Goal: Task Accomplishment & Management: Complete application form

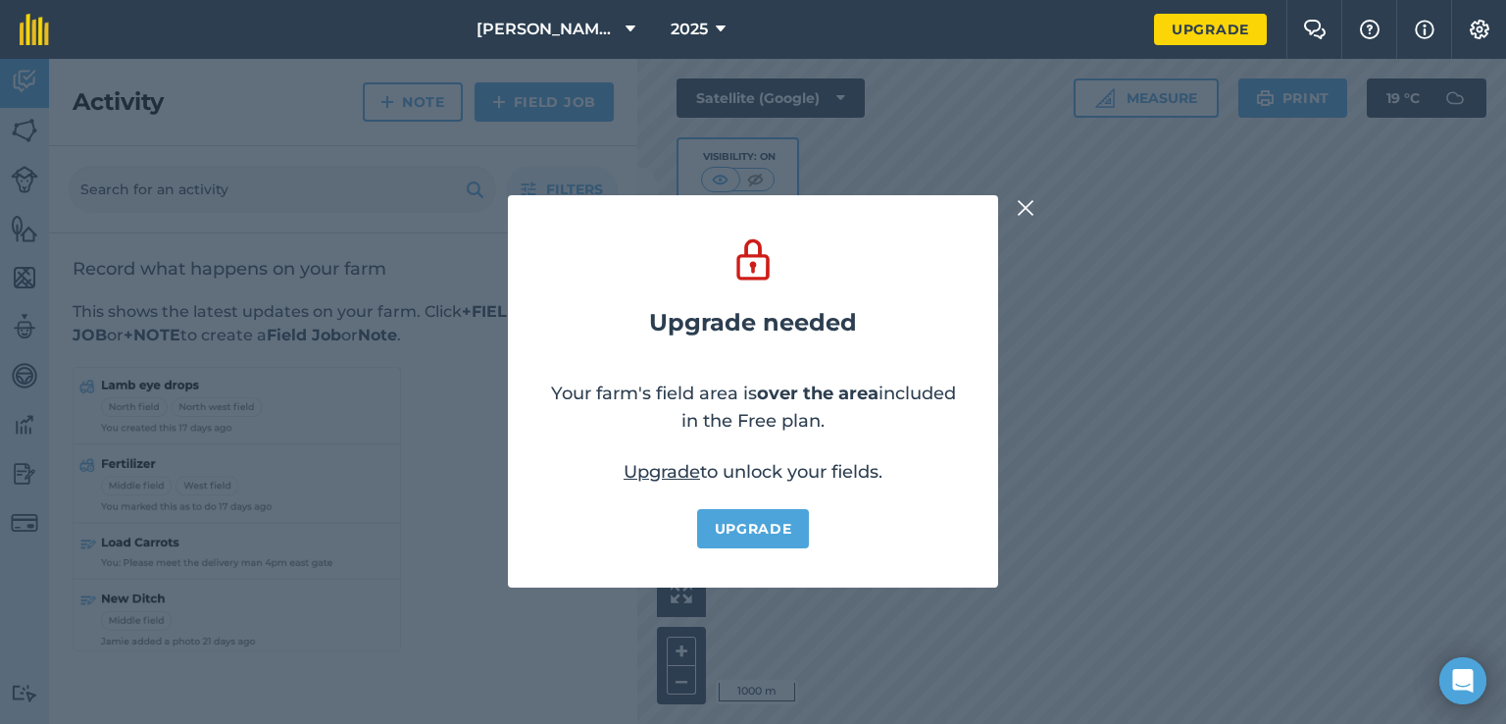
click at [1021, 201] on img at bounding box center [1026, 208] width 18 height 24
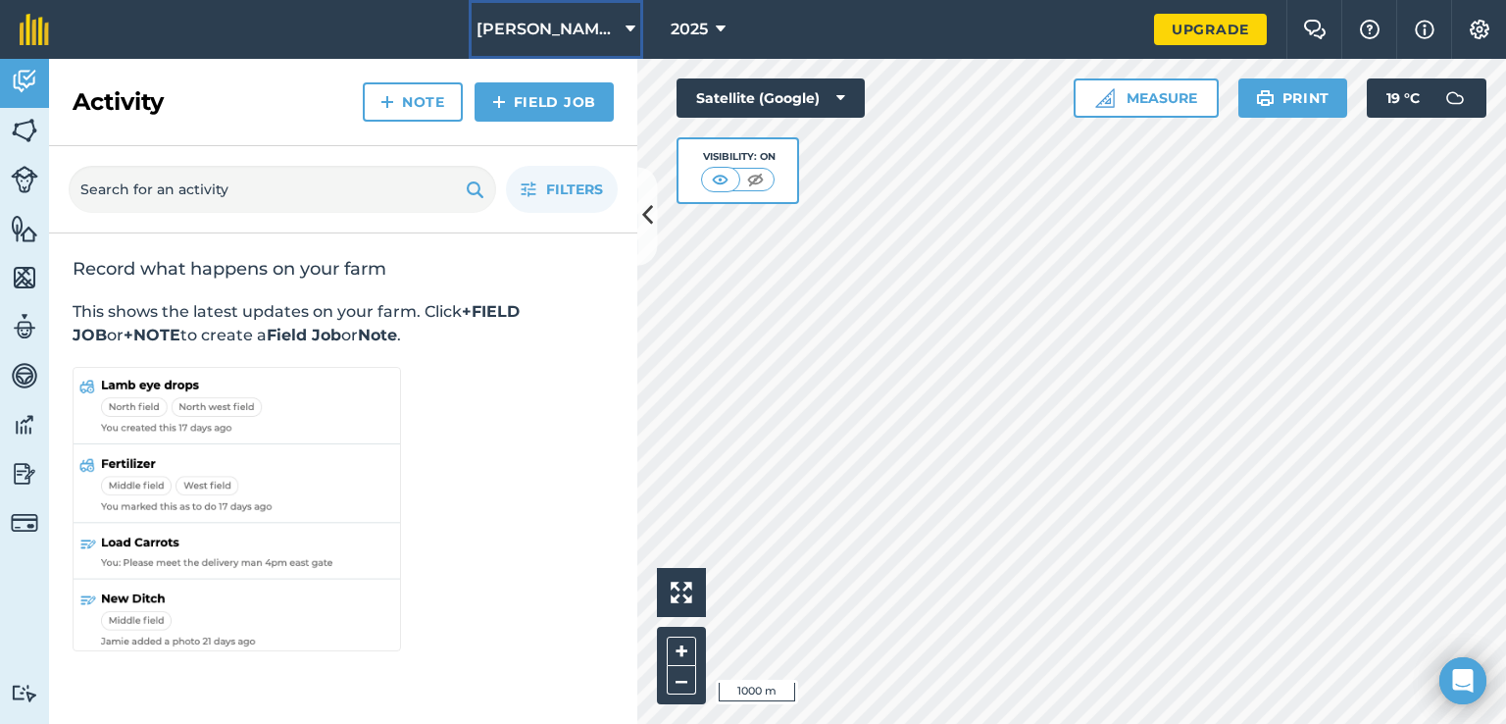
click at [596, 25] on span "[PERSON_NAME] & Sons" at bounding box center [547, 30] width 141 height 24
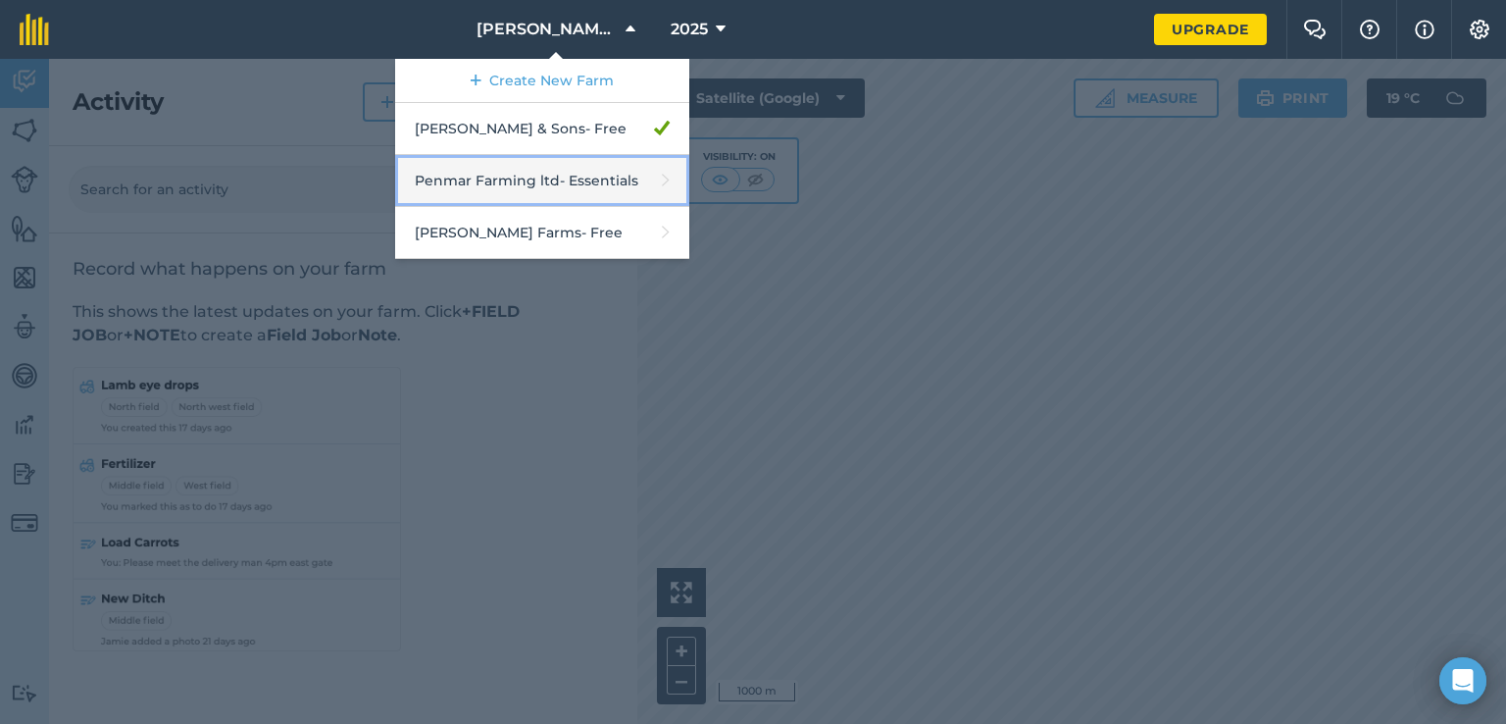
click at [543, 190] on link "Penmar Farming ltd - Essentials" at bounding box center [542, 181] width 294 height 52
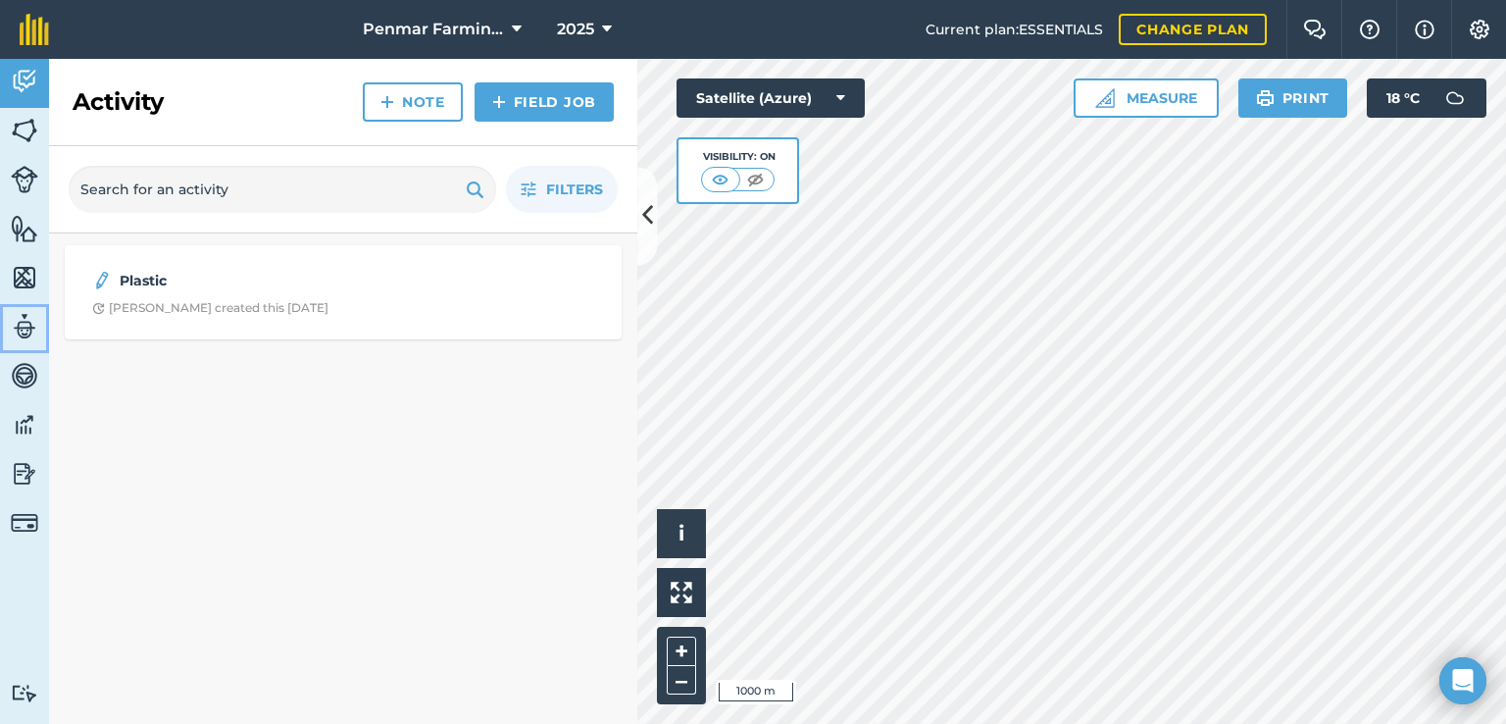
click at [24, 327] on img at bounding box center [24, 326] width 27 height 29
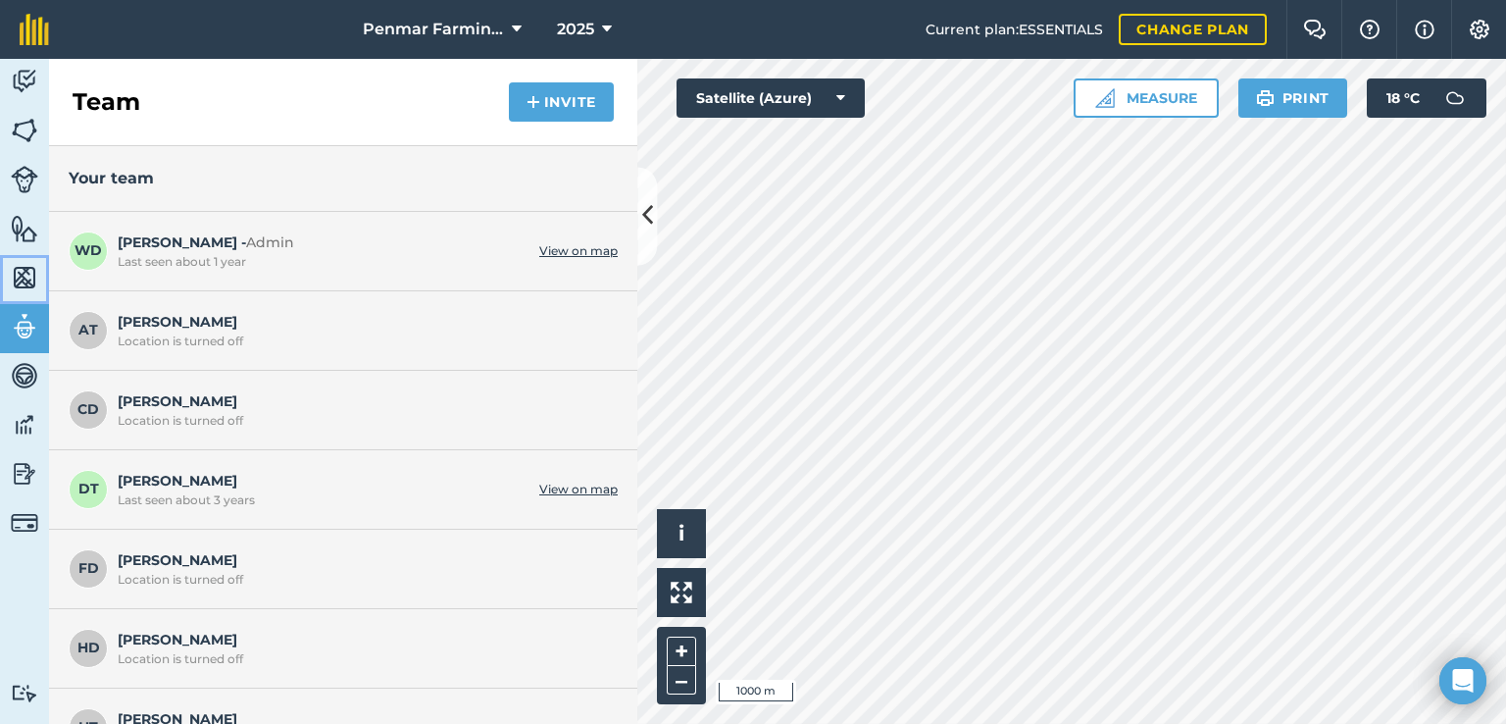
click at [26, 263] on img at bounding box center [24, 277] width 27 height 29
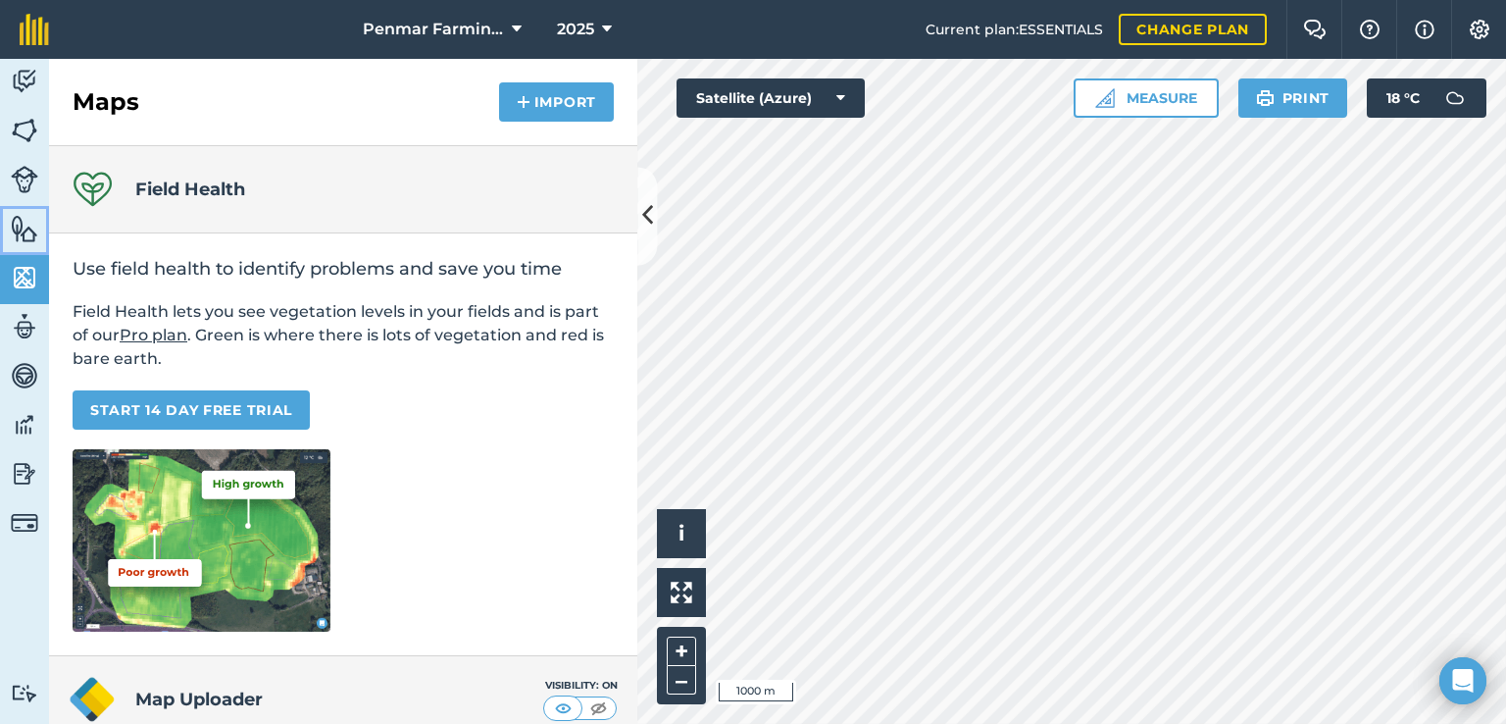
click at [27, 230] on img at bounding box center [24, 228] width 27 height 29
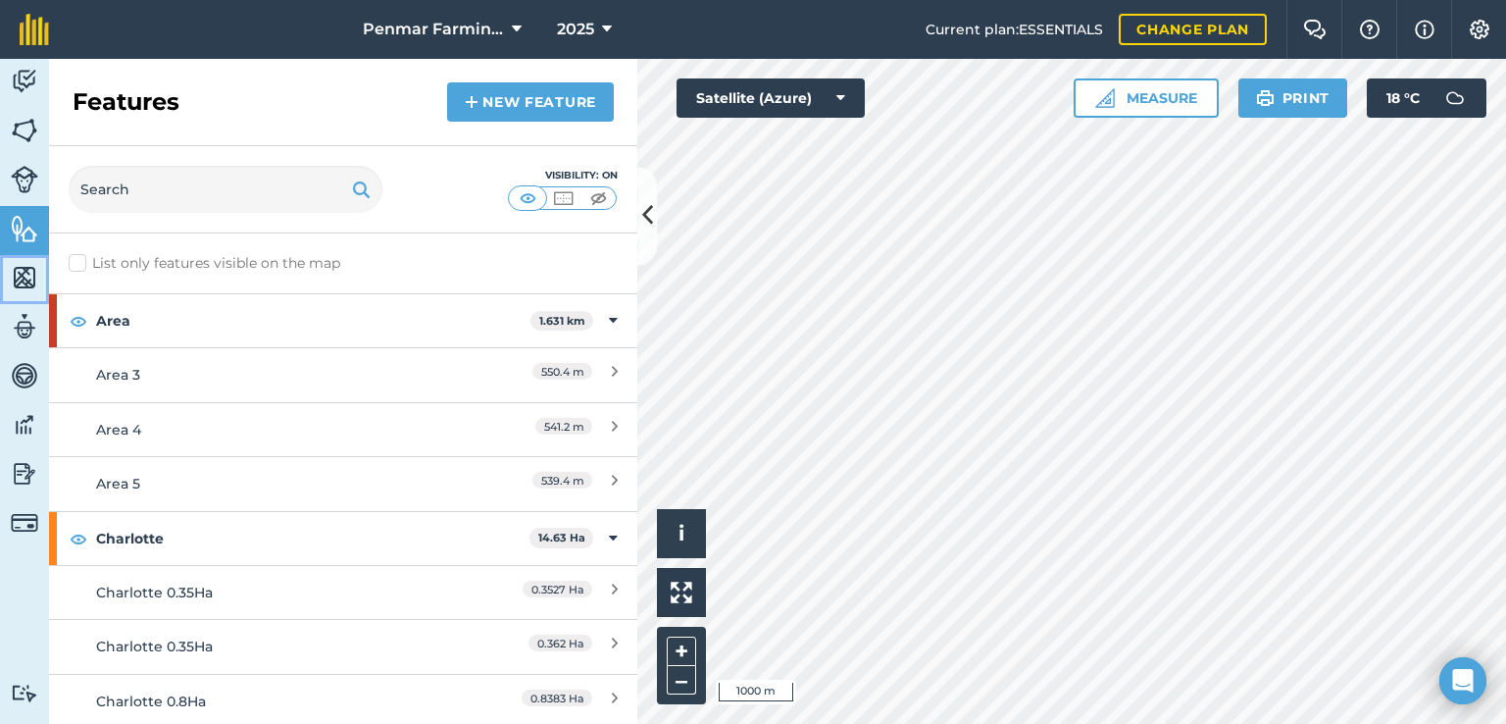
click at [20, 278] on img at bounding box center [24, 277] width 27 height 29
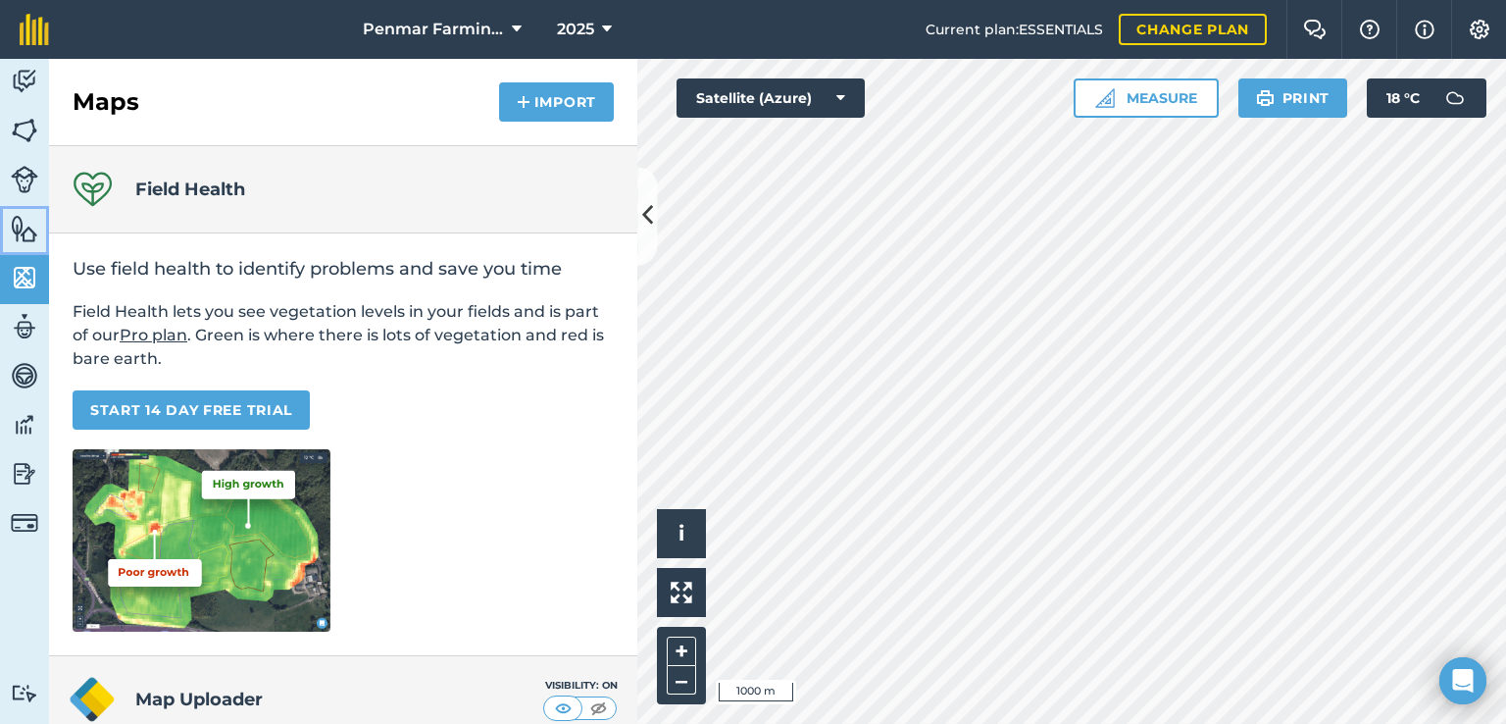
click at [25, 237] on img at bounding box center [24, 228] width 27 height 29
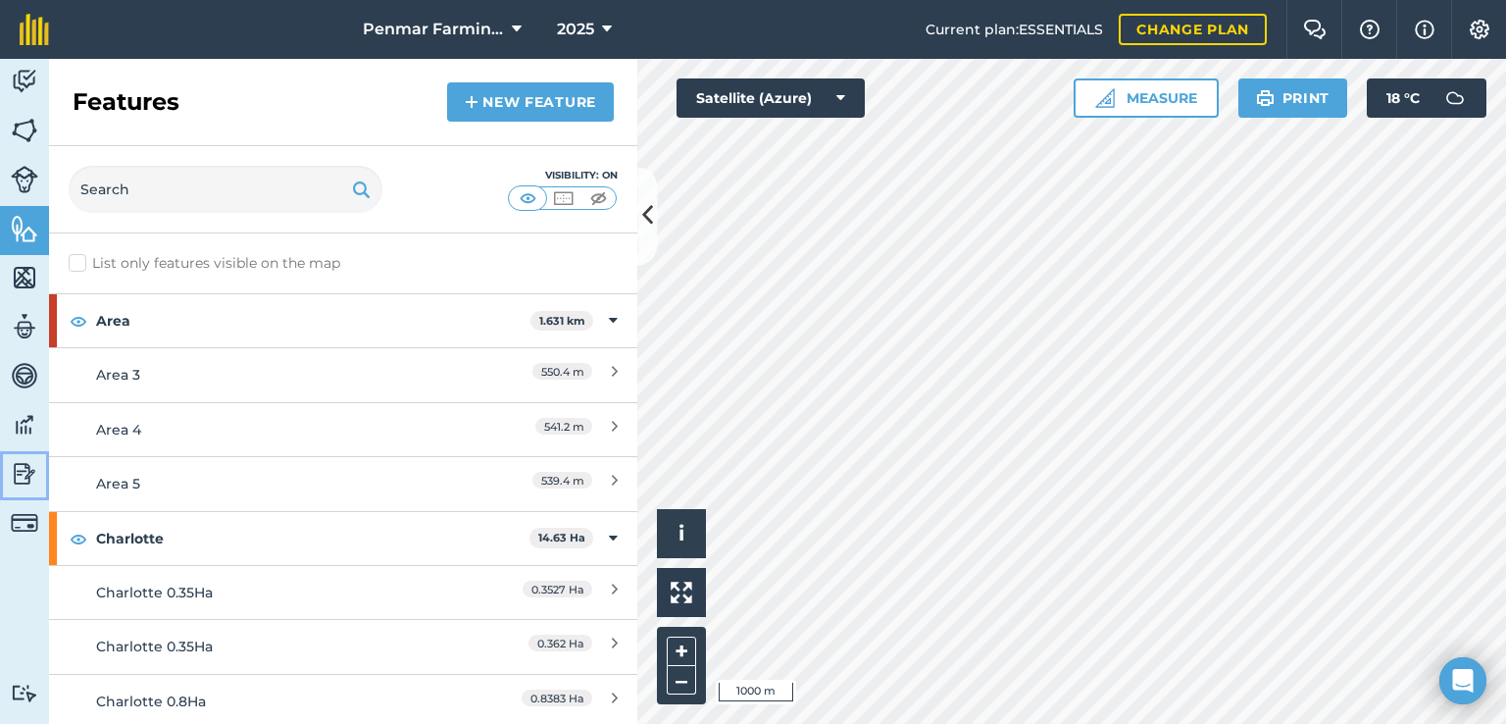
click at [14, 479] on img at bounding box center [24, 473] width 27 height 29
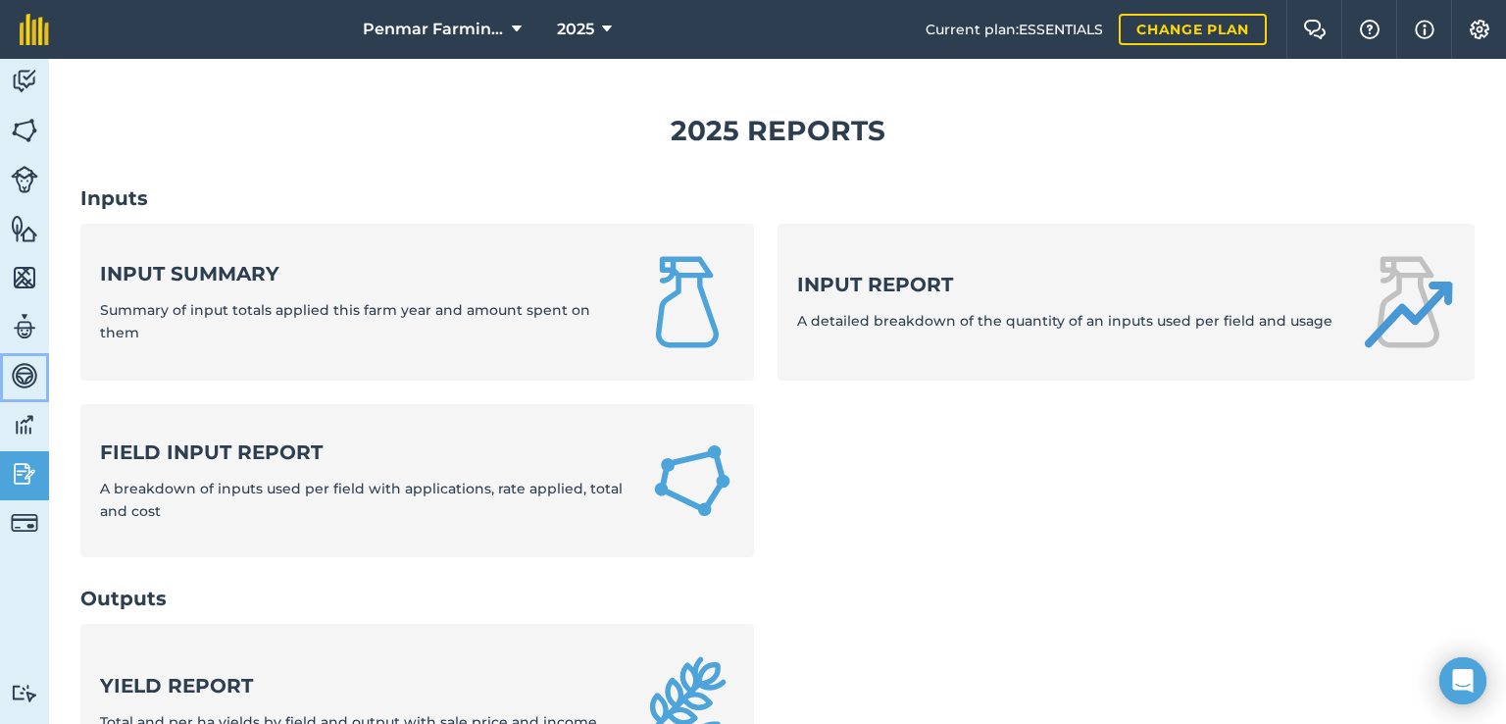
click at [24, 375] on img at bounding box center [24, 375] width 27 height 29
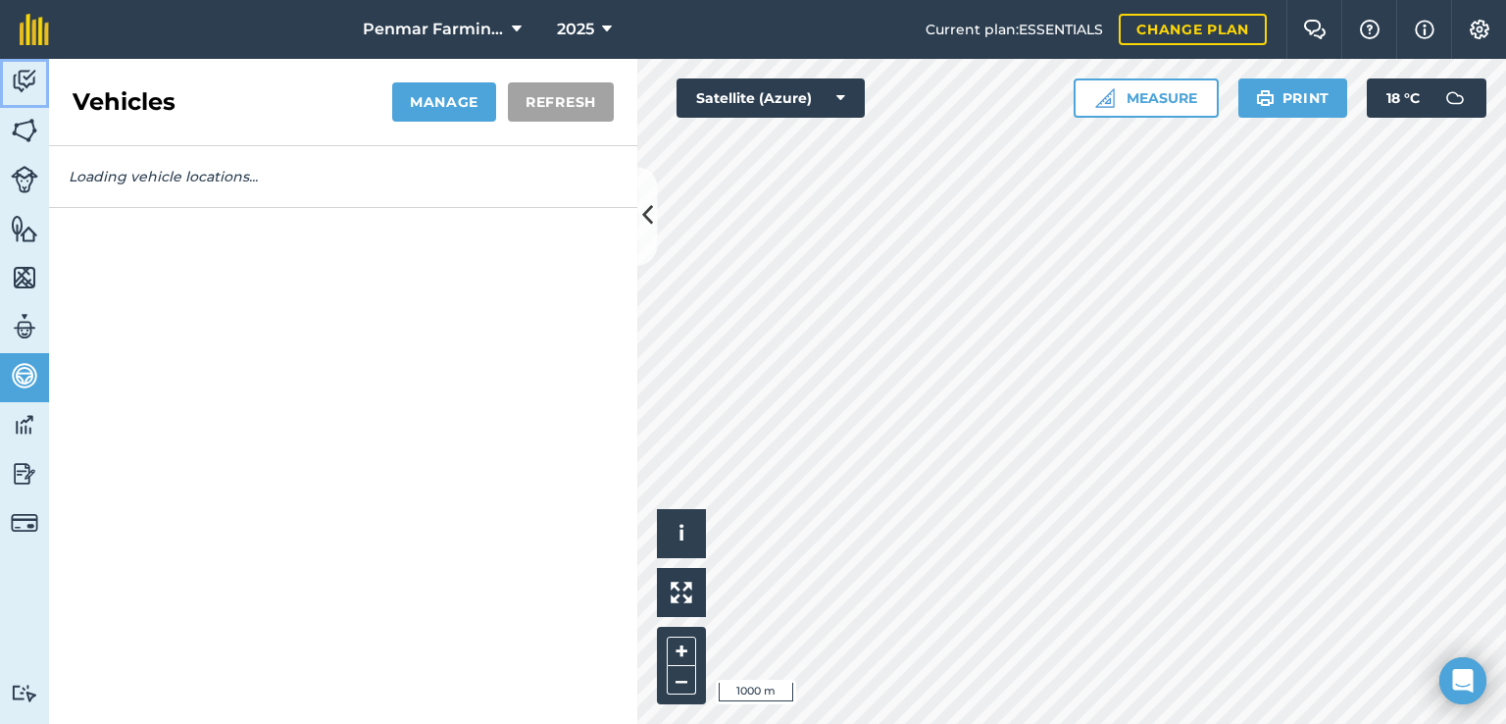
click at [23, 79] on img at bounding box center [24, 81] width 27 height 29
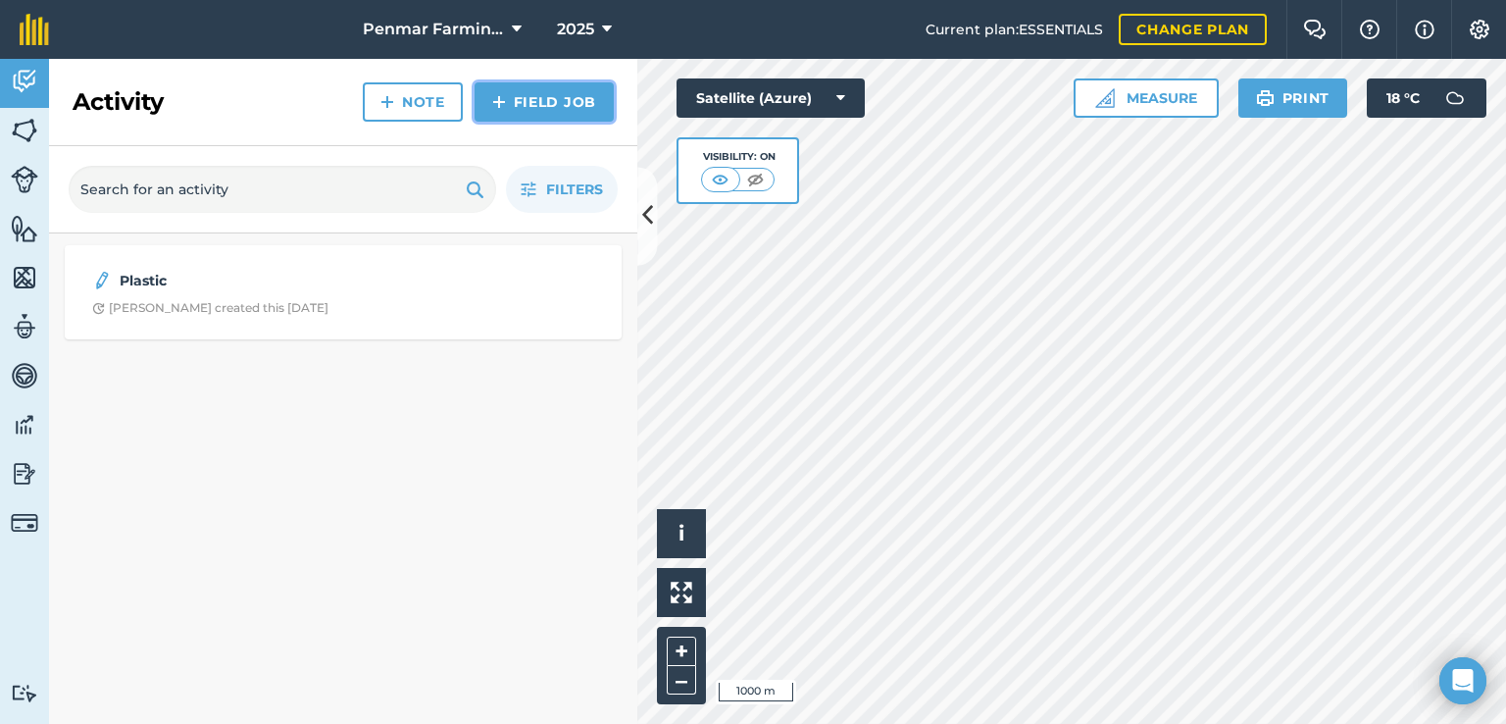
click at [522, 98] on link "Field Job" at bounding box center [544, 101] width 139 height 39
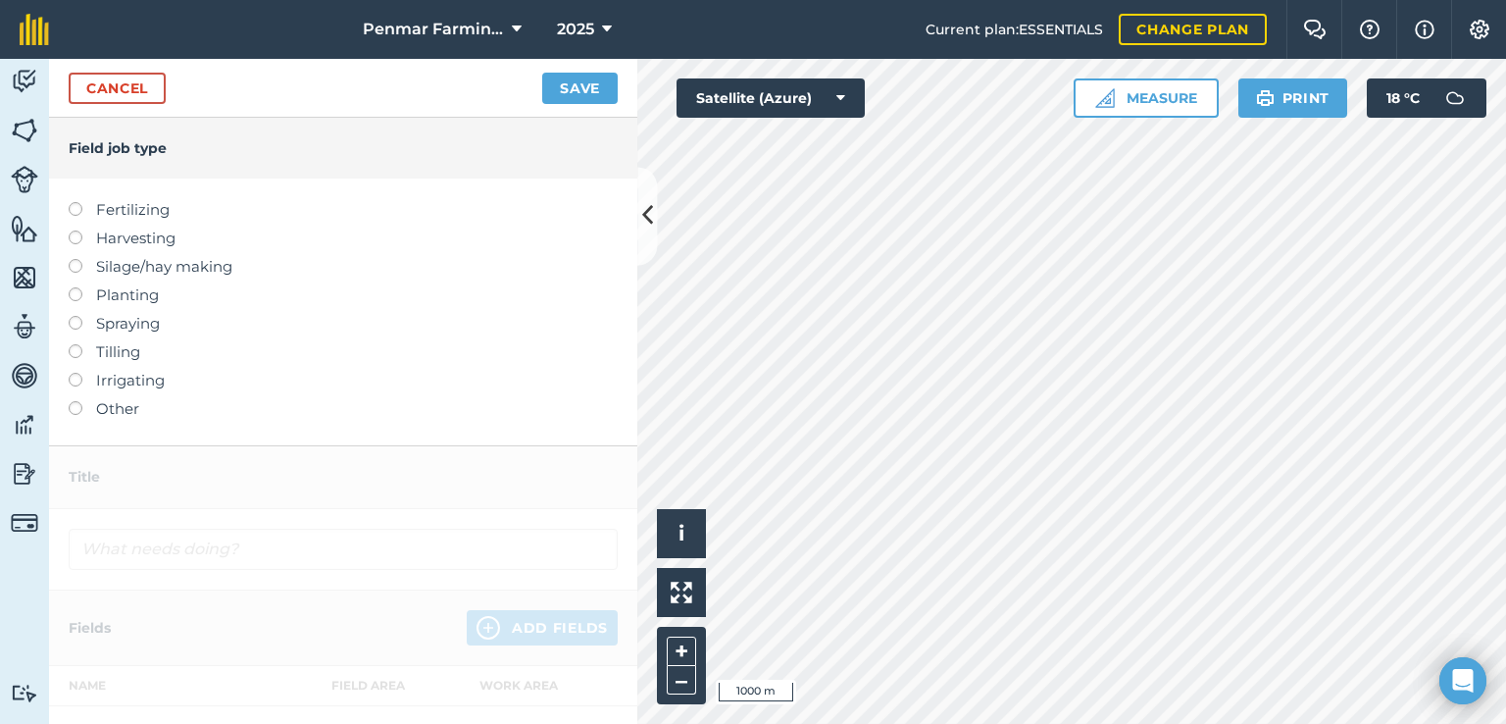
click at [75, 287] on label at bounding box center [82, 287] width 27 height 0
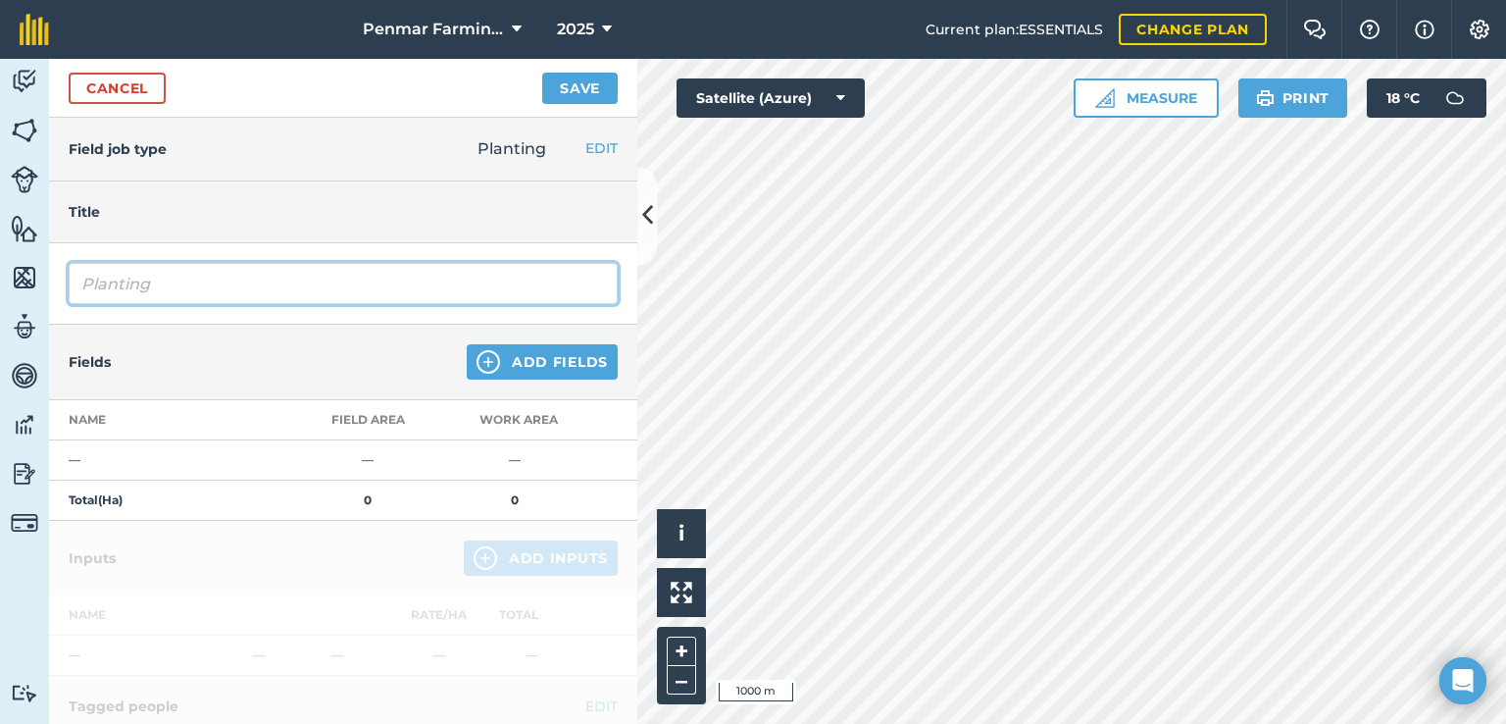
click at [288, 280] on input "Planting" at bounding box center [343, 283] width 549 height 41
type input "P"
type input "Zealum"
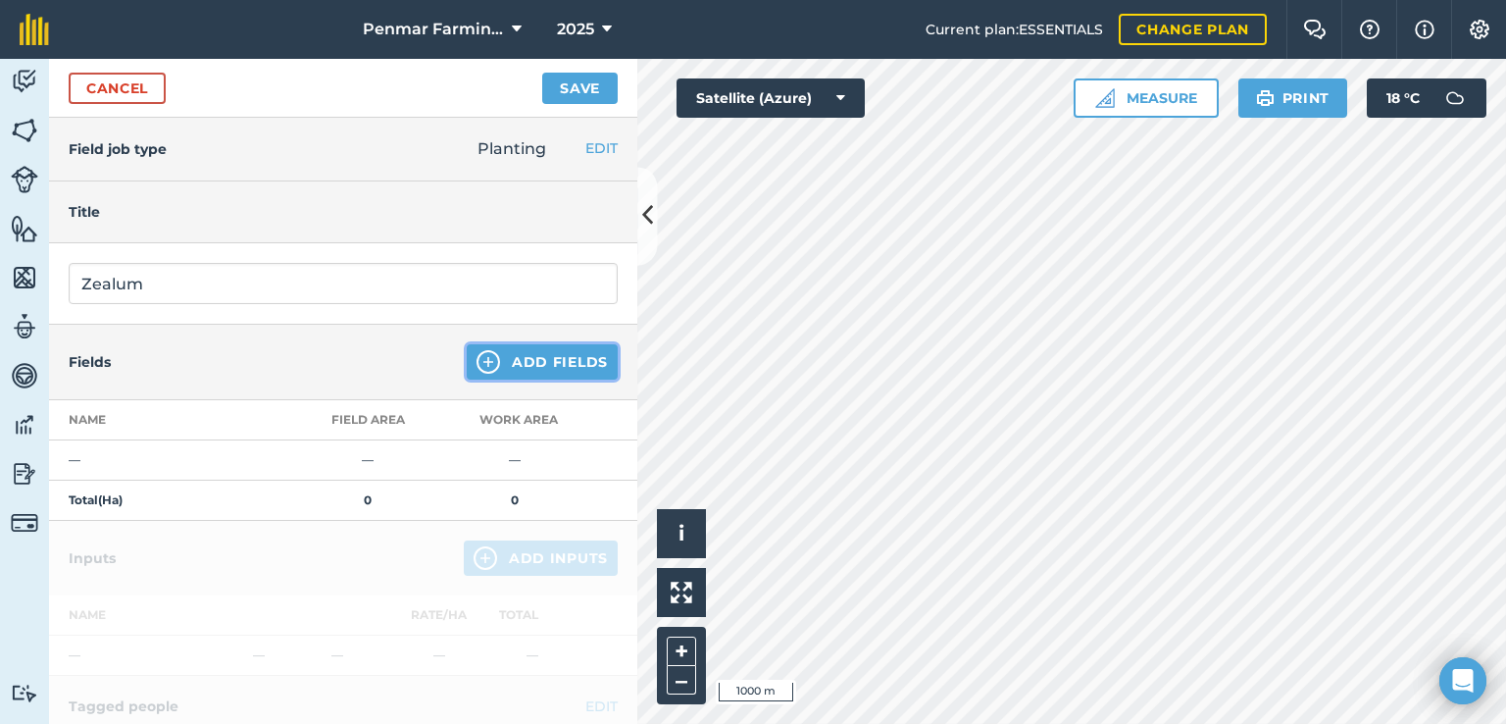
click at [495, 357] on button "Add Fields" at bounding box center [542, 361] width 151 height 35
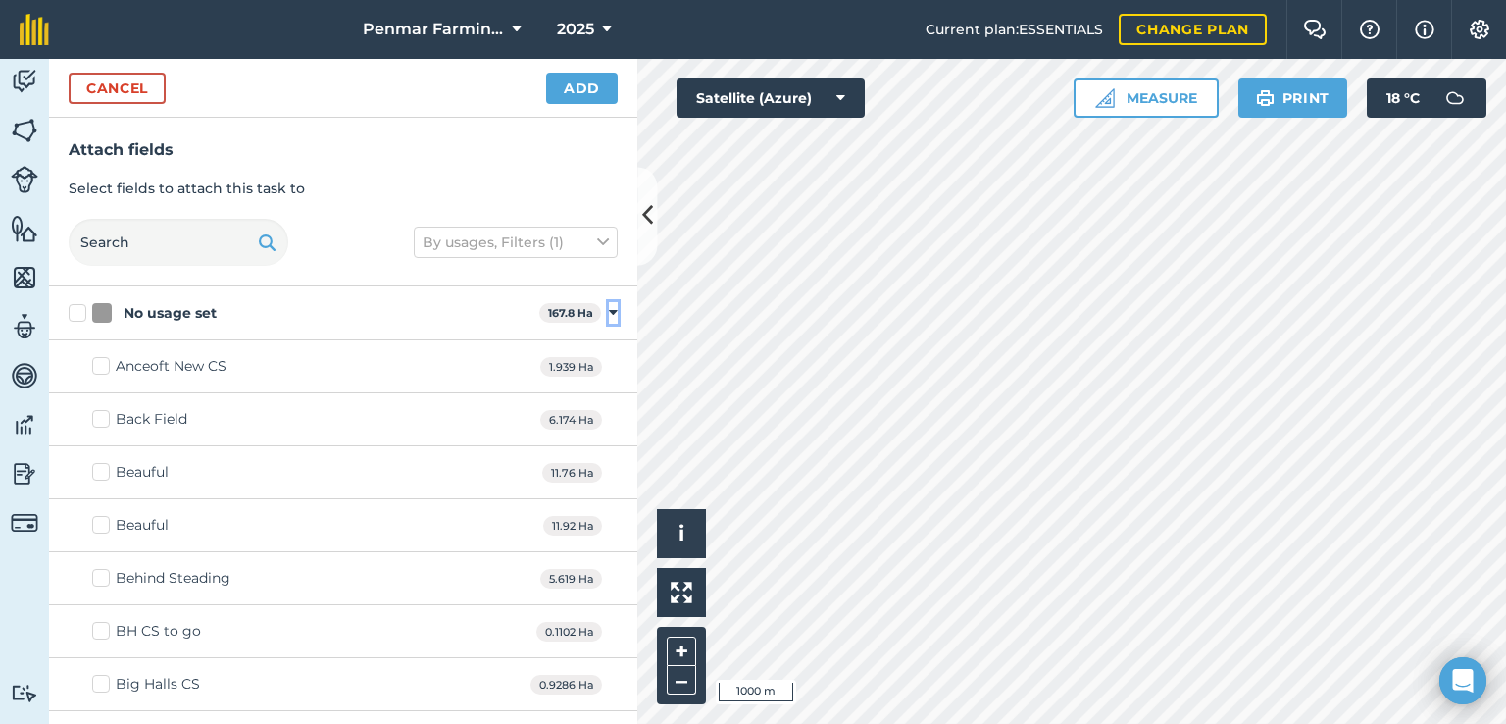
click at [609, 308] on icon at bounding box center [613, 313] width 9 height 18
click at [609, 375] on button "Toggle showing Oats fields" at bounding box center [613, 367] width 9 height 22
click at [603, 427] on div "Oilseed Rape 219.4 Ha Toggle showing Oilseed Rape fields" at bounding box center [343, 422] width 588 height 54
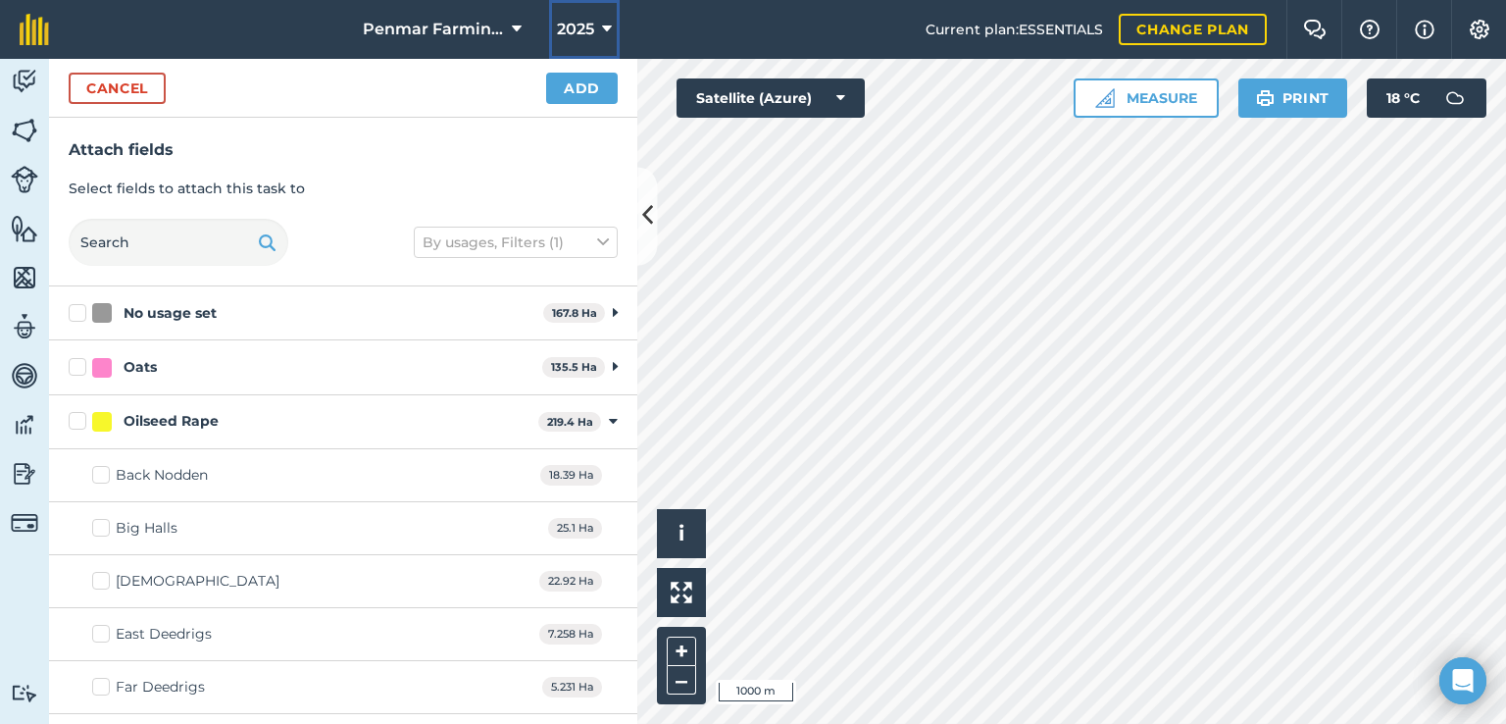
click at [614, 30] on button "2025" at bounding box center [584, 29] width 71 height 59
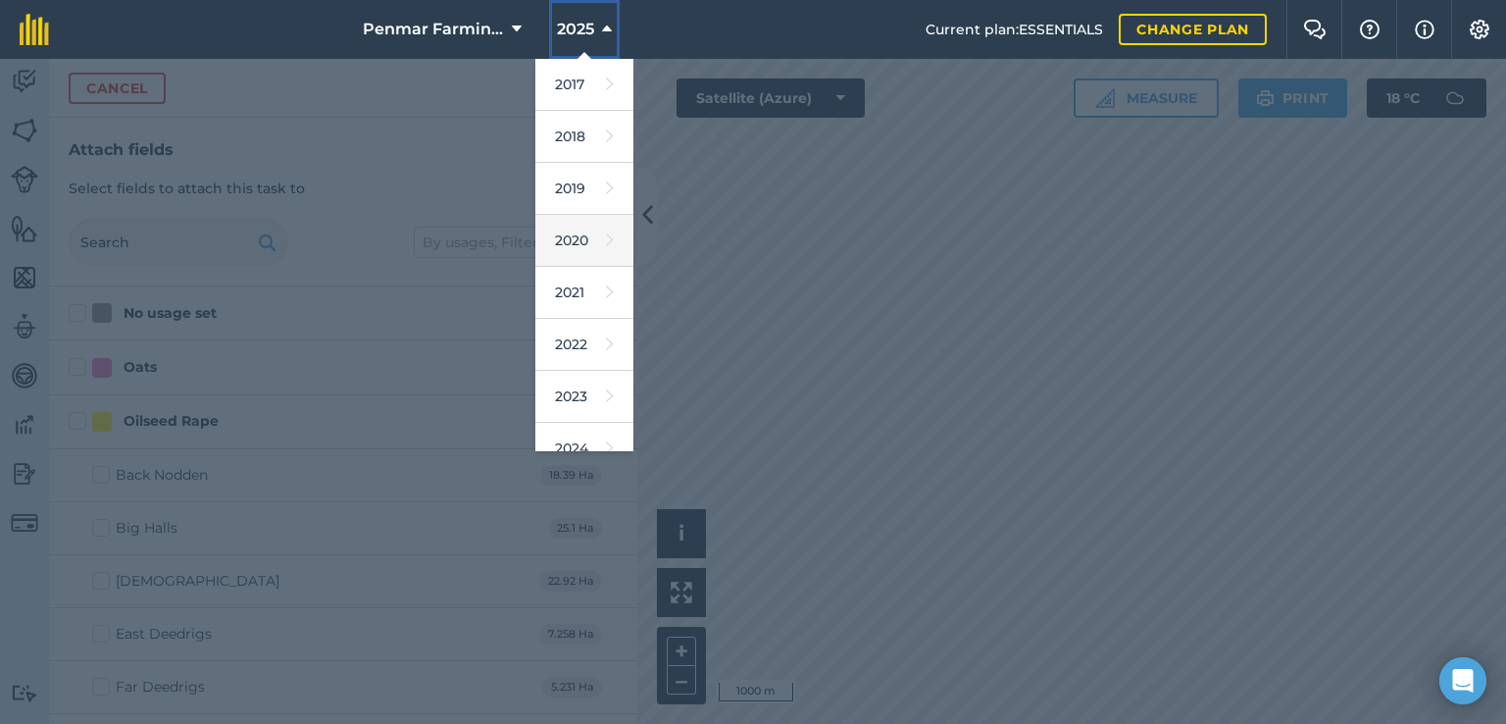
scroll to position [177, 0]
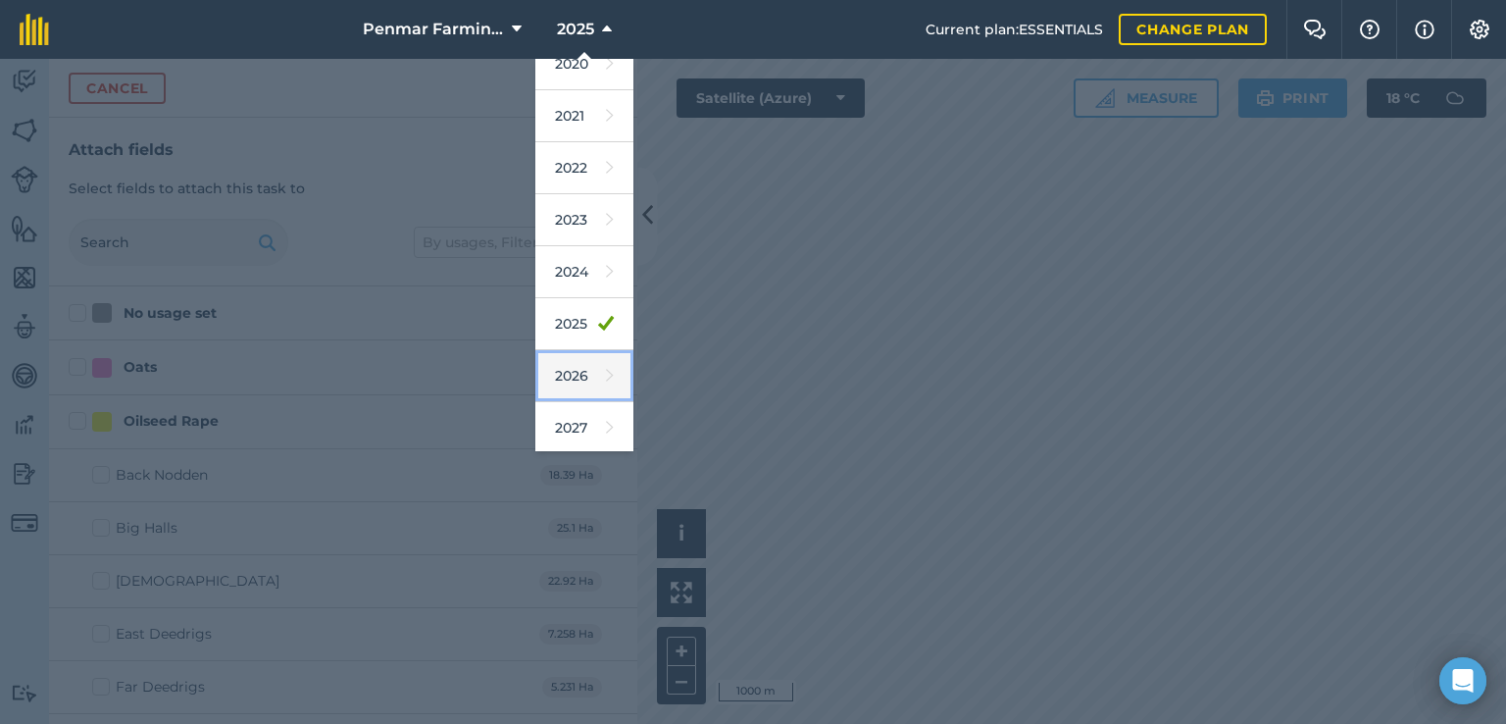
click at [606, 377] on icon at bounding box center [610, 375] width 8 height 27
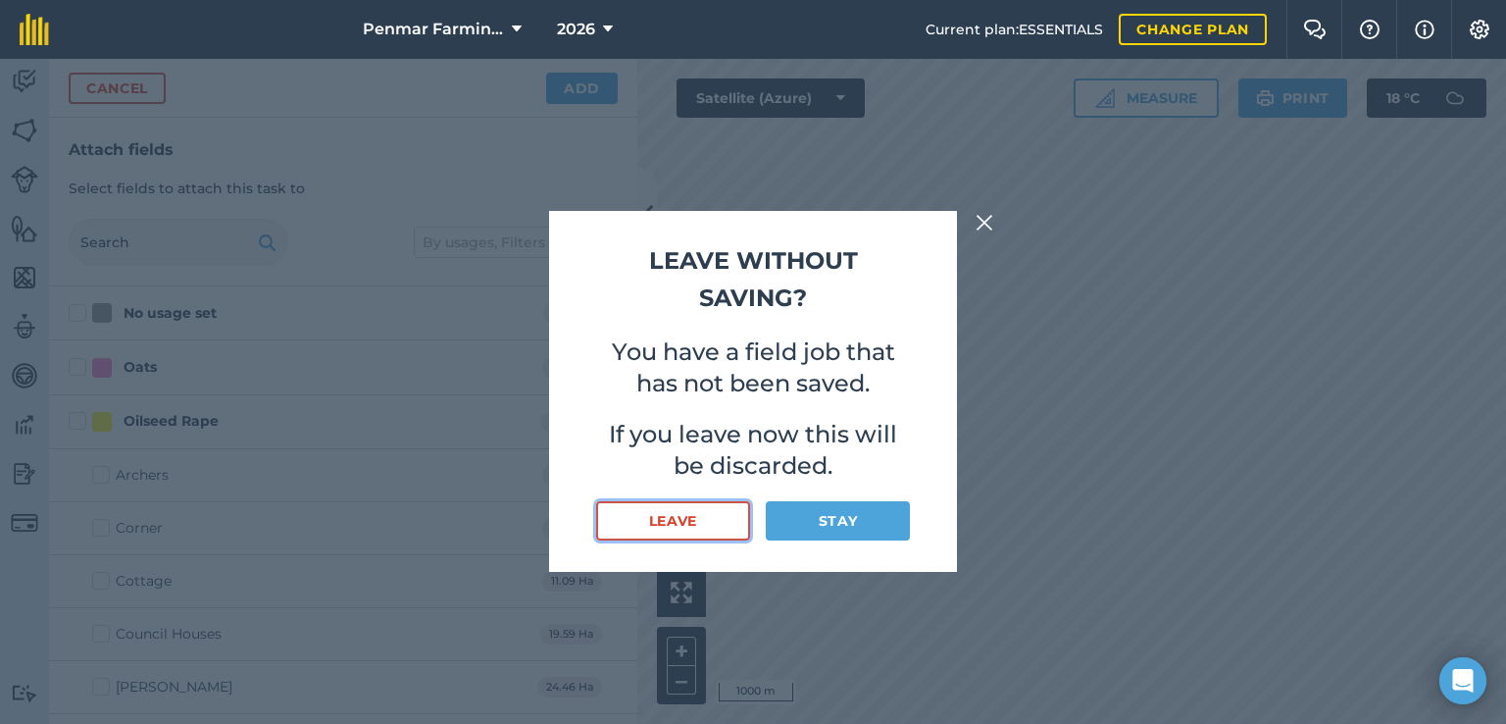
click at [709, 523] on button "Leave" at bounding box center [673, 520] width 154 height 39
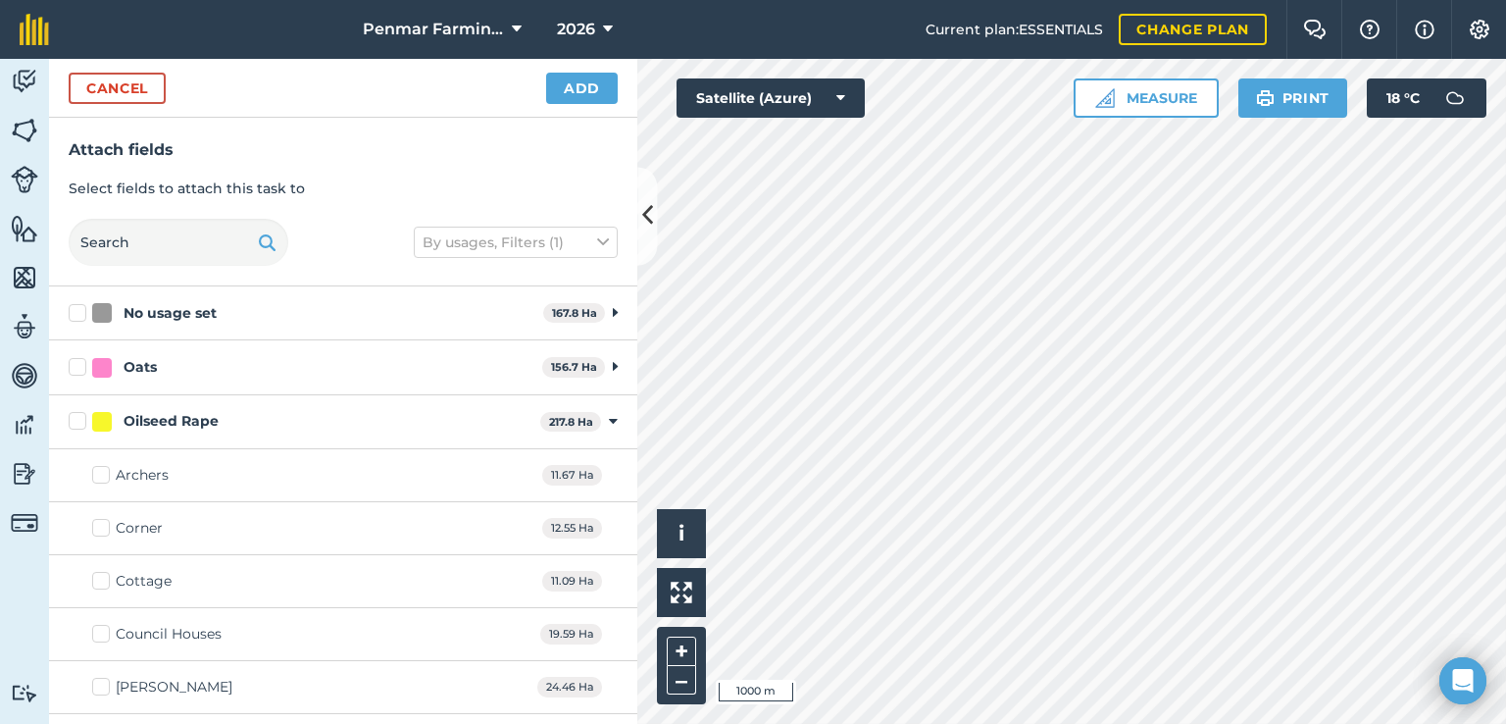
click at [549, 428] on strong "217.8 Ha" at bounding box center [571, 422] width 44 height 14
click at [22, 80] on img at bounding box center [24, 81] width 27 height 29
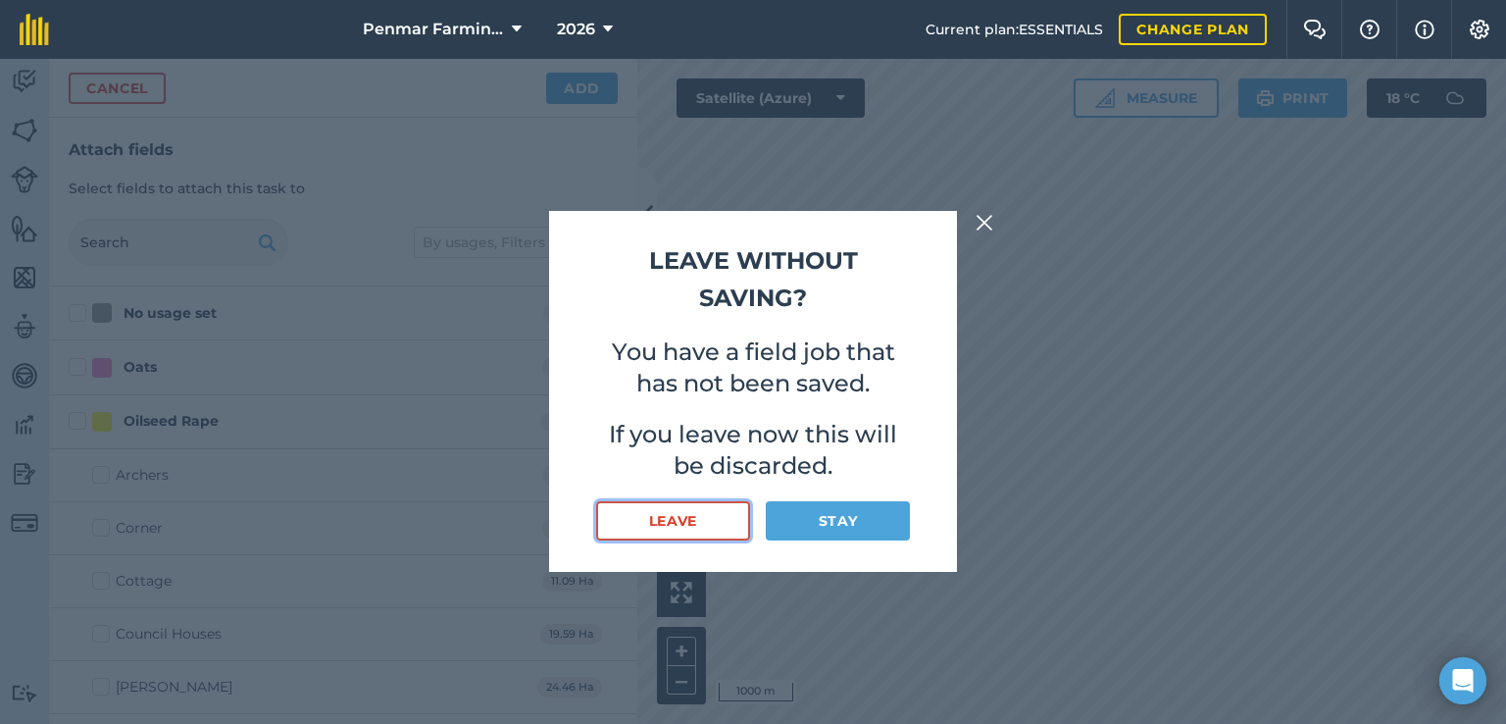
click at [705, 523] on button "Leave" at bounding box center [673, 520] width 154 height 39
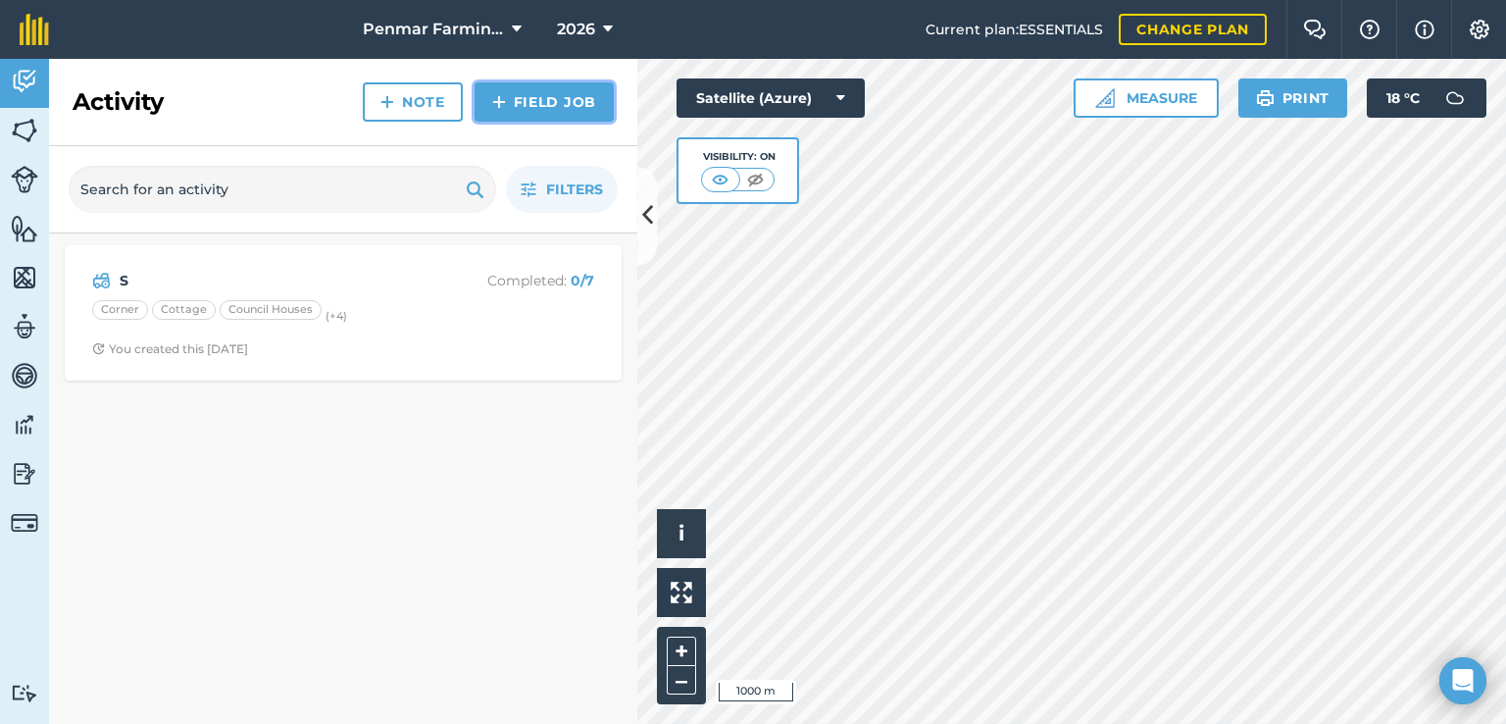
click at [549, 91] on link "Field Job" at bounding box center [544, 101] width 139 height 39
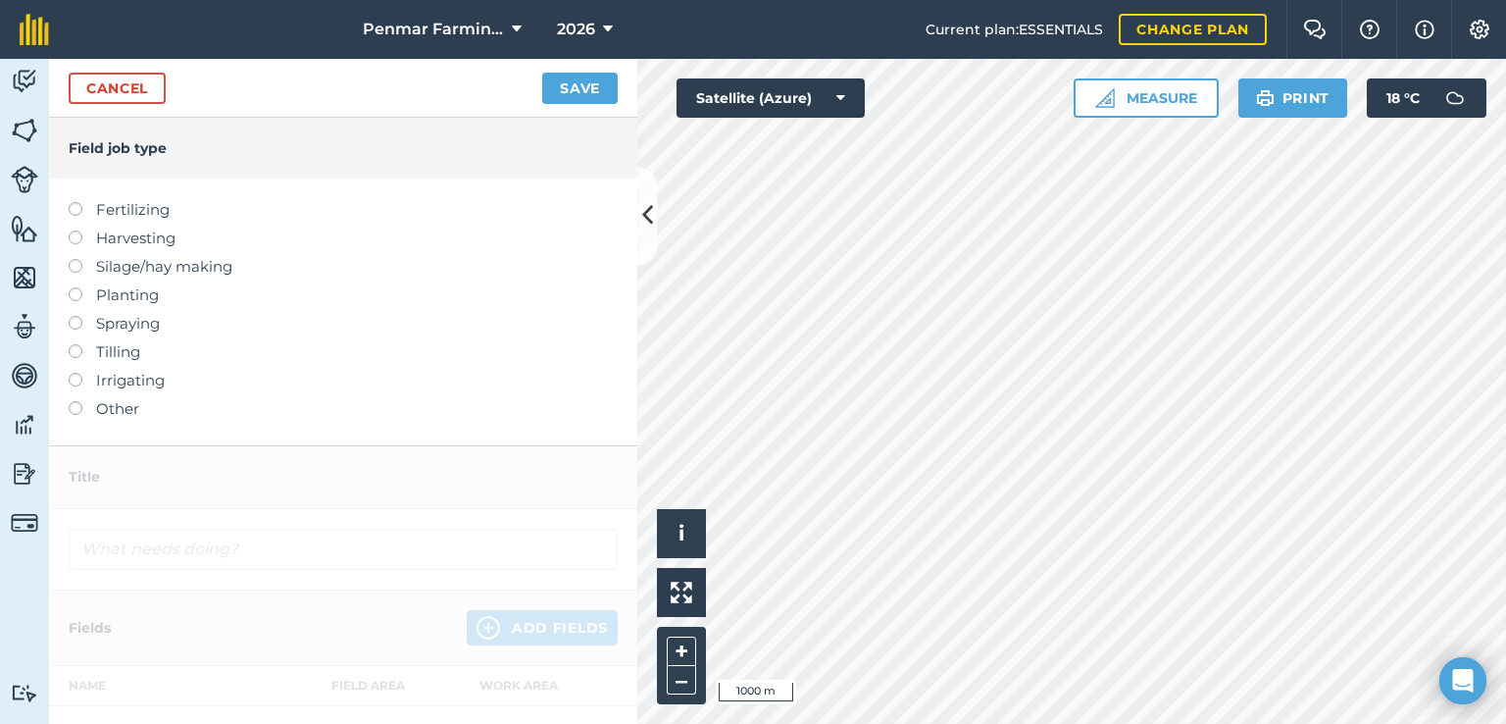
click at [75, 287] on label at bounding box center [82, 287] width 27 height 0
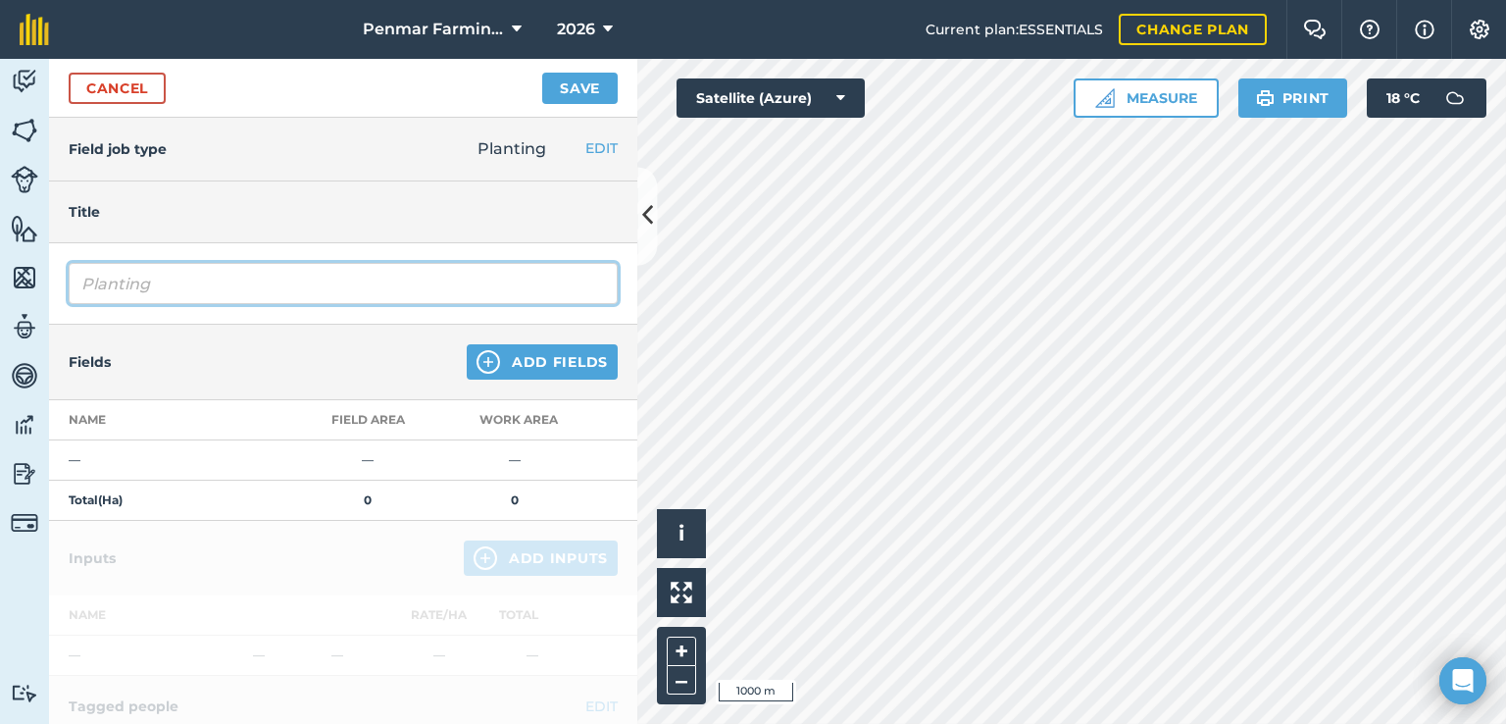
click at [227, 282] on input "Planting" at bounding box center [343, 283] width 549 height 41
type input "P"
type input "Zealum"
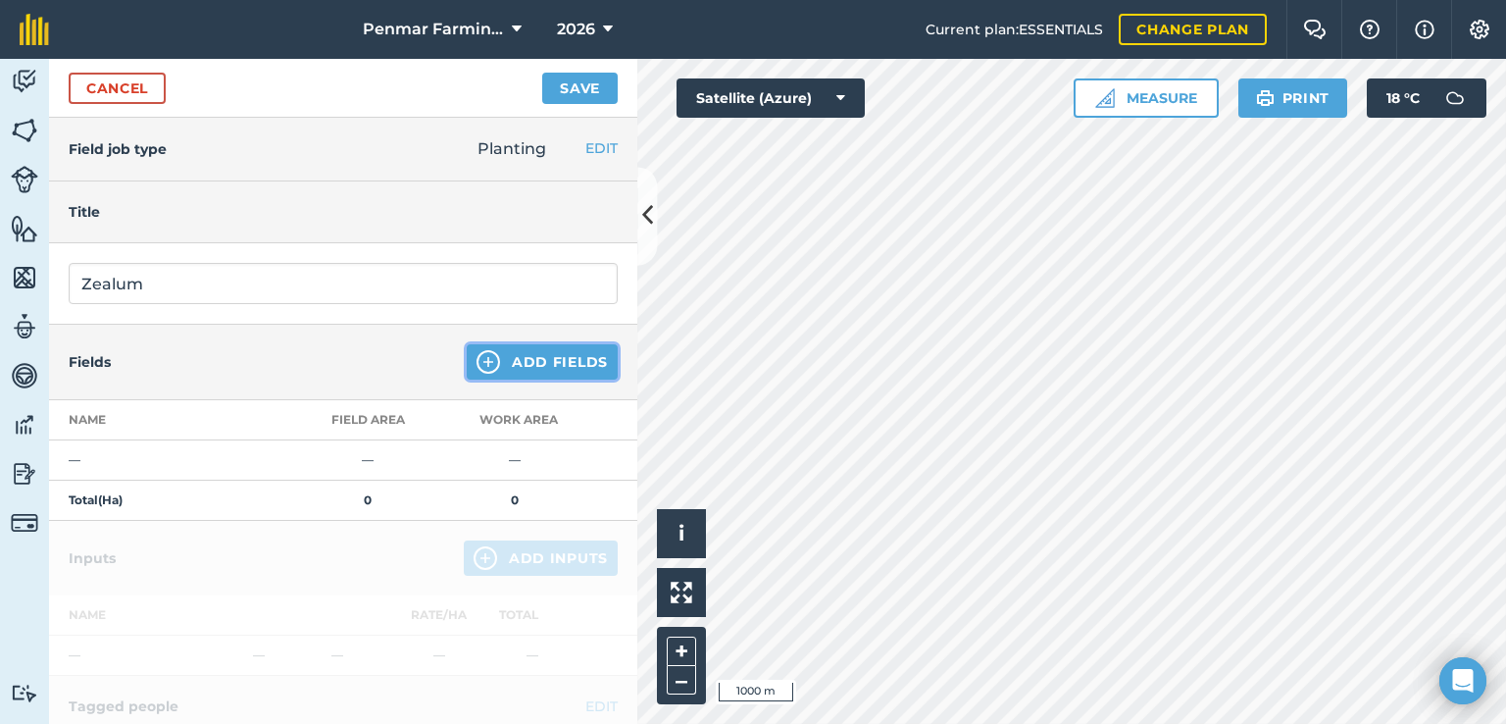
click at [500, 358] on button "Add Fields" at bounding box center [542, 361] width 151 height 35
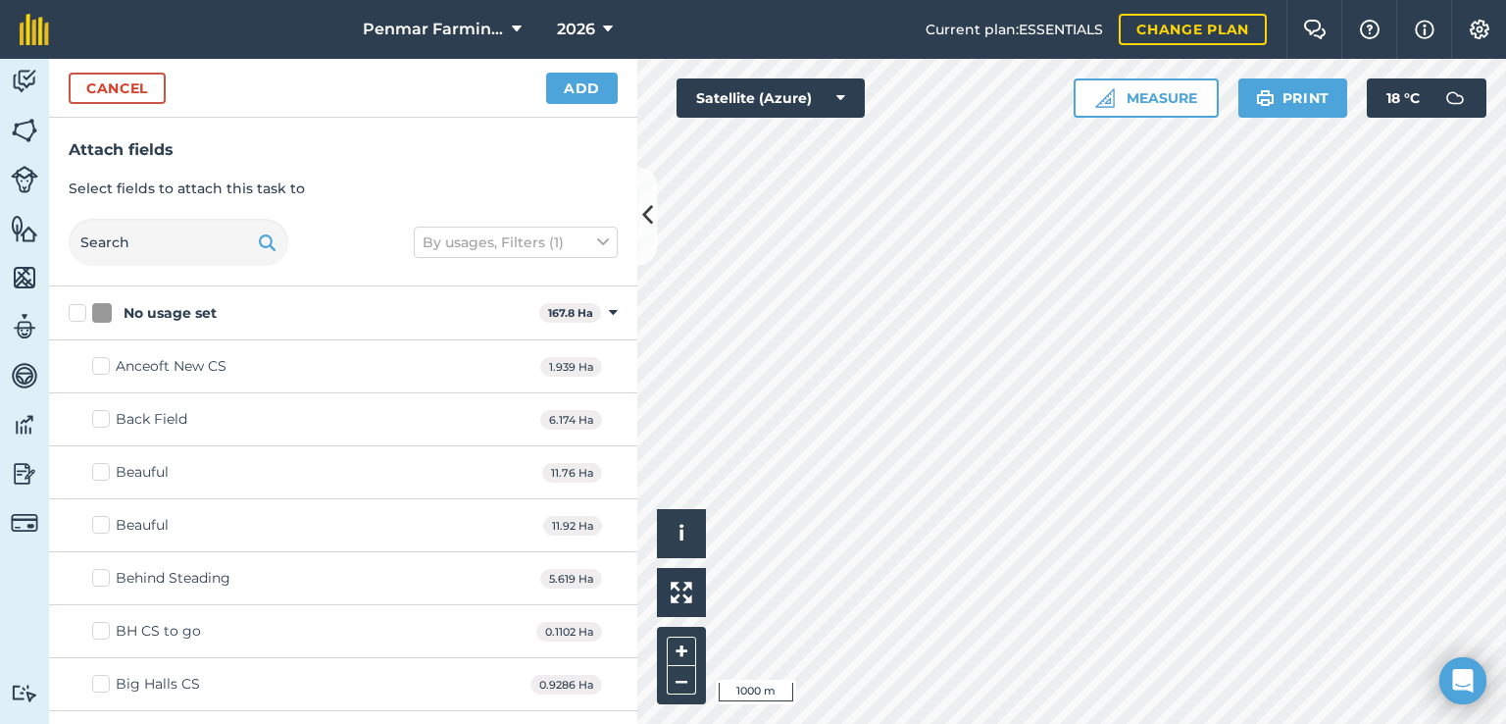
click at [548, 315] on strong "167.8 Ha" at bounding box center [570, 313] width 45 height 14
click at [556, 314] on strong "167.8 Ha" at bounding box center [570, 313] width 45 height 14
click at [609, 318] on icon at bounding box center [613, 313] width 9 height 18
click at [603, 369] on div "Oats 156.7 Ha Toggle showing Oats fields" at bounding box center [343, 367] width 588 height 54
click at [587, 370] on div "Oats 156.7 Ha Toggle showing Oats fields" at bounding box center [343, 367] width 588 height 54
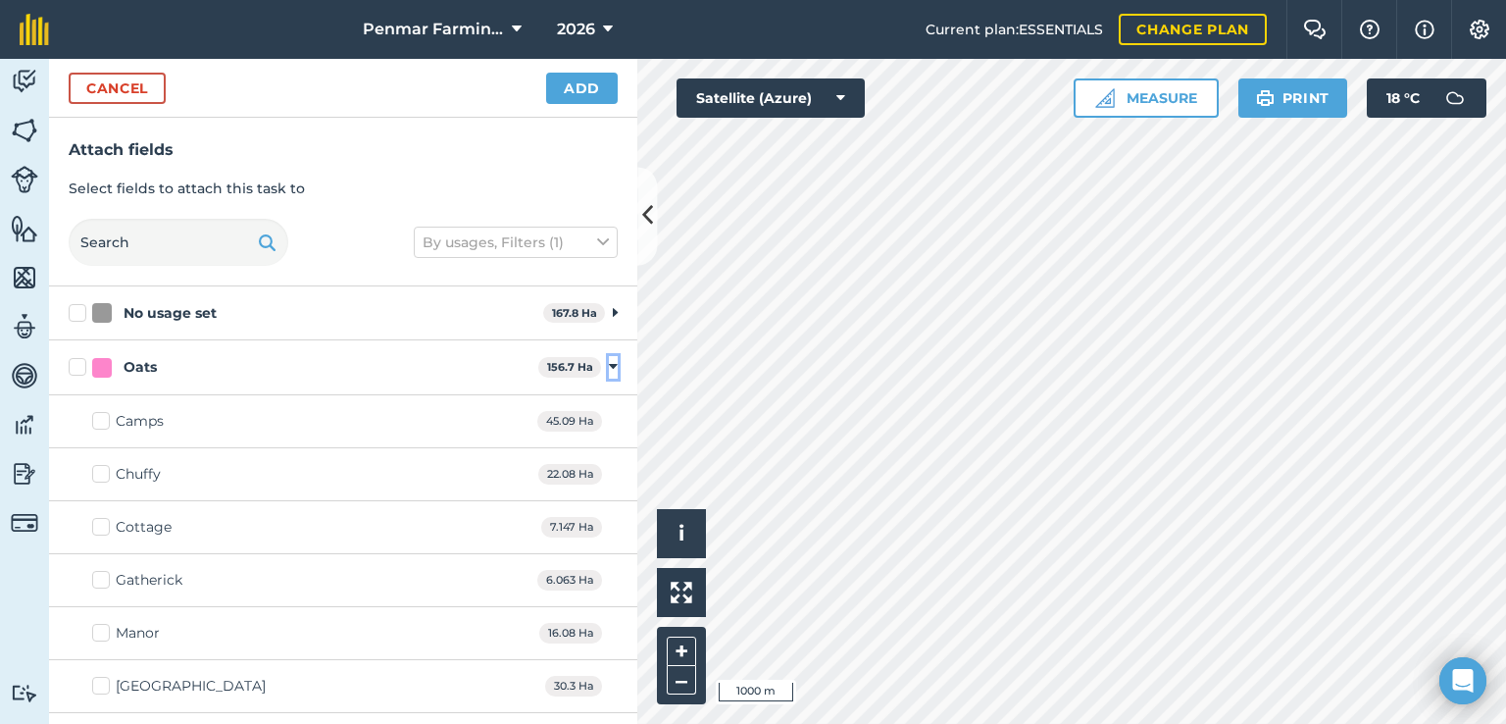
click at [609, 369] on icon at bounding box center [613, 367] width 9 height 18
click at [609, 419] on icon at bounding box center [613, 422] width 9 height 18
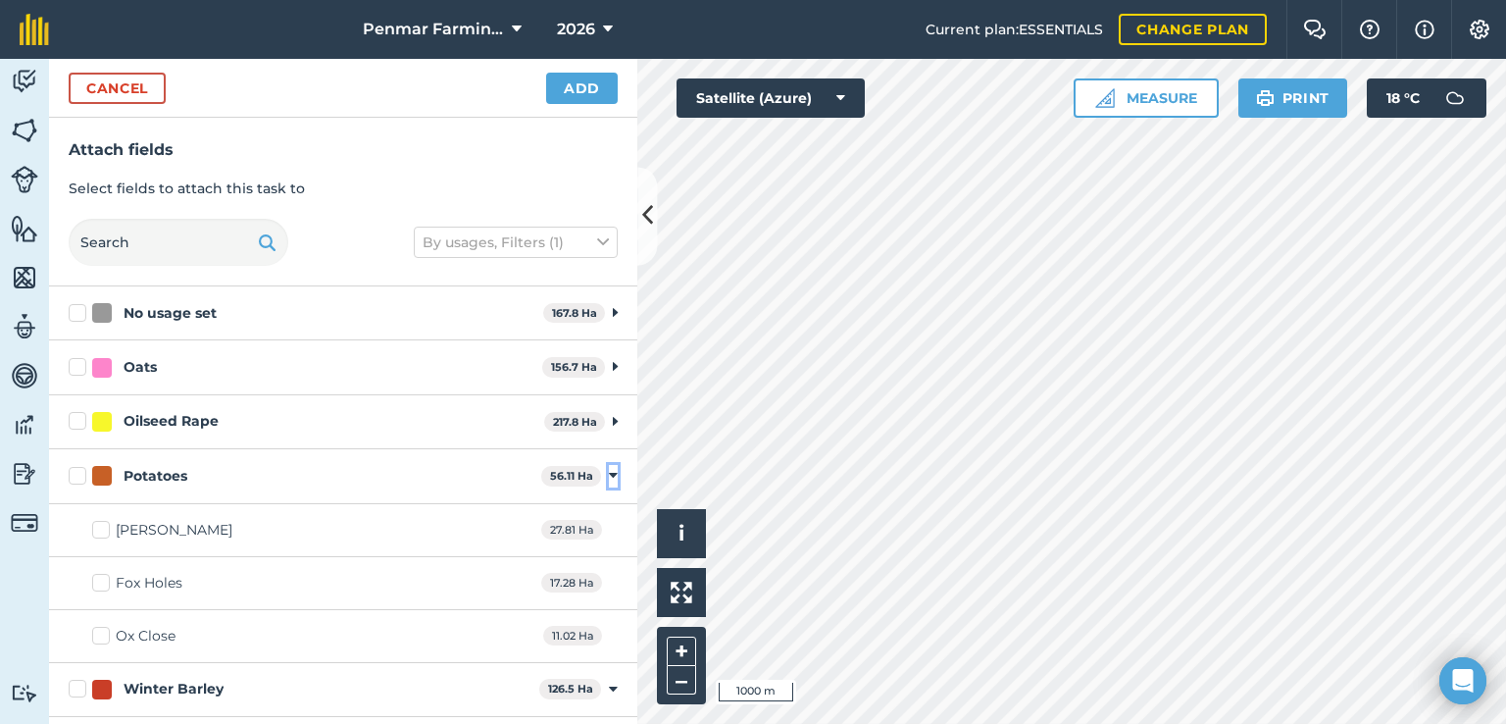
click at [609, 468] on icon at bounding box center [613, 476] width 9 height 18
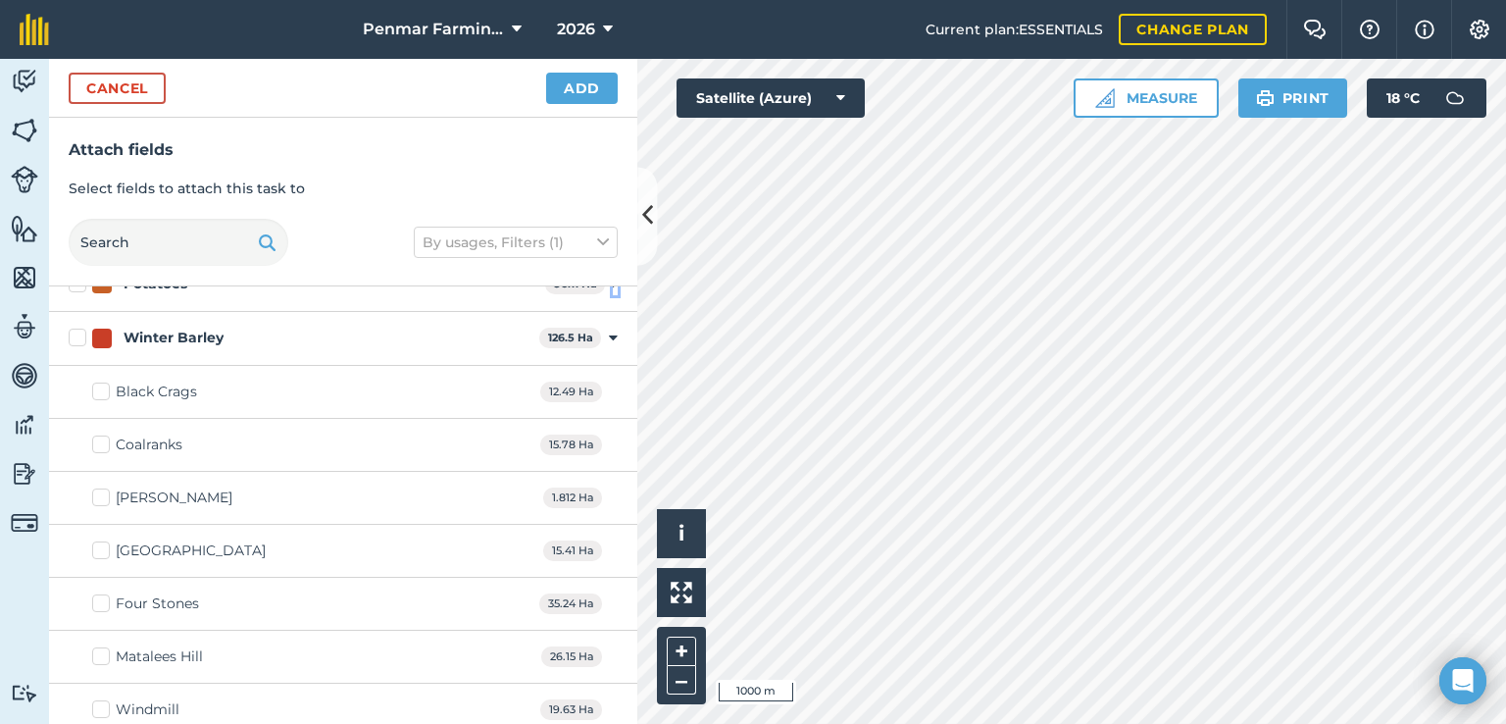
scroll to position [196, 0]
click at [609, 334] on icon at bounding box center [613, 335] width 9 height 18
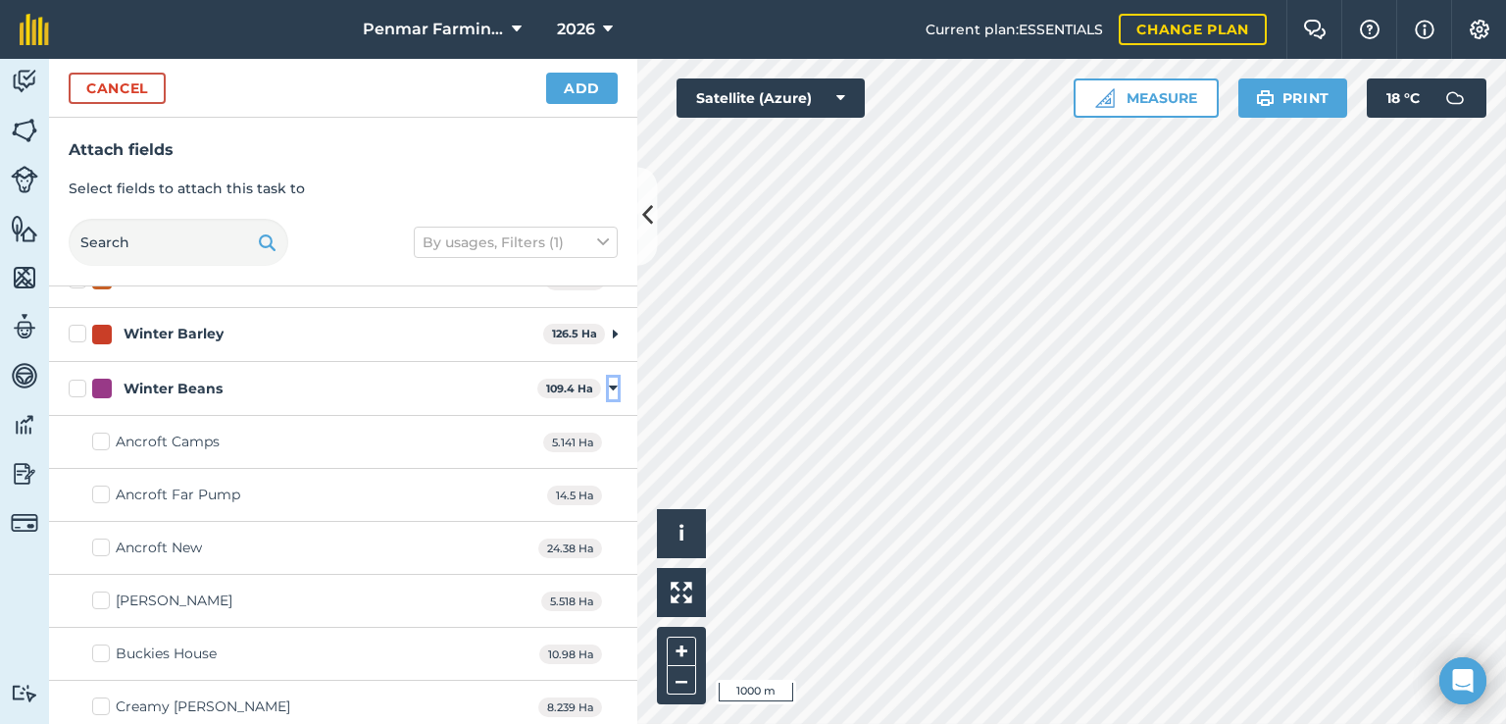
click at [609, 386] on icon at bounding box center [613, 388] width 9 height 18
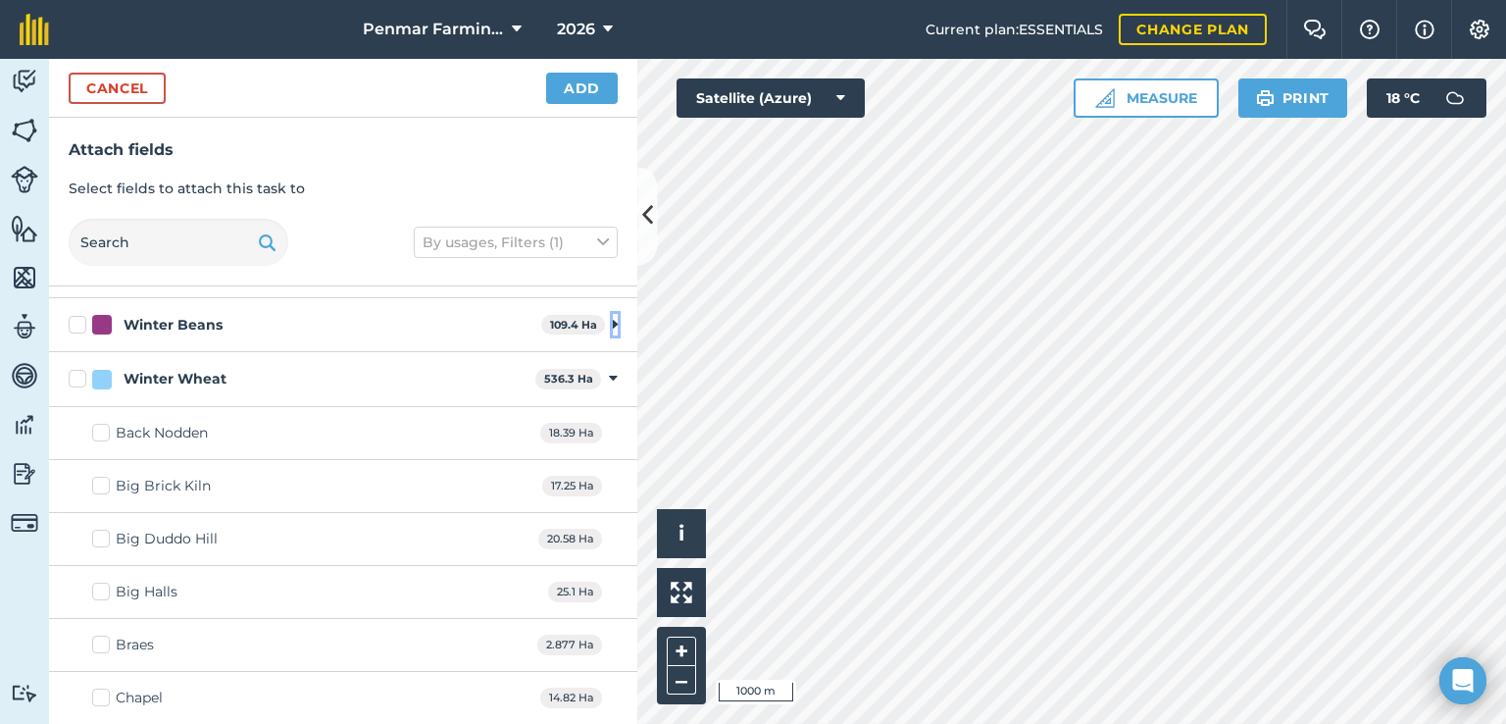
scroll to position [294, 0]
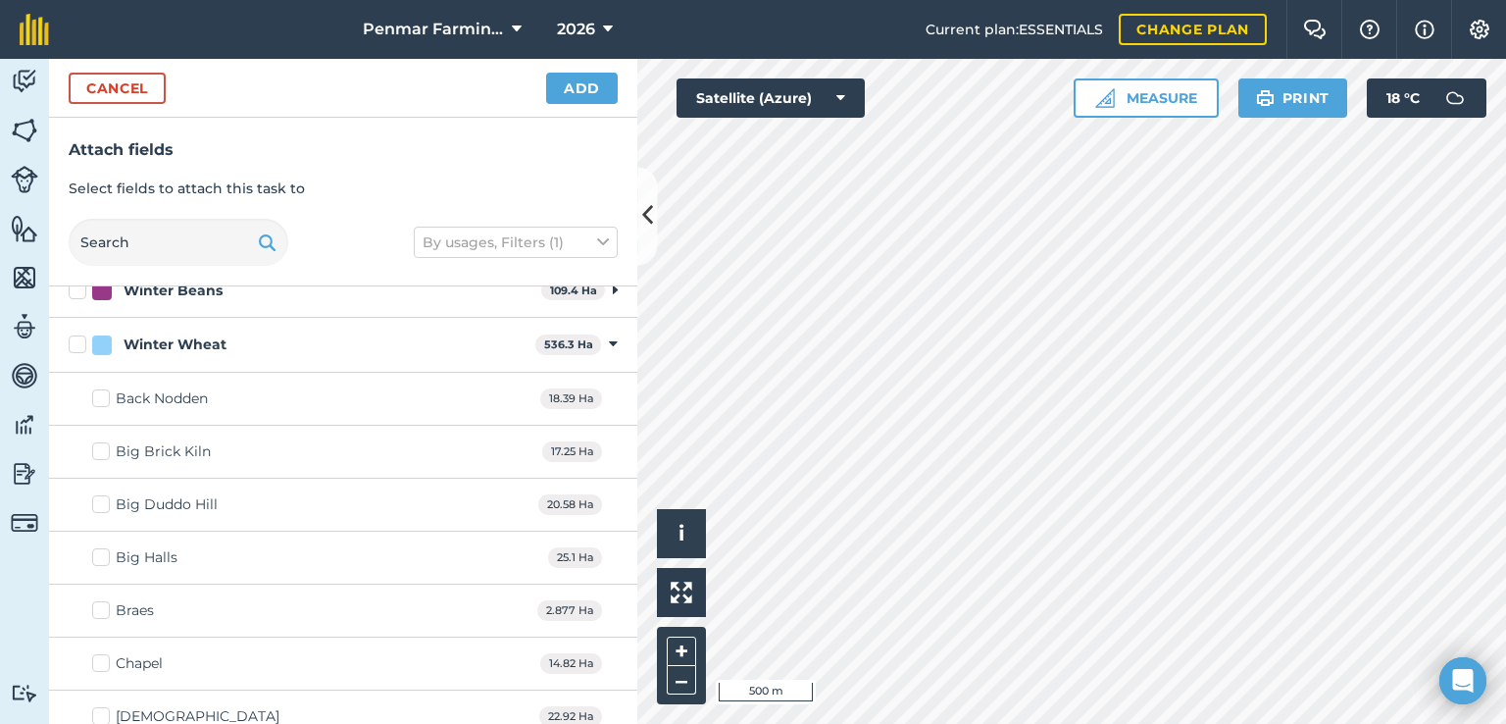
checkbox input "true"
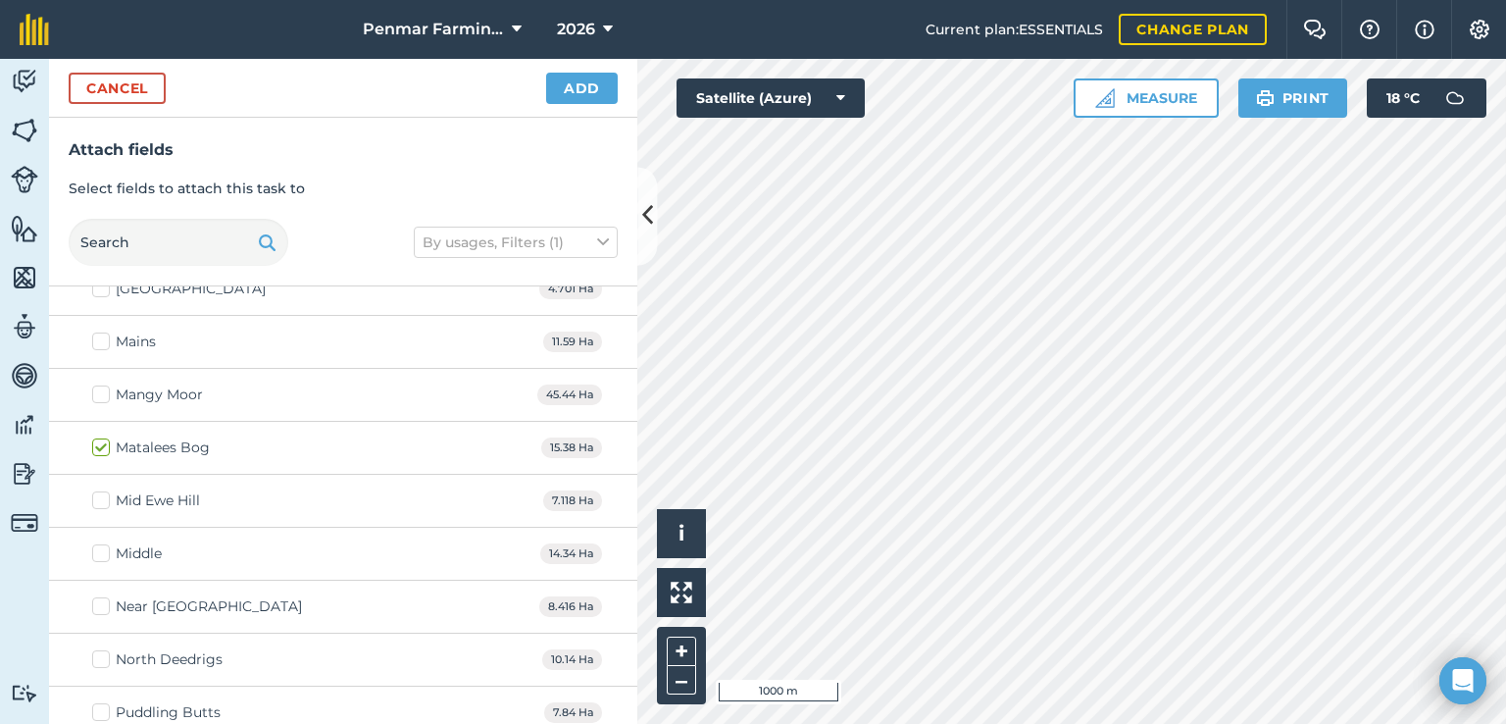
scroll to position [1999, 0]
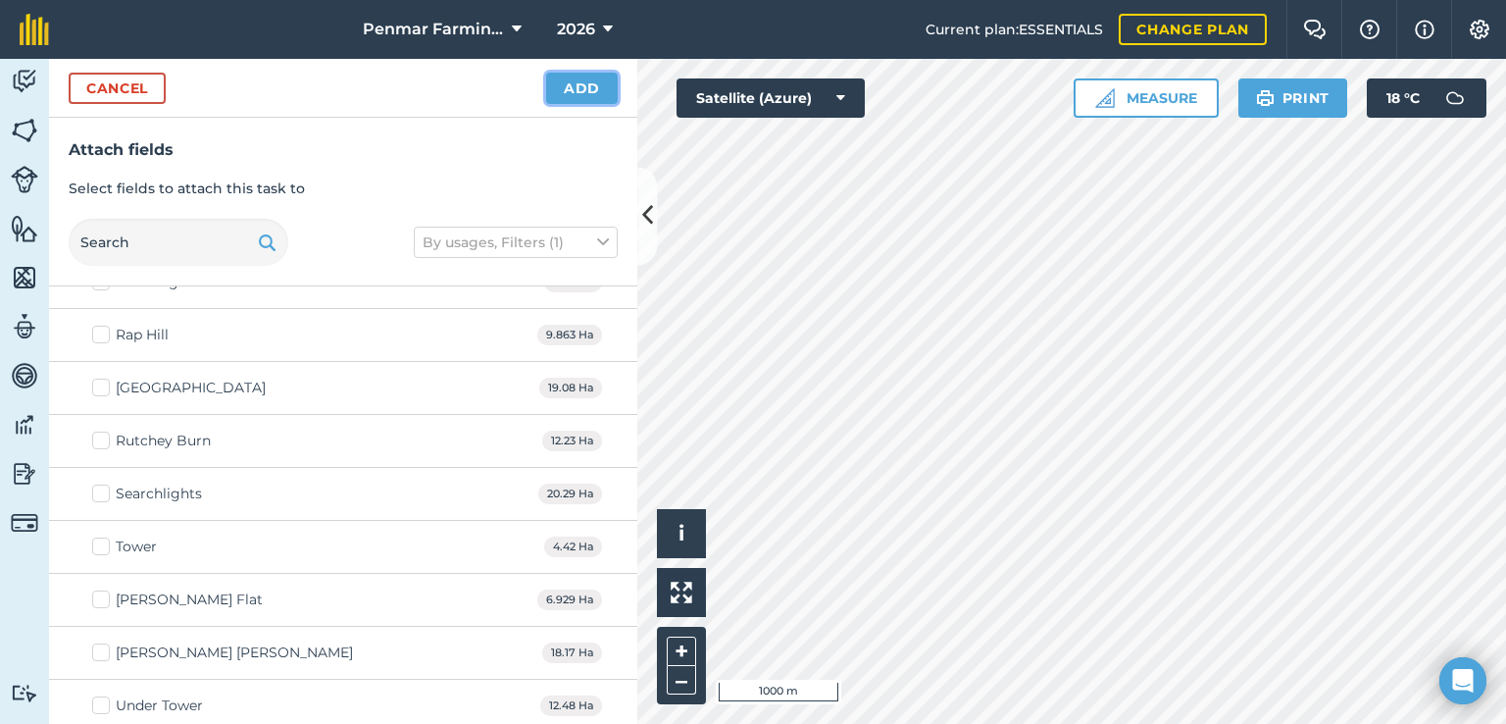
click at [582, 78] on button "Add" at bounding box center [582, 88] width 72 height 31
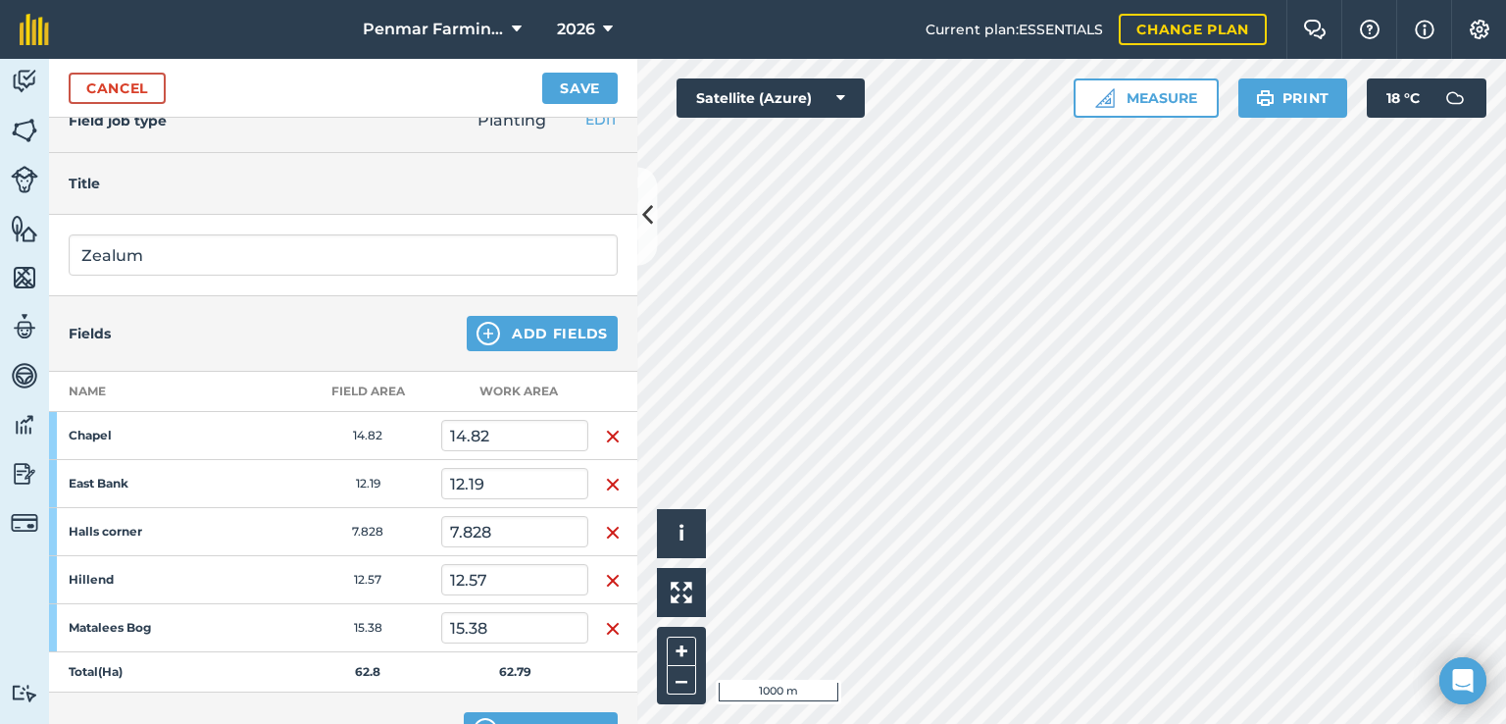
scroll to position [0, 0]
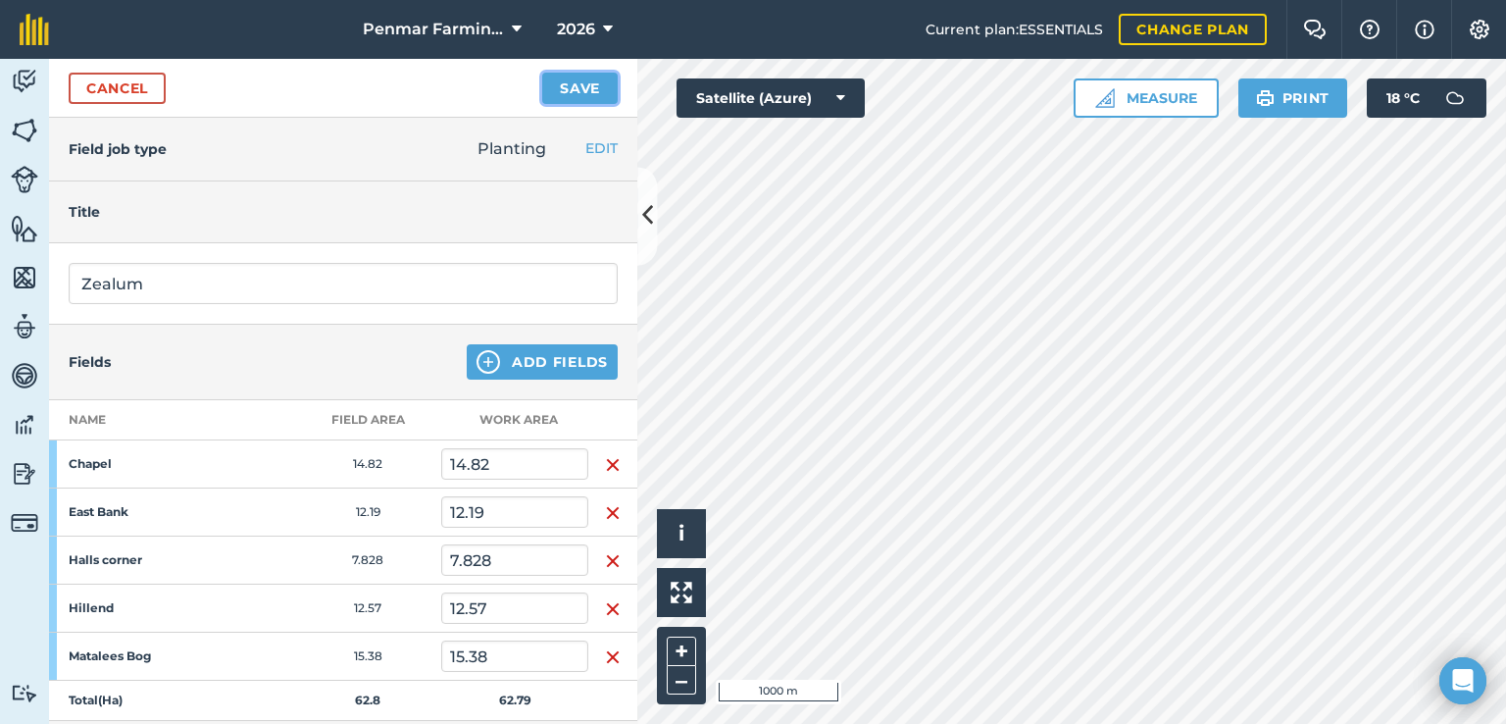
click at [565, 84] on button "Save" at bounding box center [580, 88] width 76 height 31
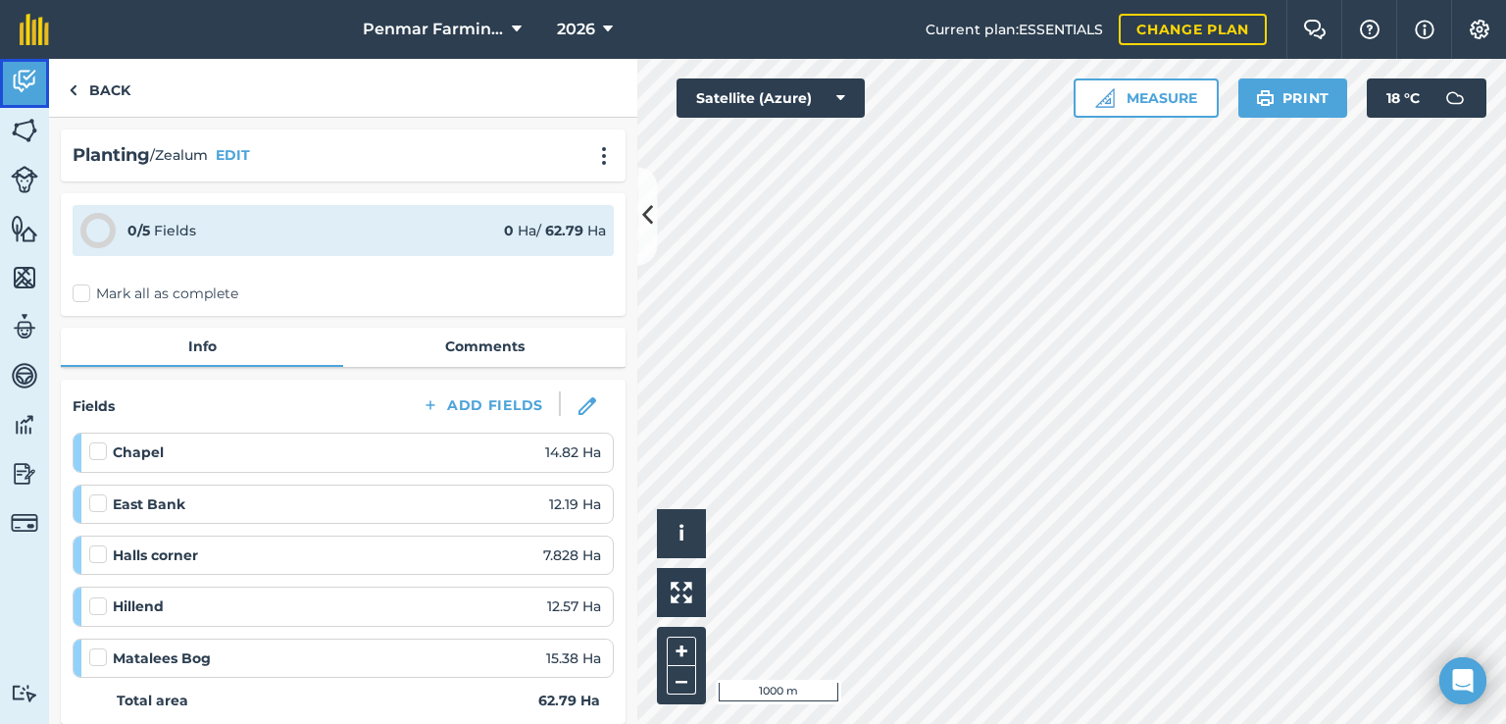
click at [26, 71] on img at bounding box center [24, 81] width 27 height 29
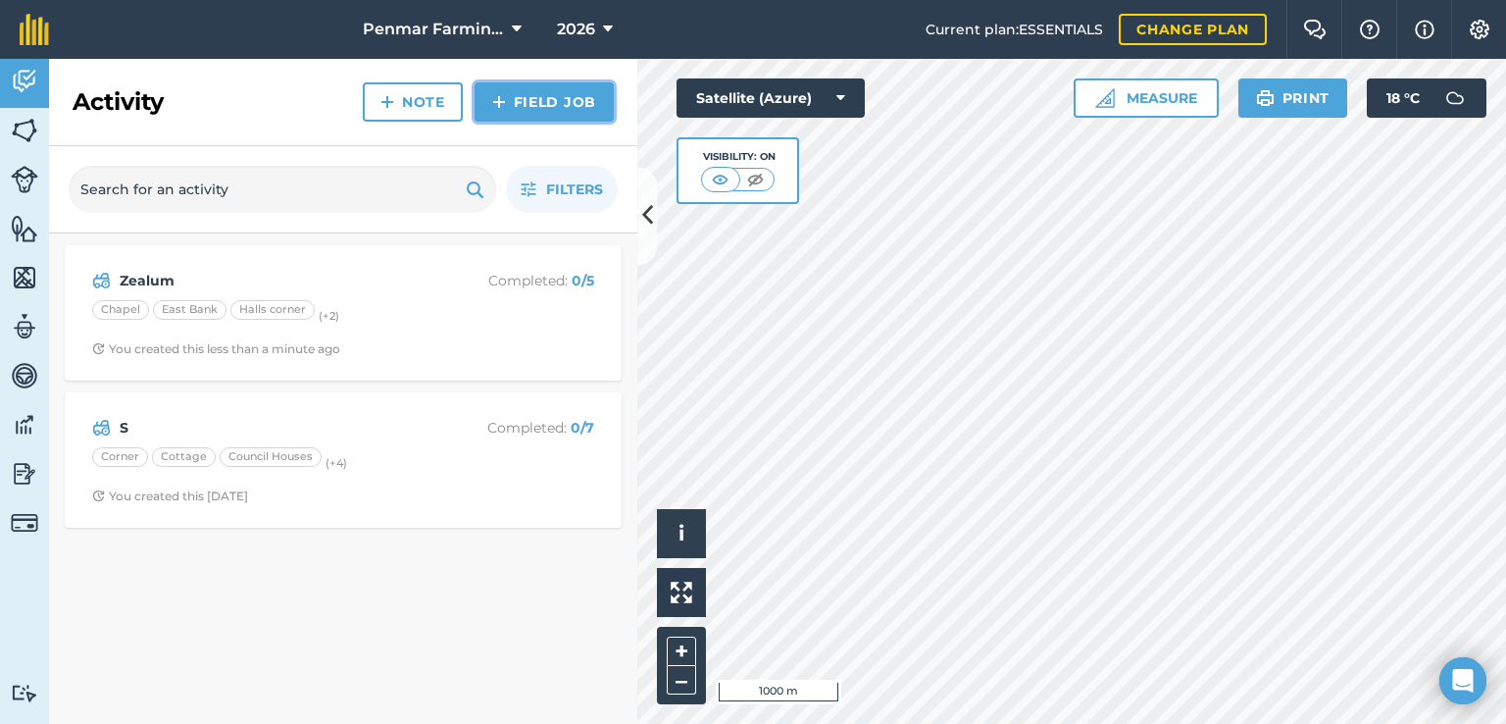
click at [547, 104] on link "Field Job" at bounding box center [544, 101] width 139 height 39
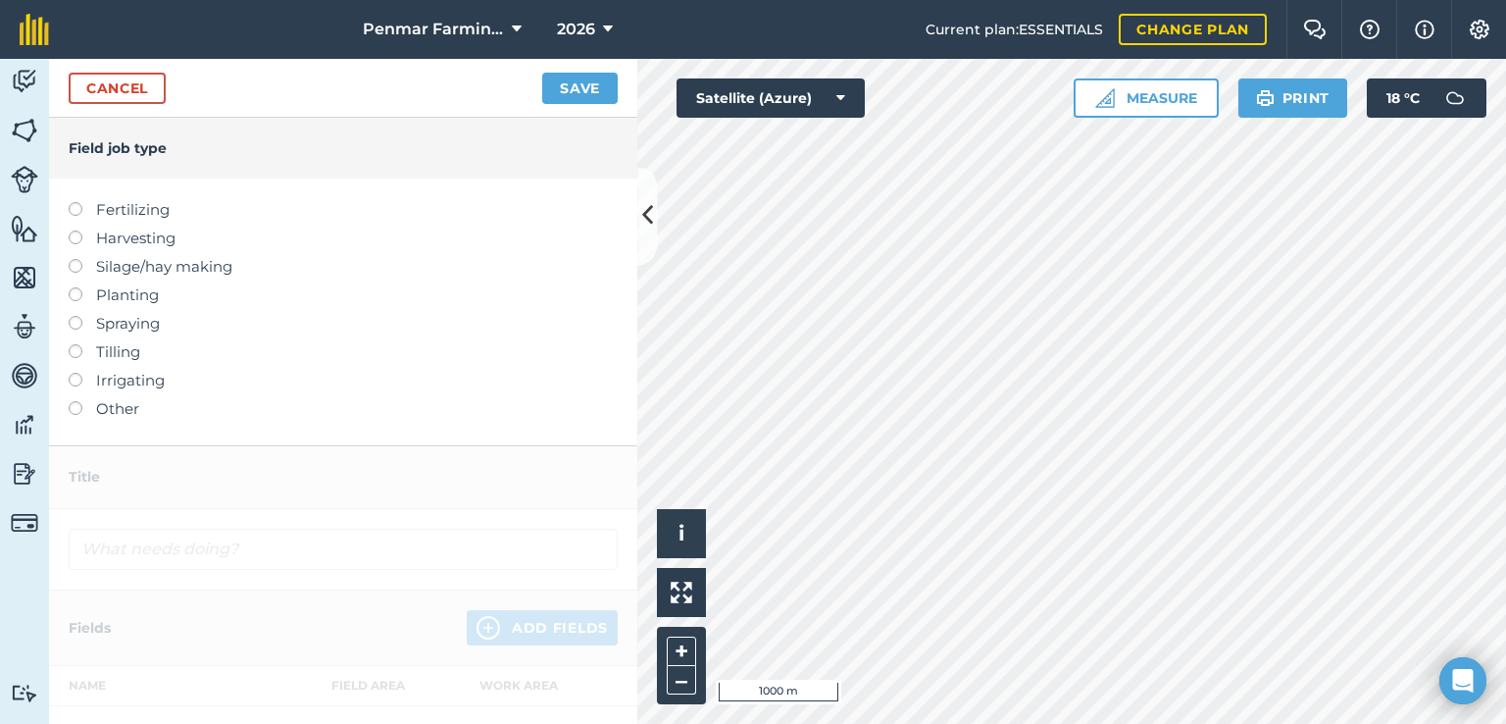
click at [76, 287] on label at bounding box center [82, 287] width 27 height 0
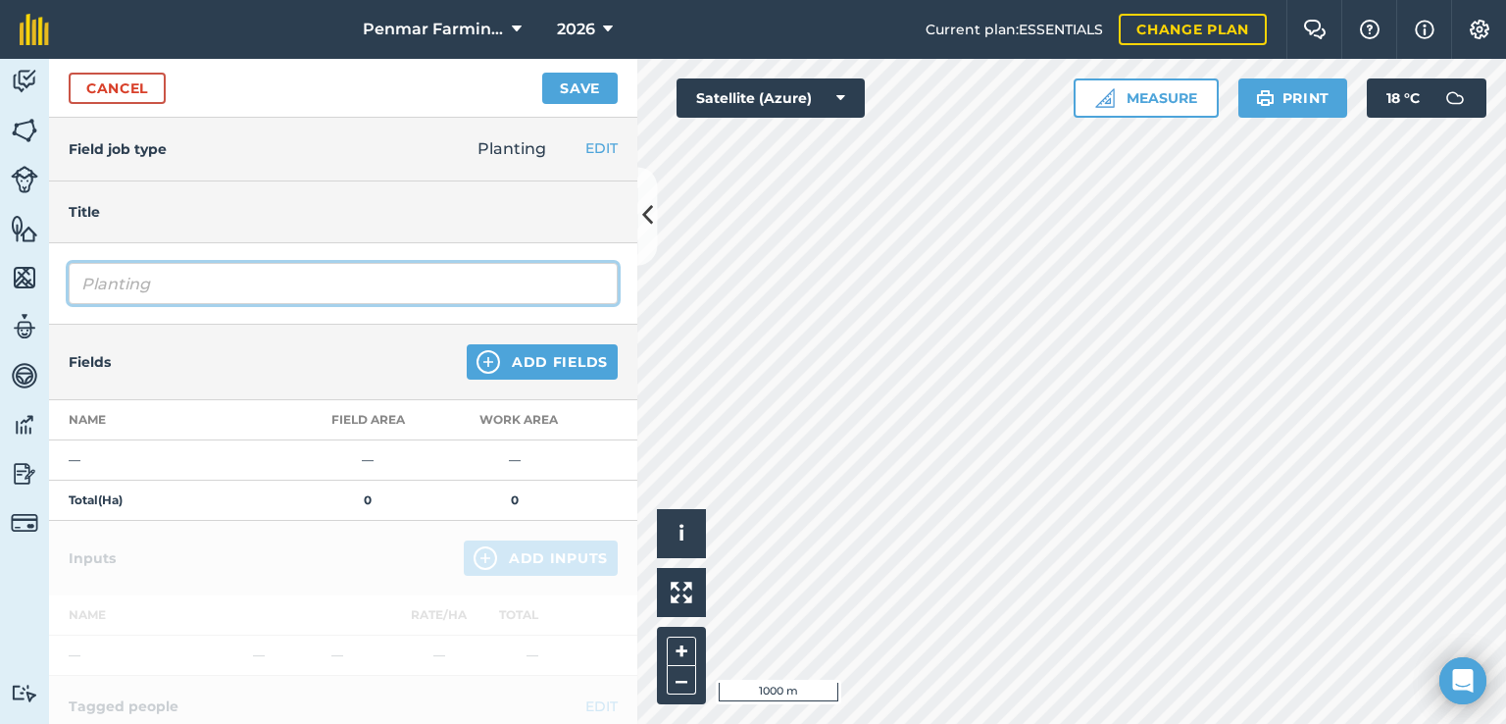
click at [169, 279] on input "Planting" at bounding box center [343, 283] width 549 height 41
type input "P"
type input "Typhoon"
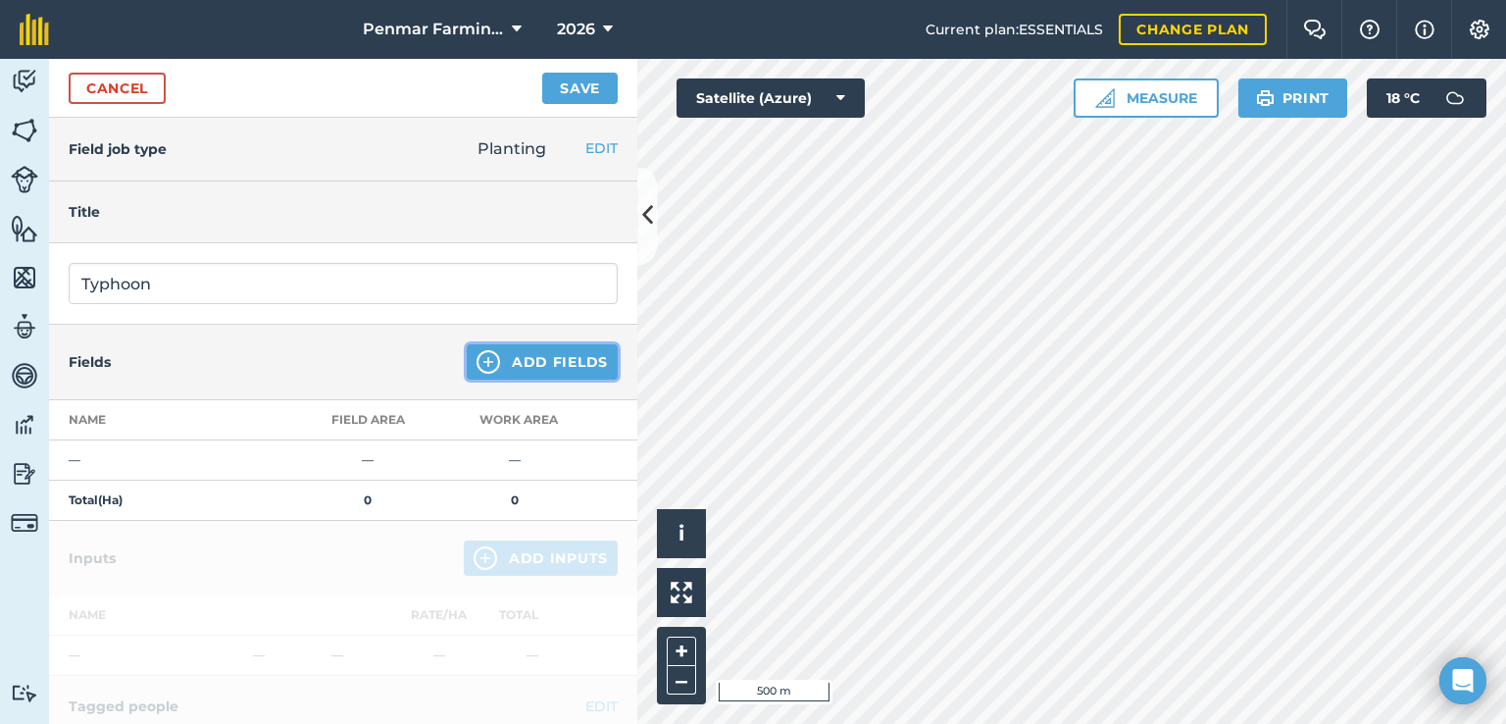
click at [523, 359] on button "Add Fields" at bounding box center [542, 361] width 151 height 35
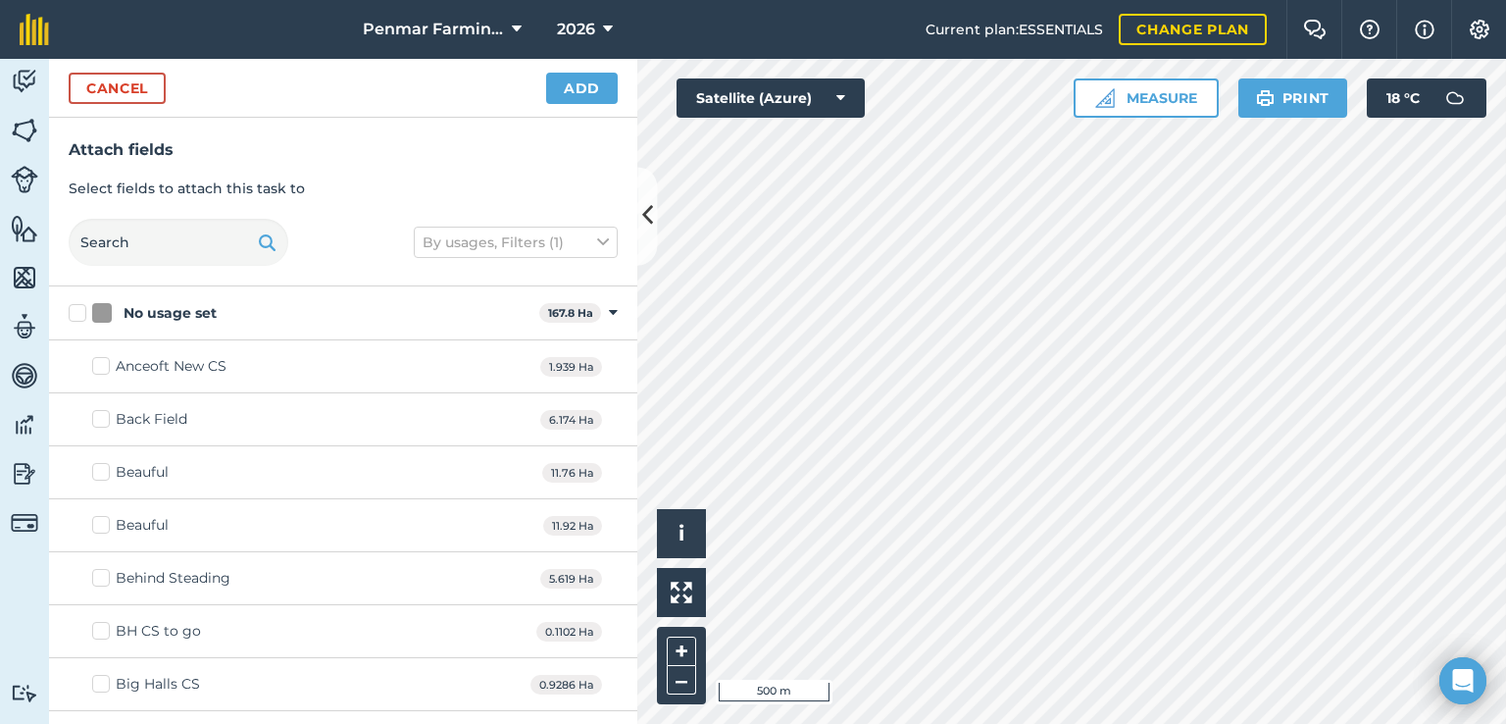
checkbox input "true"
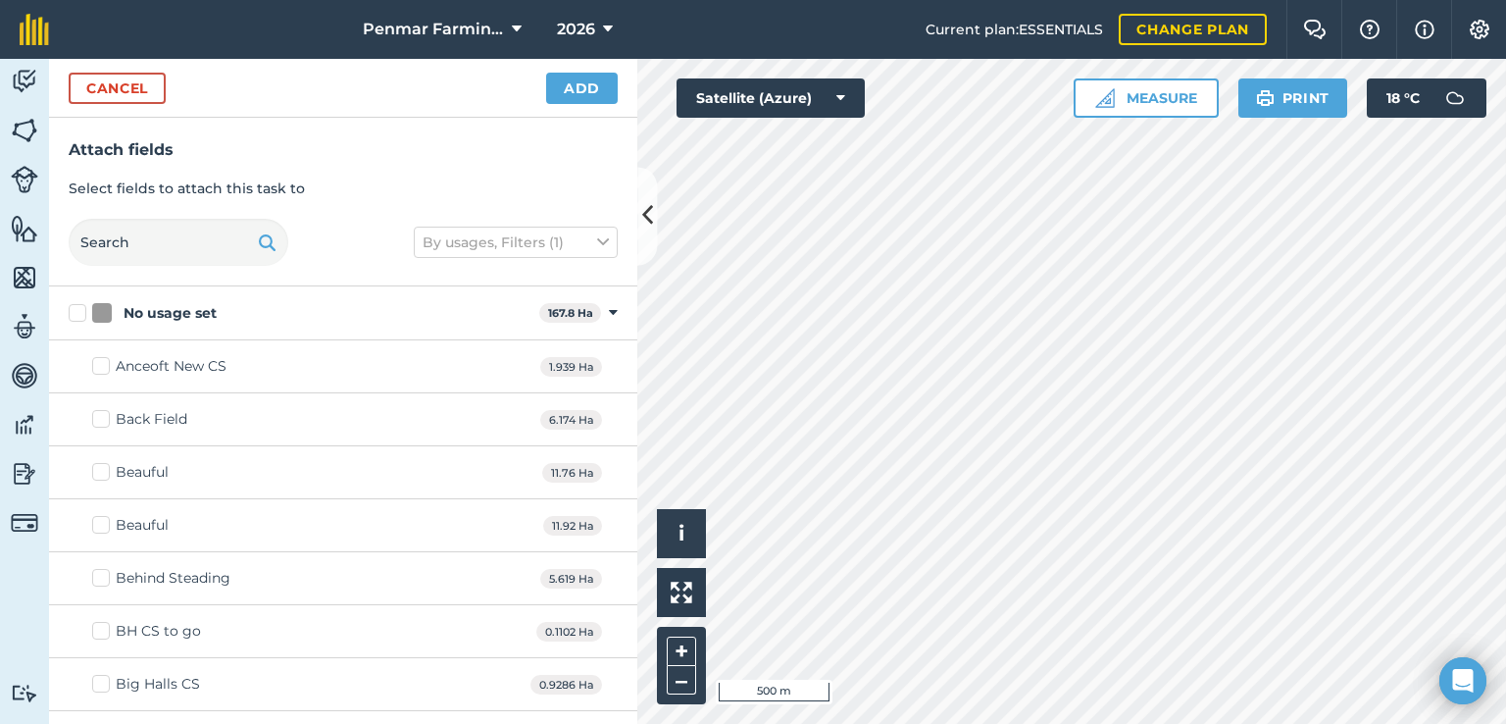
checkbox input "true"
click at [587, 88] on button "Add" at bounding box center [582, 88] width 72 height 31
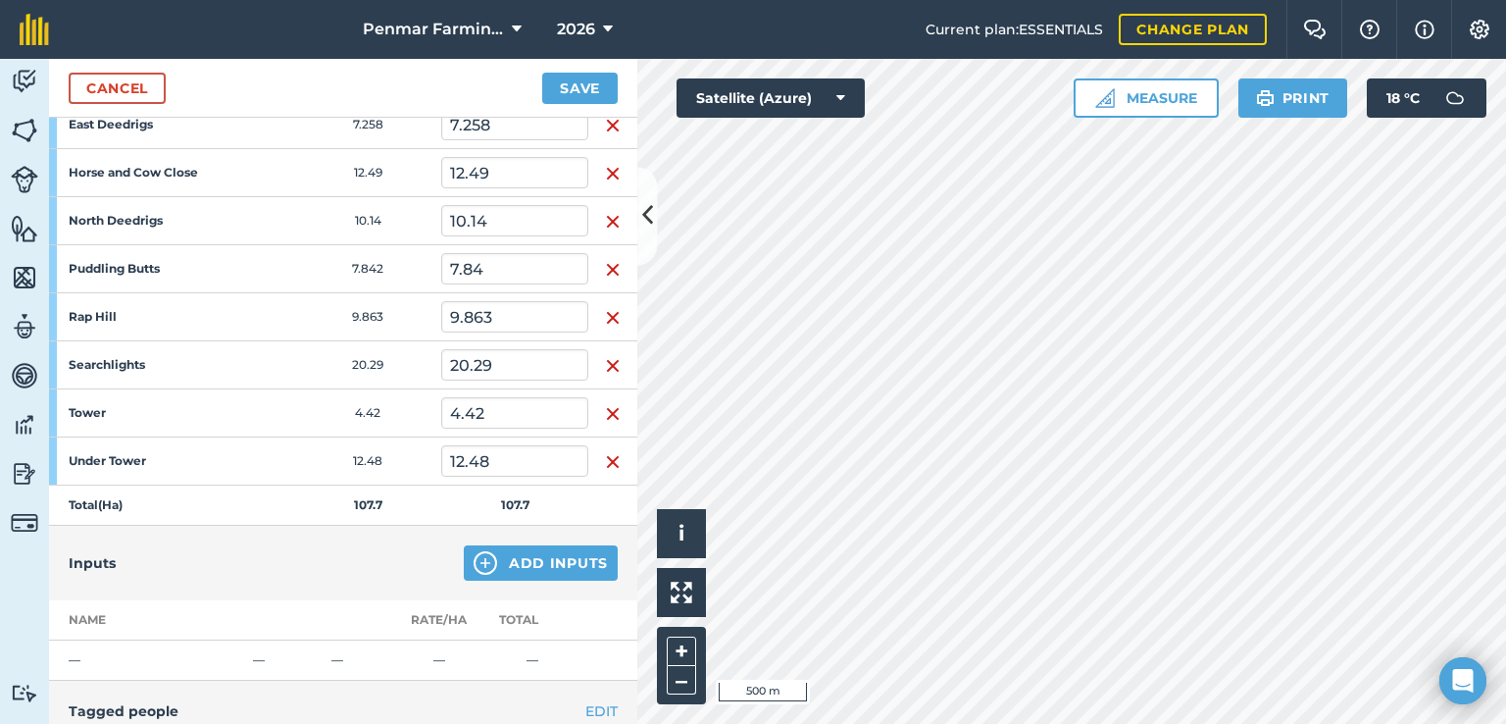
scroll to position [392, 0]
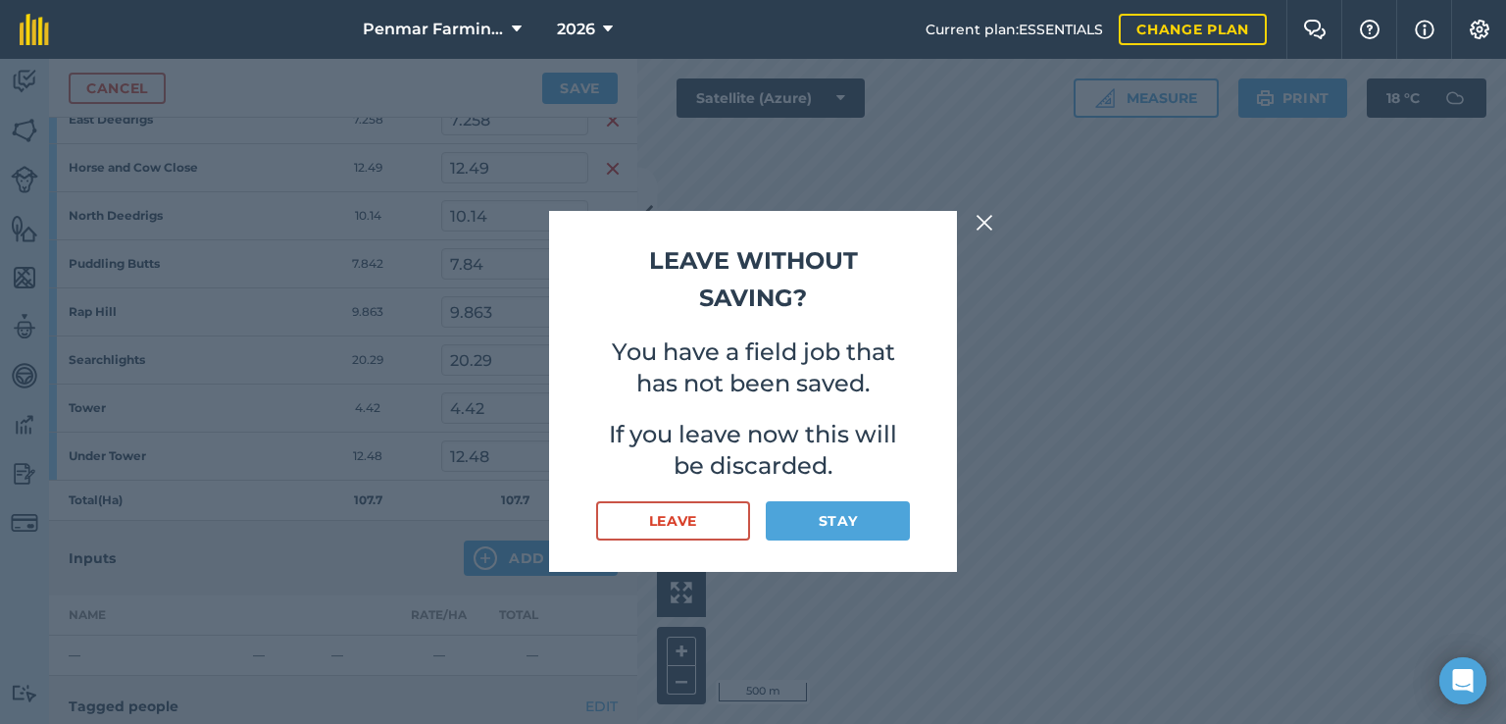
click at [990, 224] on img at bounding box center [985, 223] width 18 height 24
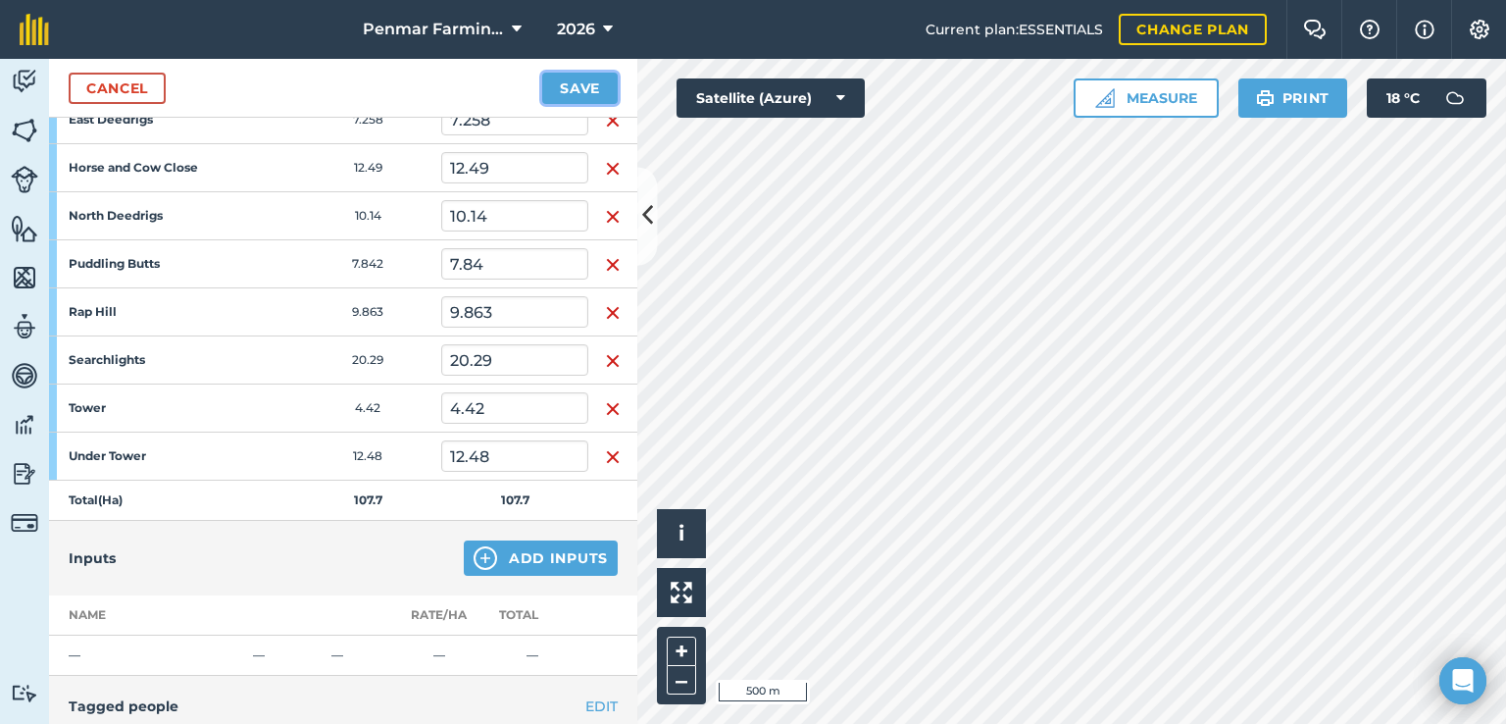
click at [604, 82] on button "Save" at bounding box center [580, 88] width 76 height 31
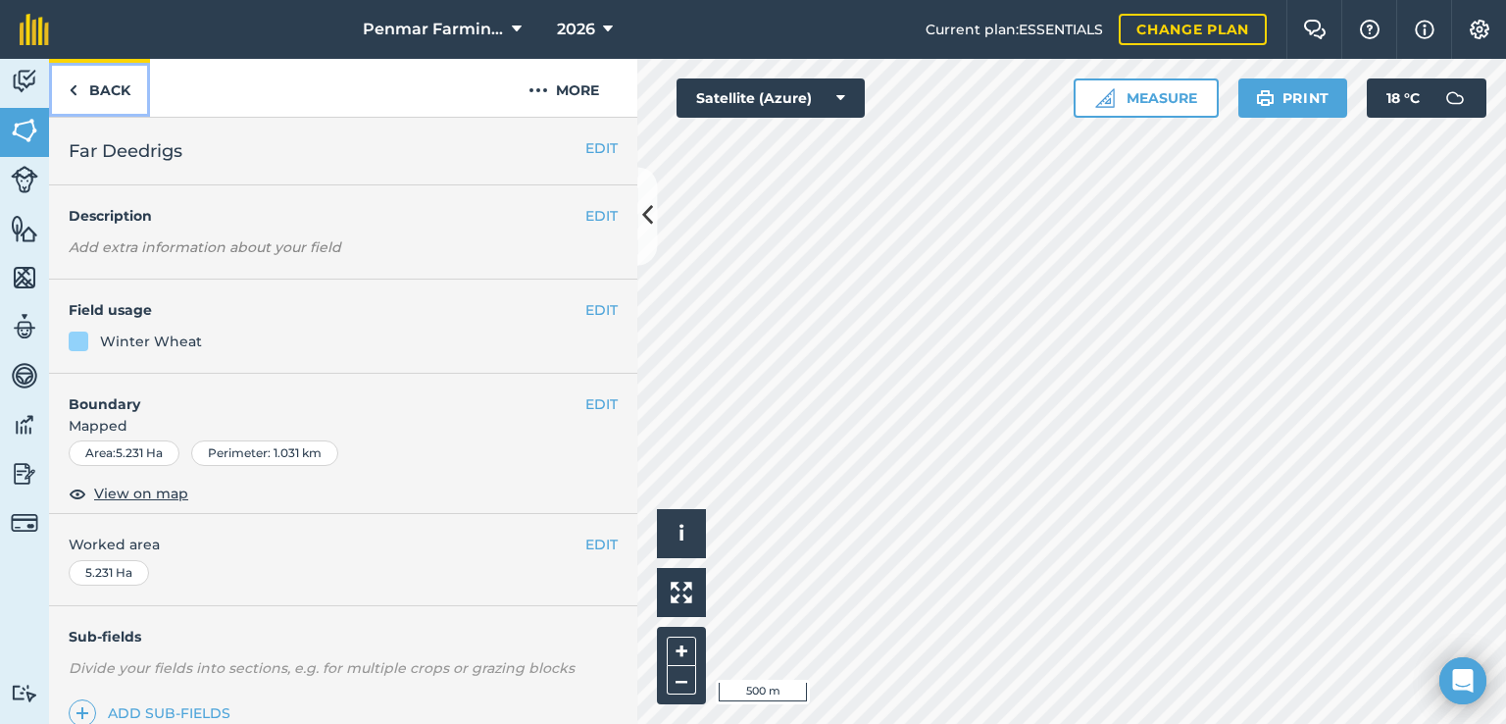
click at [109, 88] on link "Back" at bounding box center [99, 88] width 101 height 58
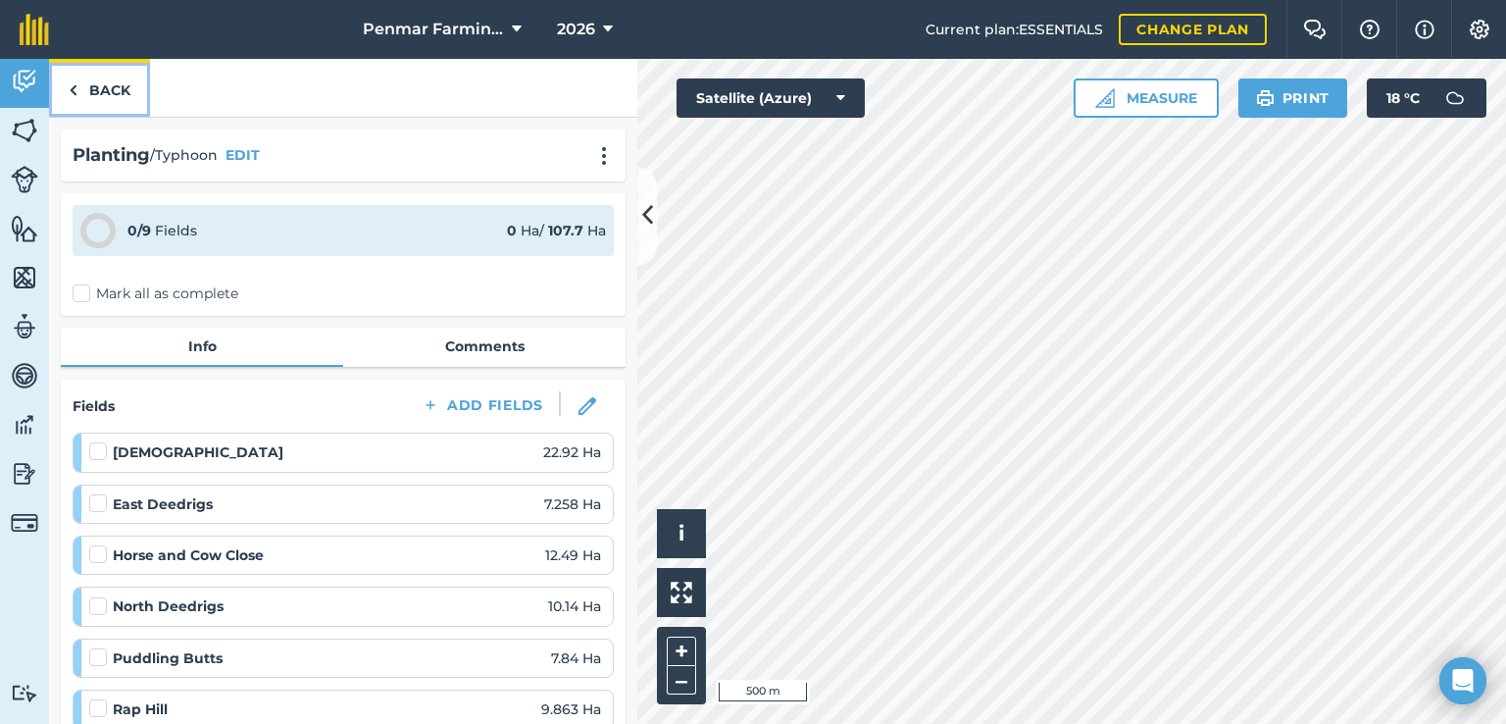
click at [97, 91] on link "Back" at bounding box center [99, 88] width 101 height 58
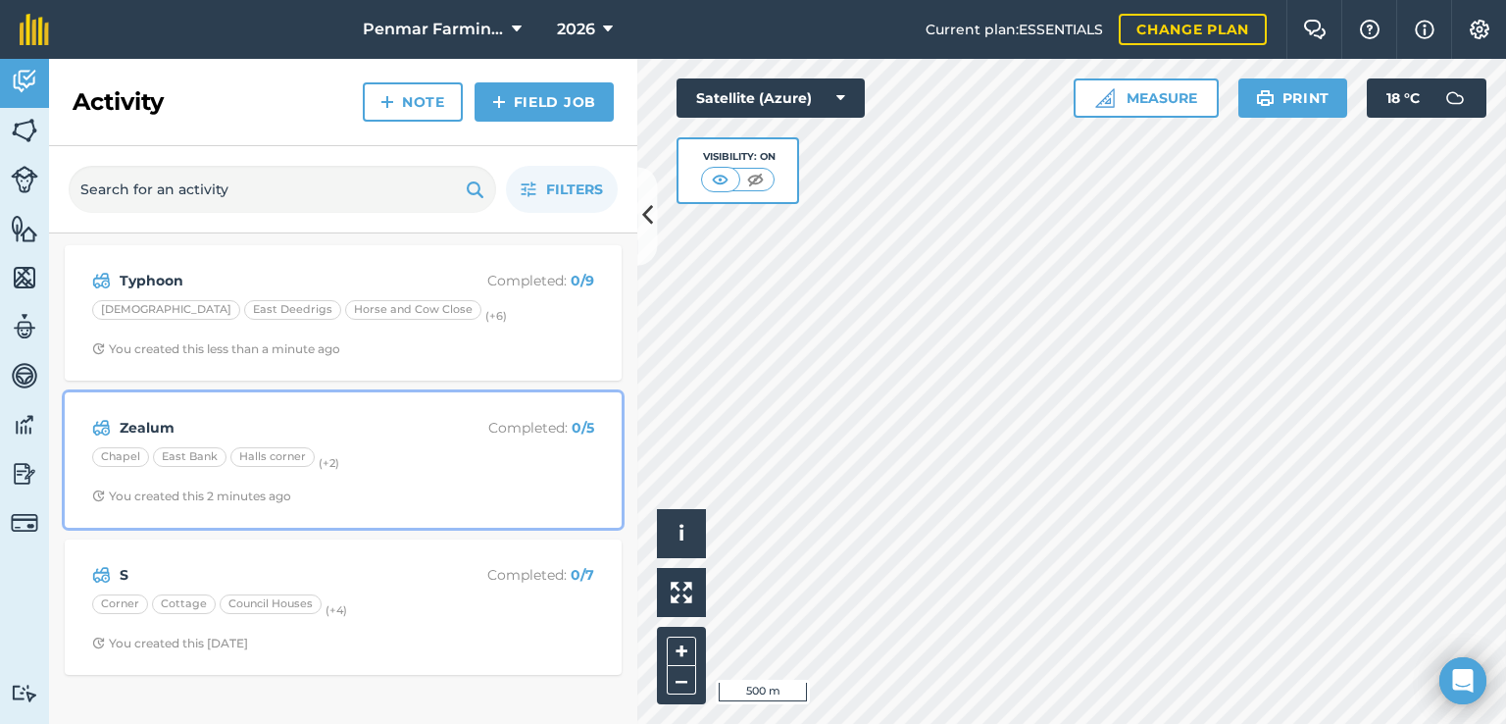
click at [379, 442] on div "Zealum Completed : 0 / 5 Chapel [GEOGRAPHIC_DATA] (+ 2 ) You created this 2 min…" at bounding box center [342, 460] width 533 height 112
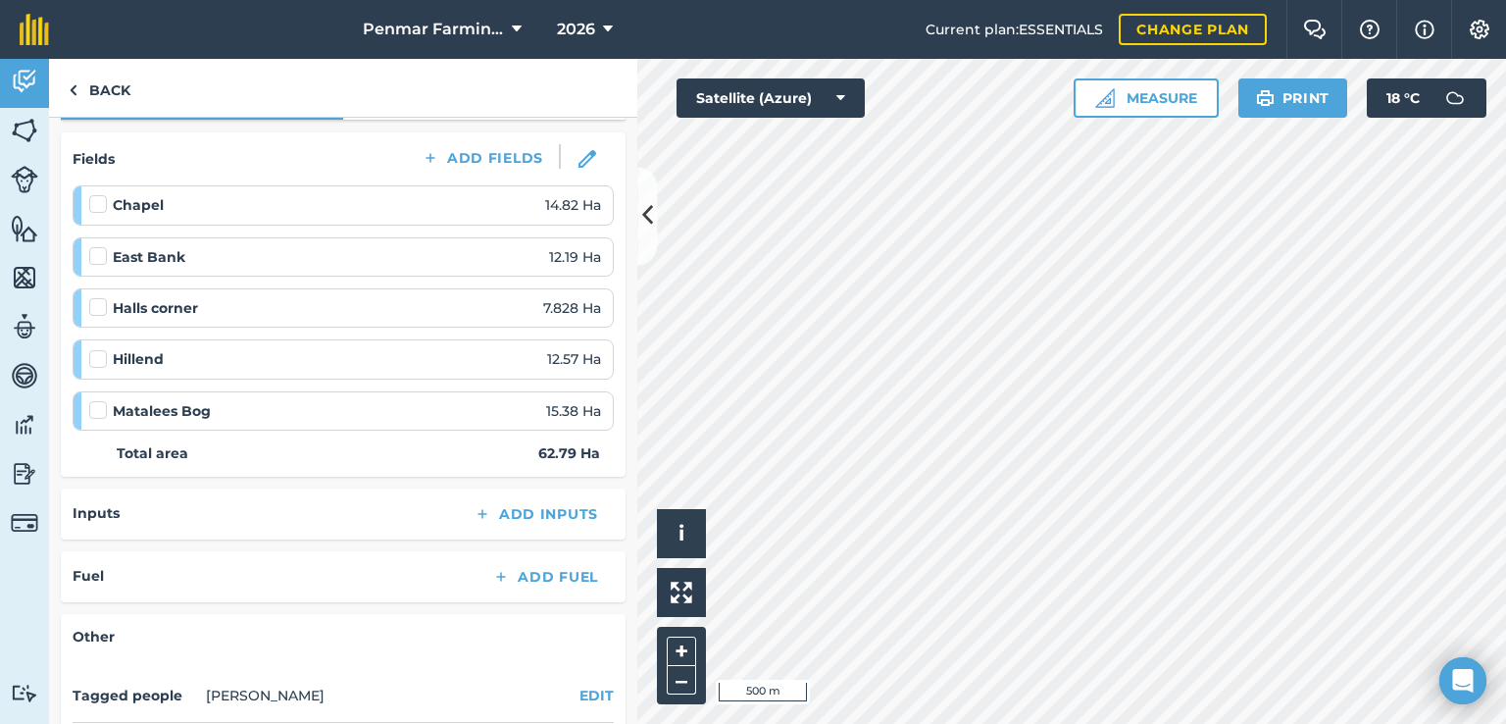
scroll to position [294, 0]
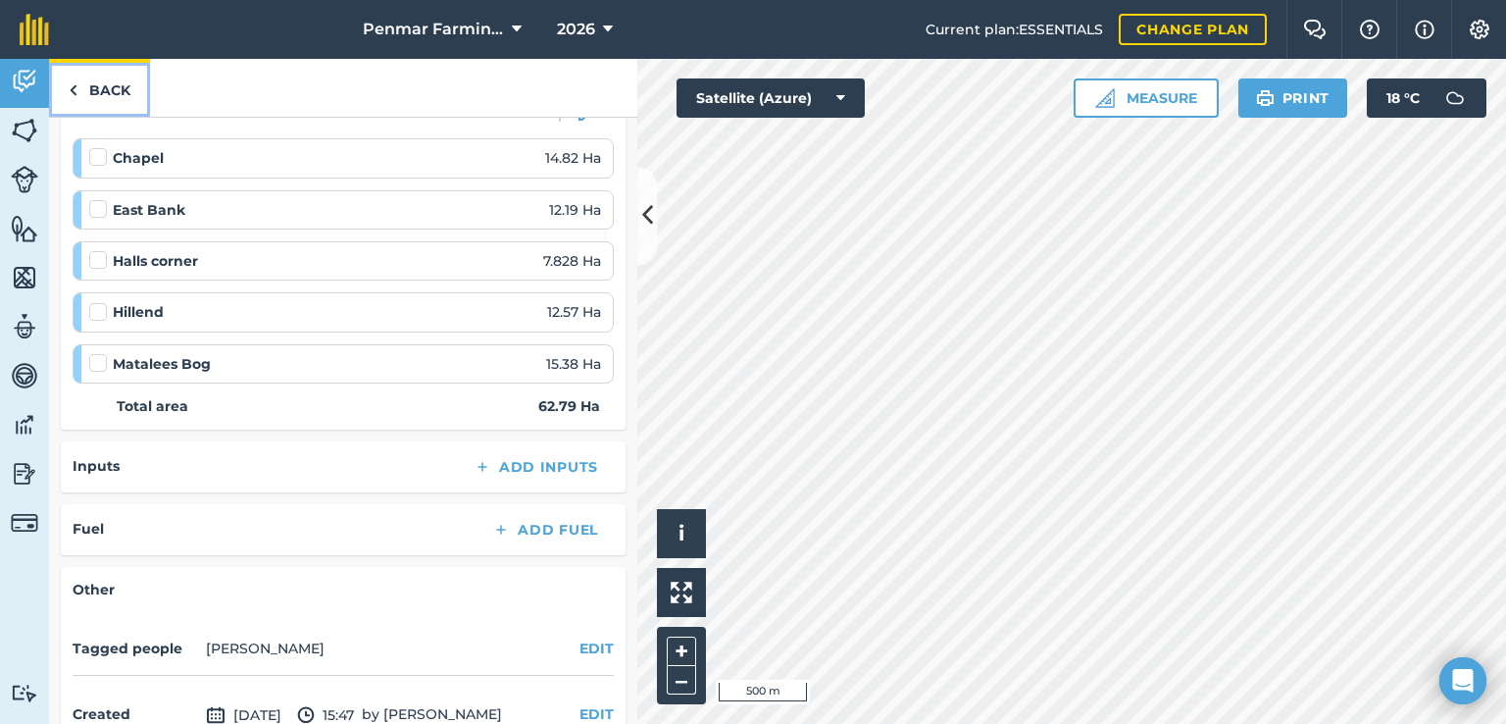
click at [107, 65] on link "Back" at bounding box center [99, 88] width 101 height 58
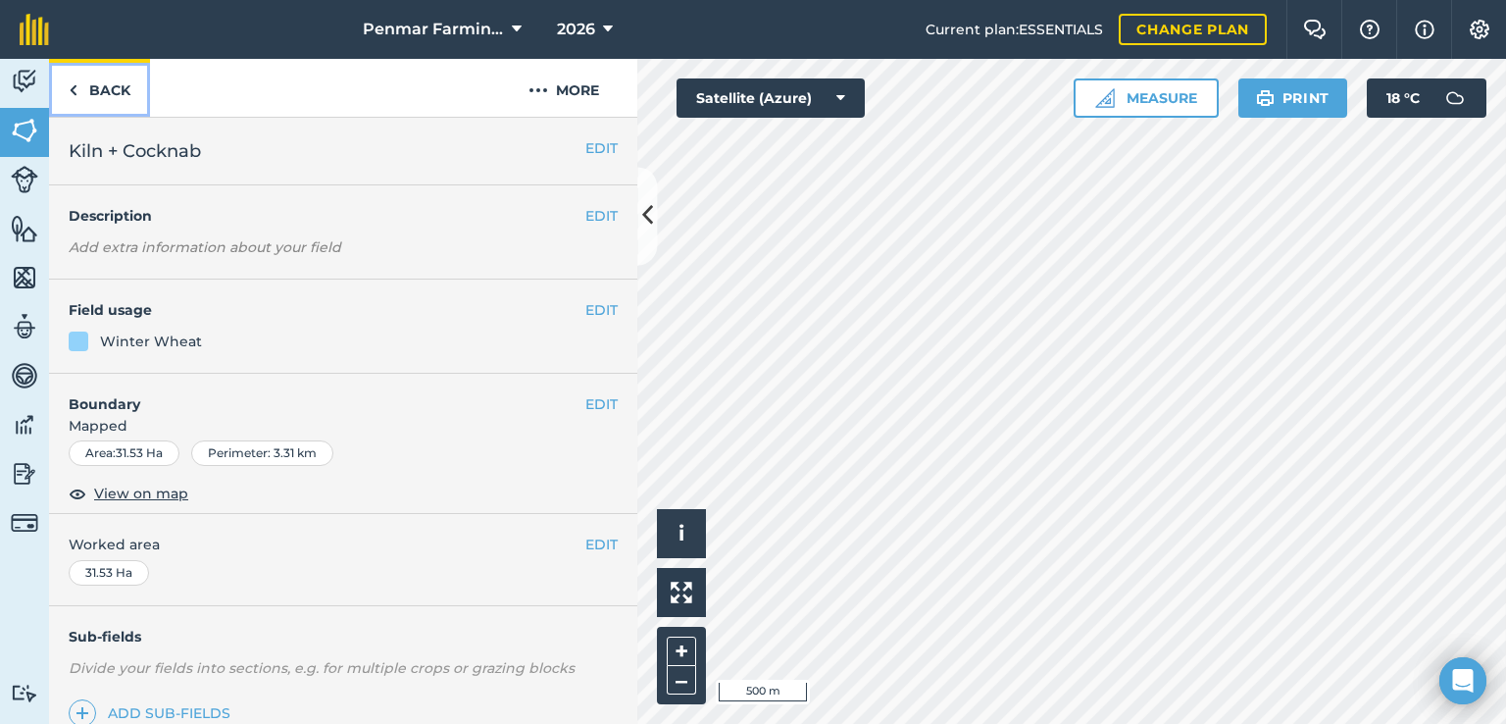
click at [86, 95] on link "Back" at bounding box center [99, 88] width 101 height 58
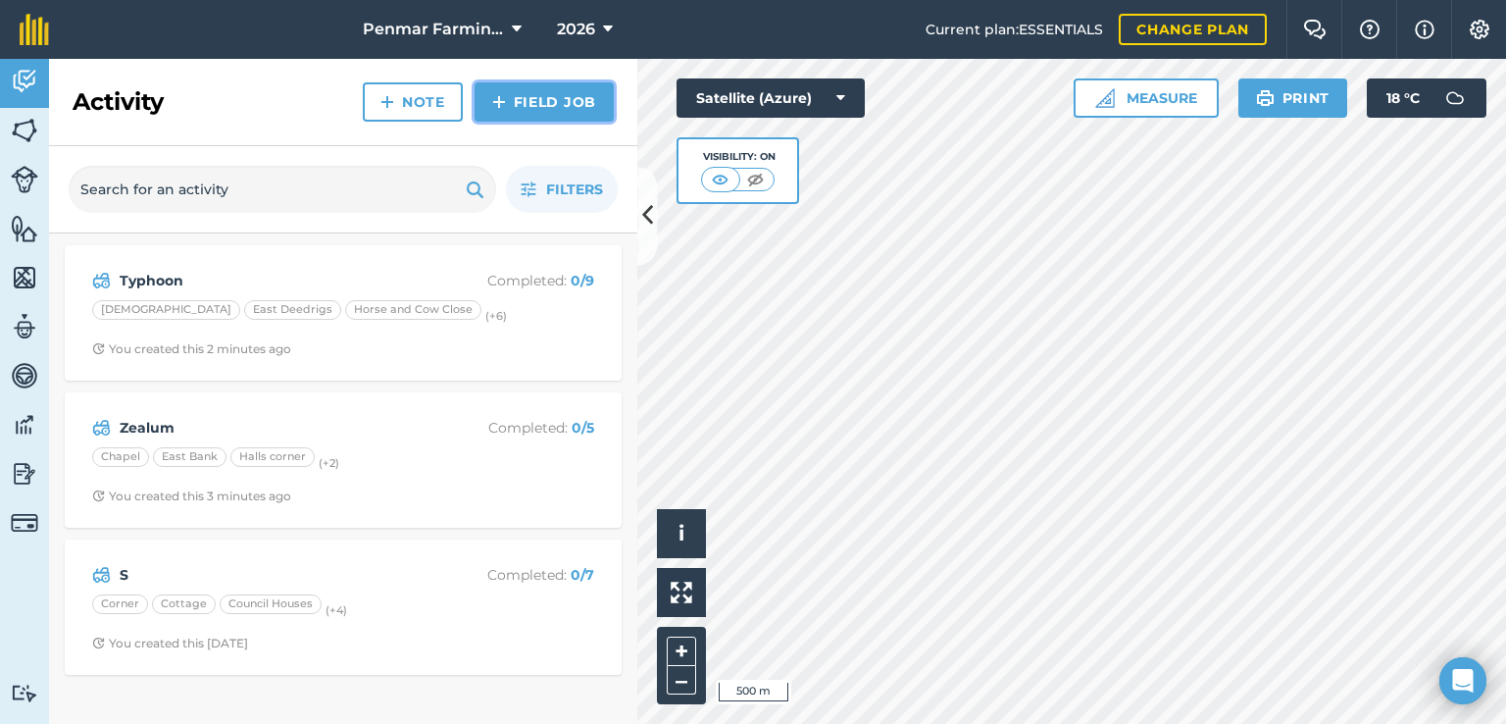
click at [494, 111] on img at bounding box center [499, 102] width 14 height 24
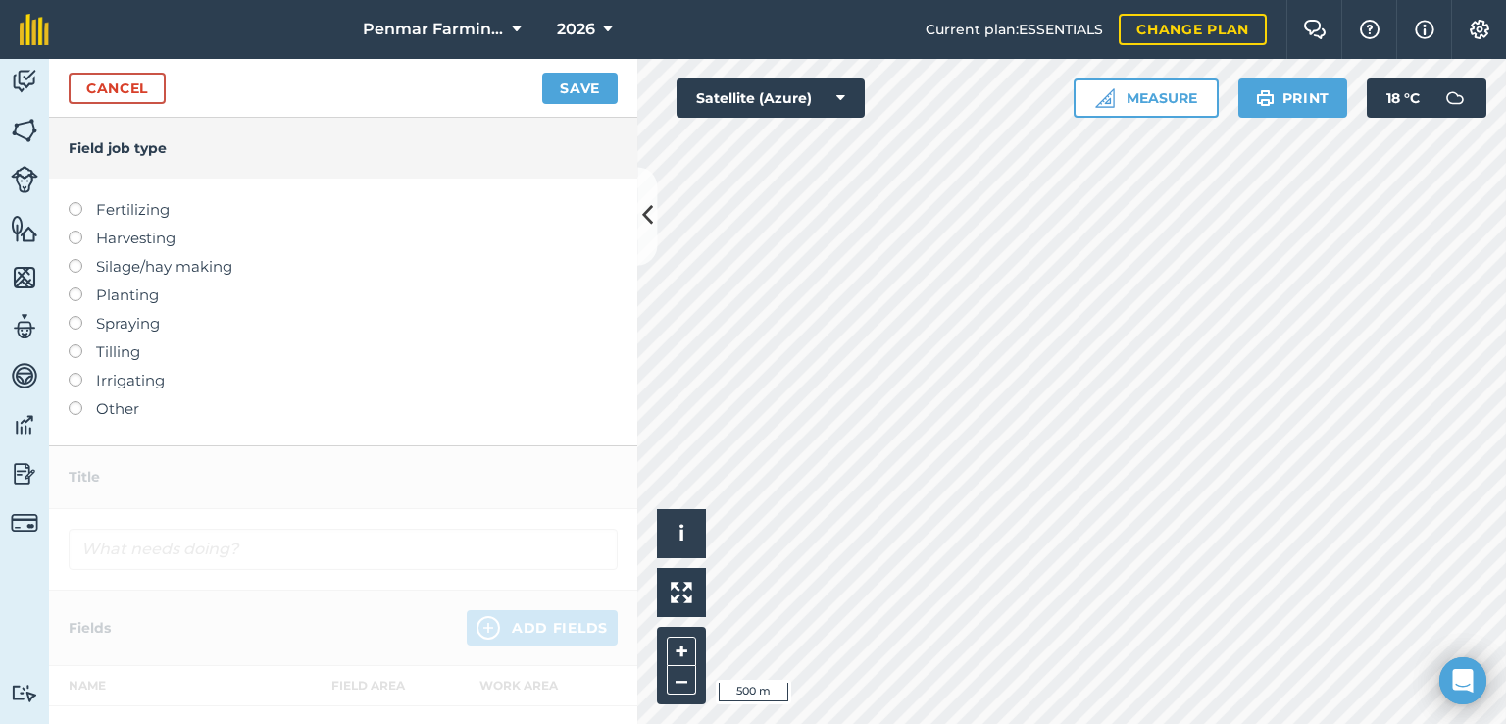
click at [76, 287] on label at bounding box center [82, 287] width 27 height 0
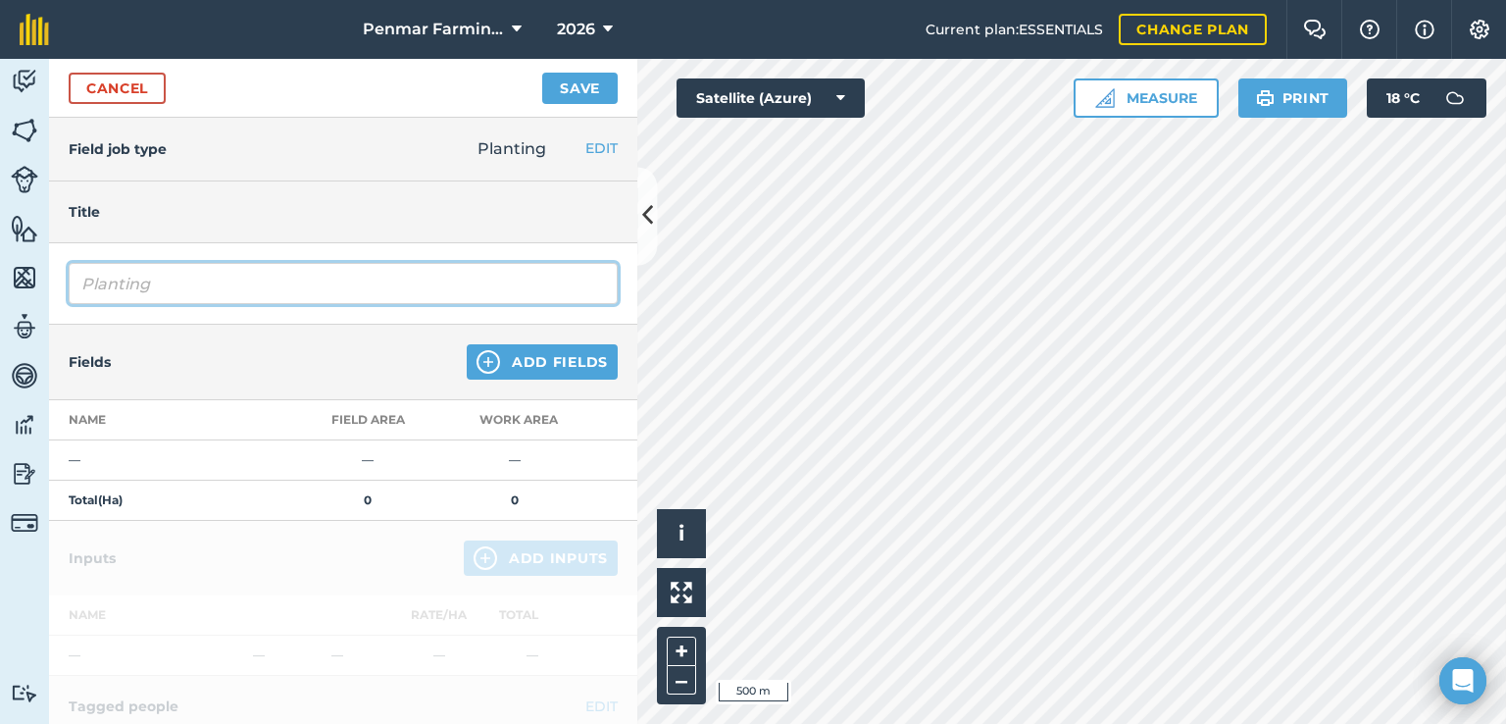
click at [141, 286] on input "Planting" at bounding box center [343, 283] width 549 height 41
type input "PlantinPalladiumg"
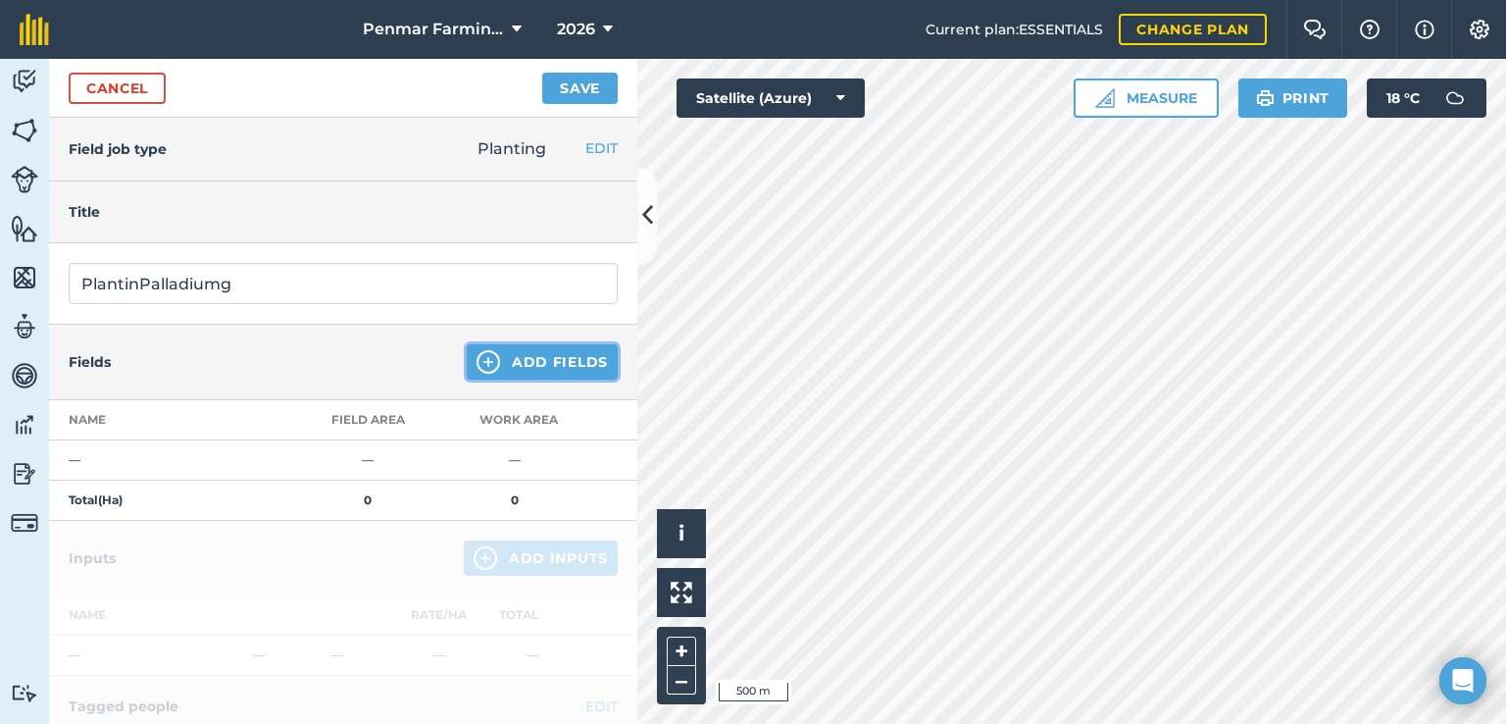
click at [503, 358] on button "Add Fields" at bounding box center [542, 361] width 151 height 35
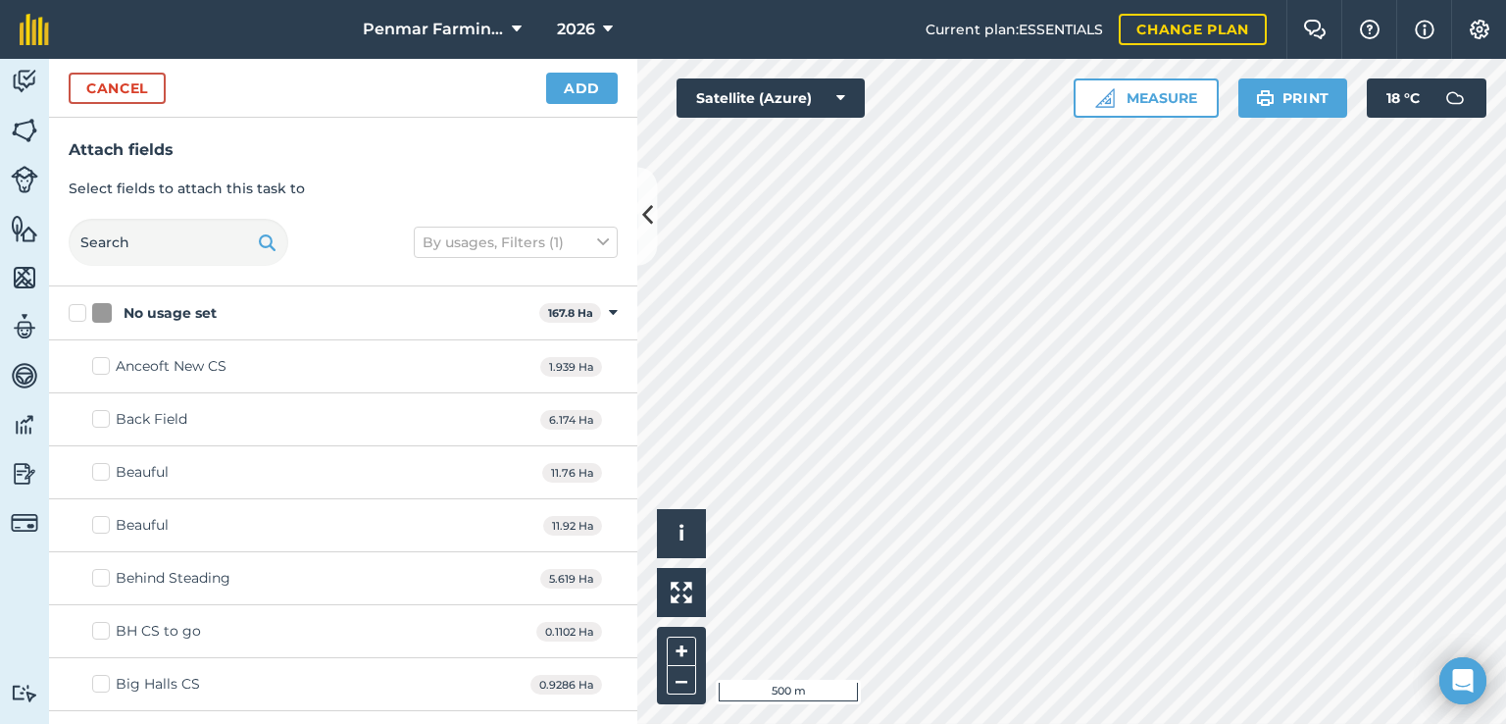
checkbox input "true"
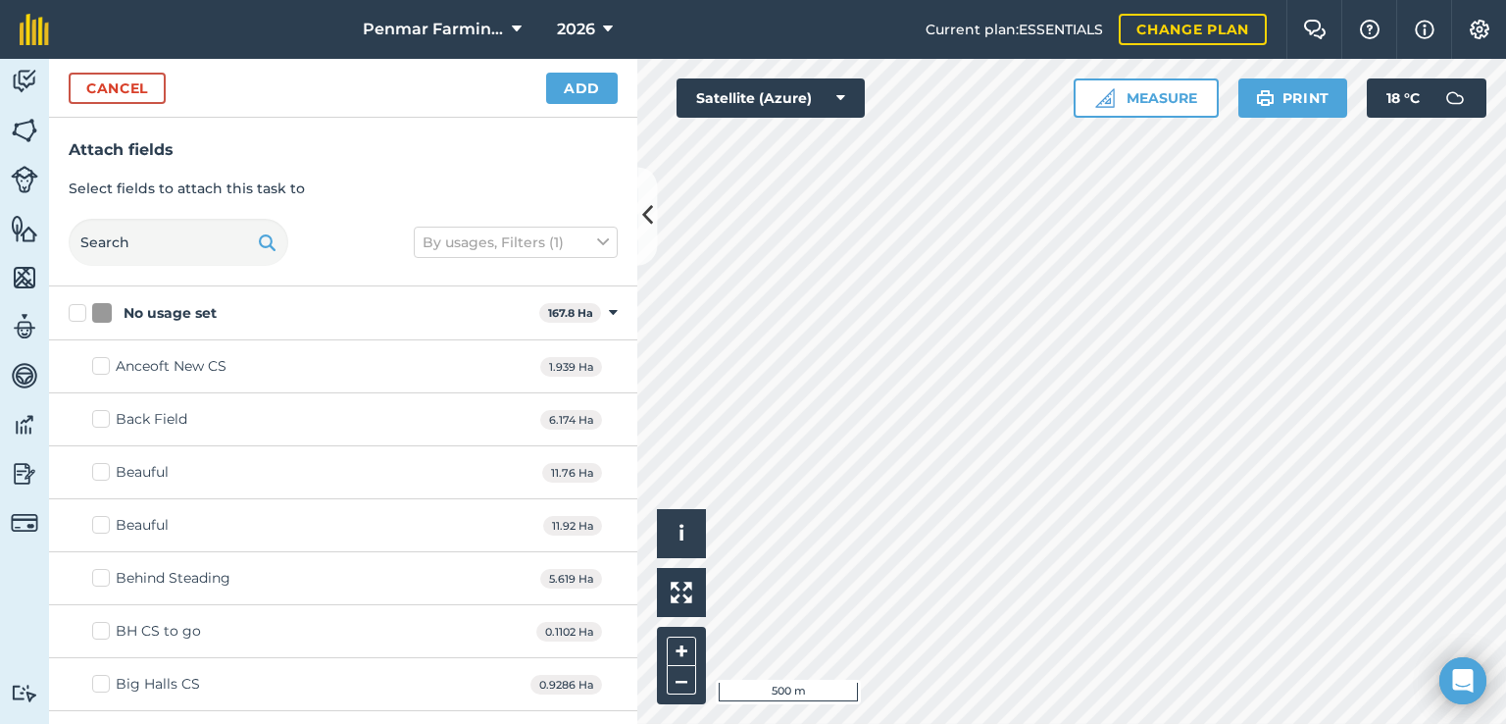
checkbox input "true"
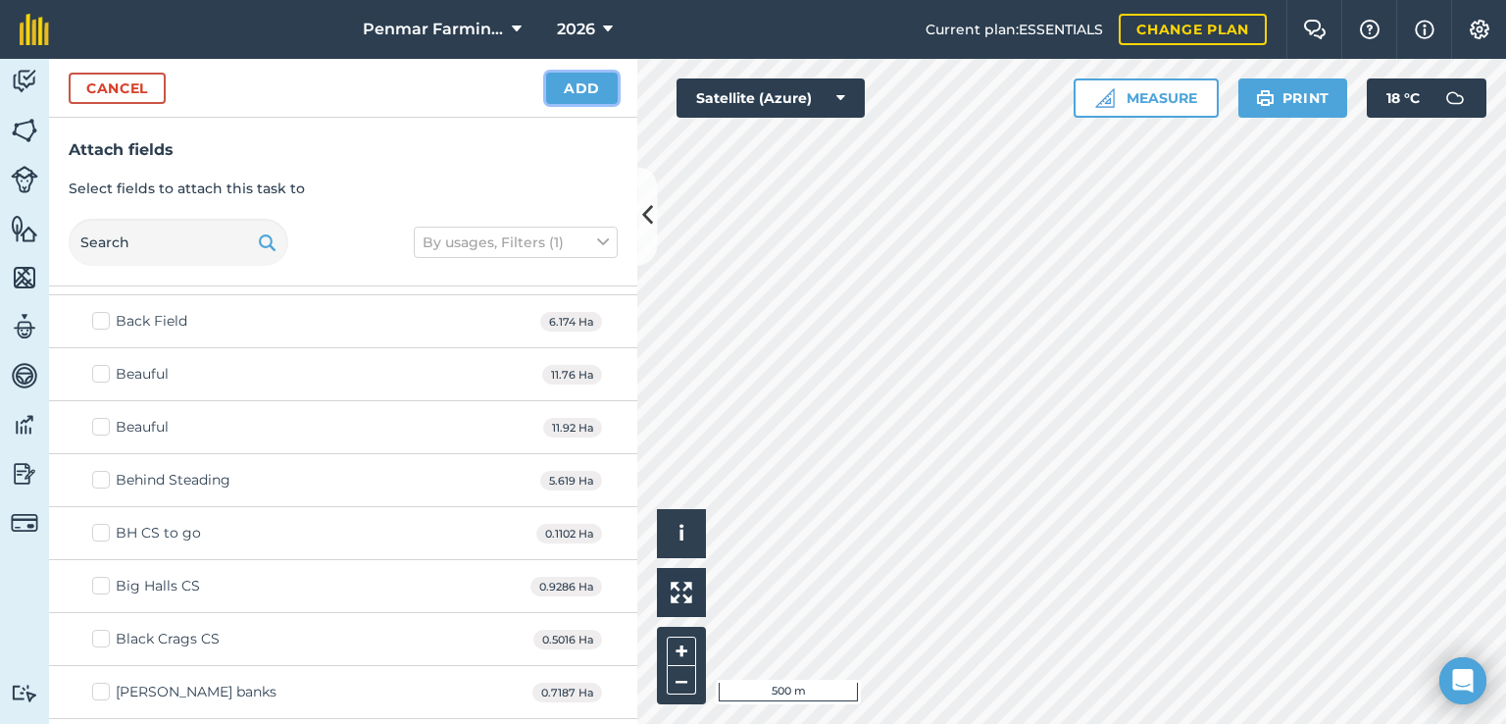
click at [596, 80] on button "Add" at bounding box center [582, 88] width 72 height 31
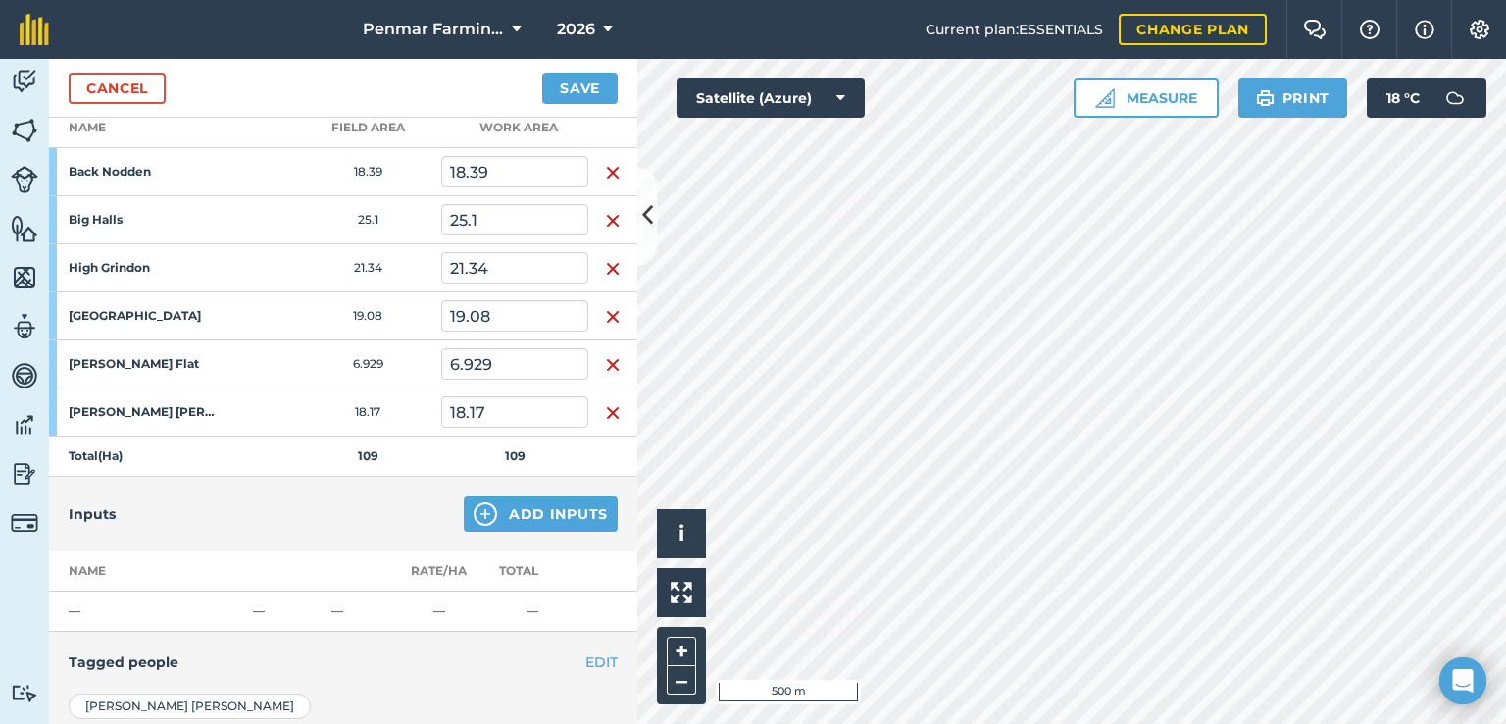
scroll to position [294, 0]
click at [134, 80] on link "Cancel" at bounding box center [117, 88] width 97 height 31
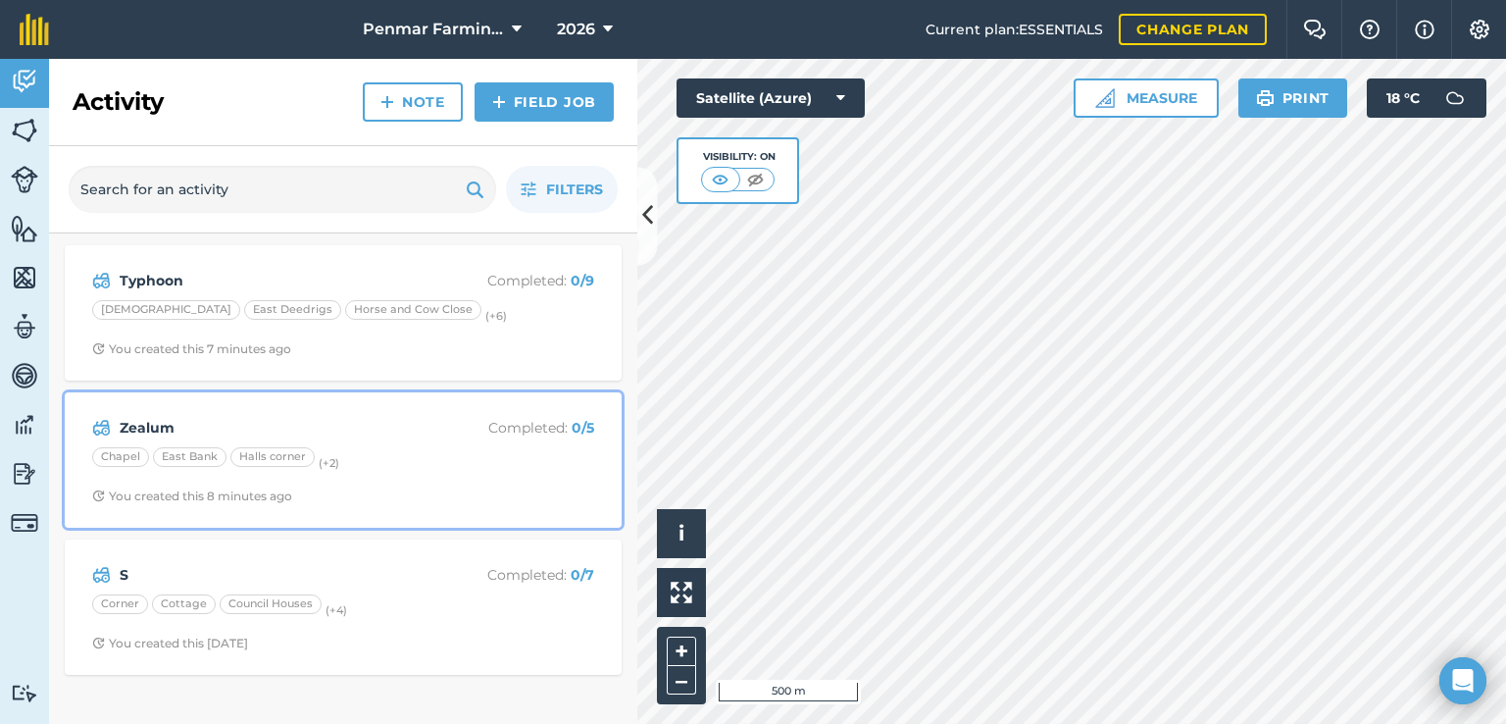
click at [384, 460] on div "Chapel [GEOGRAPHIC_DATA] (+ 2 )" at bounding box center [343, 459] width 502 height 25
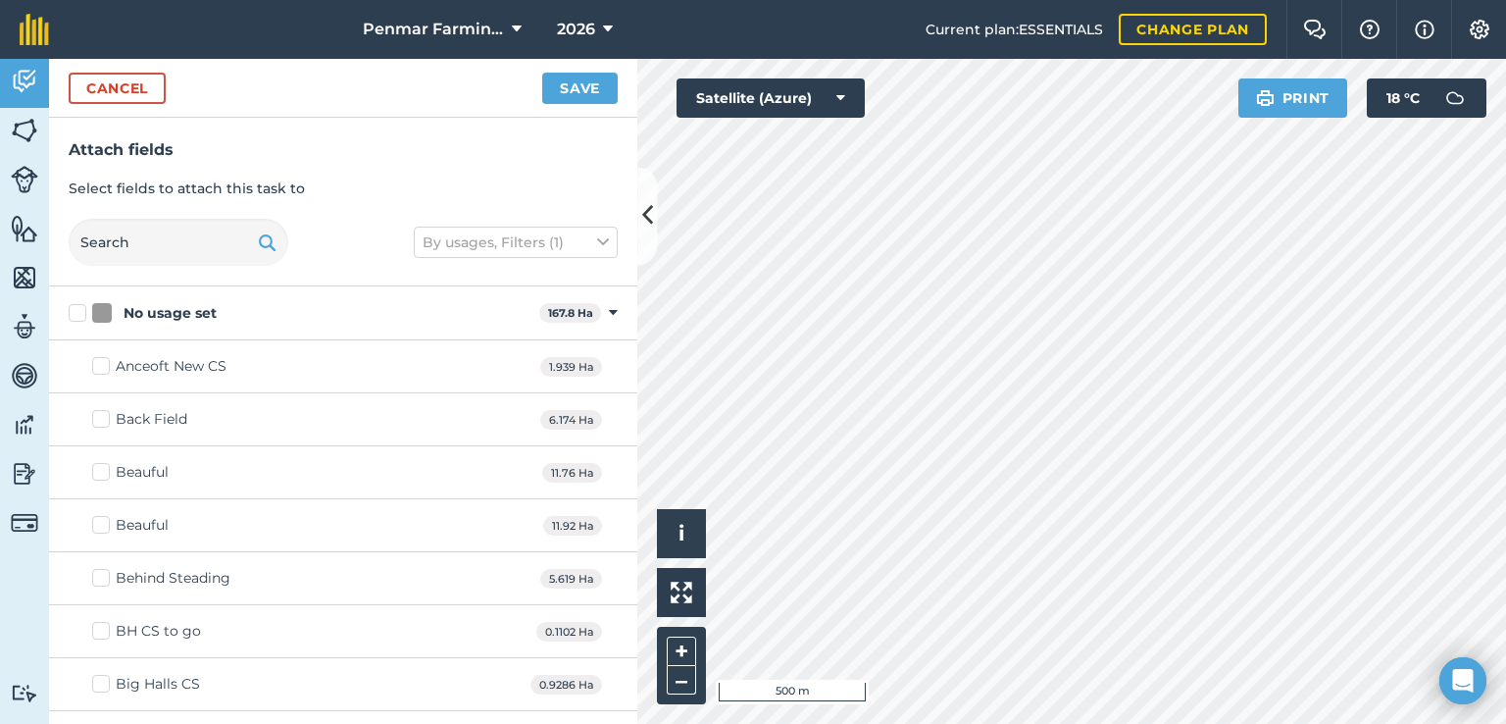
checkbox input "true"
click at [601, 91] on button "Save" at bounding box center [580, 88] width 76 height 31
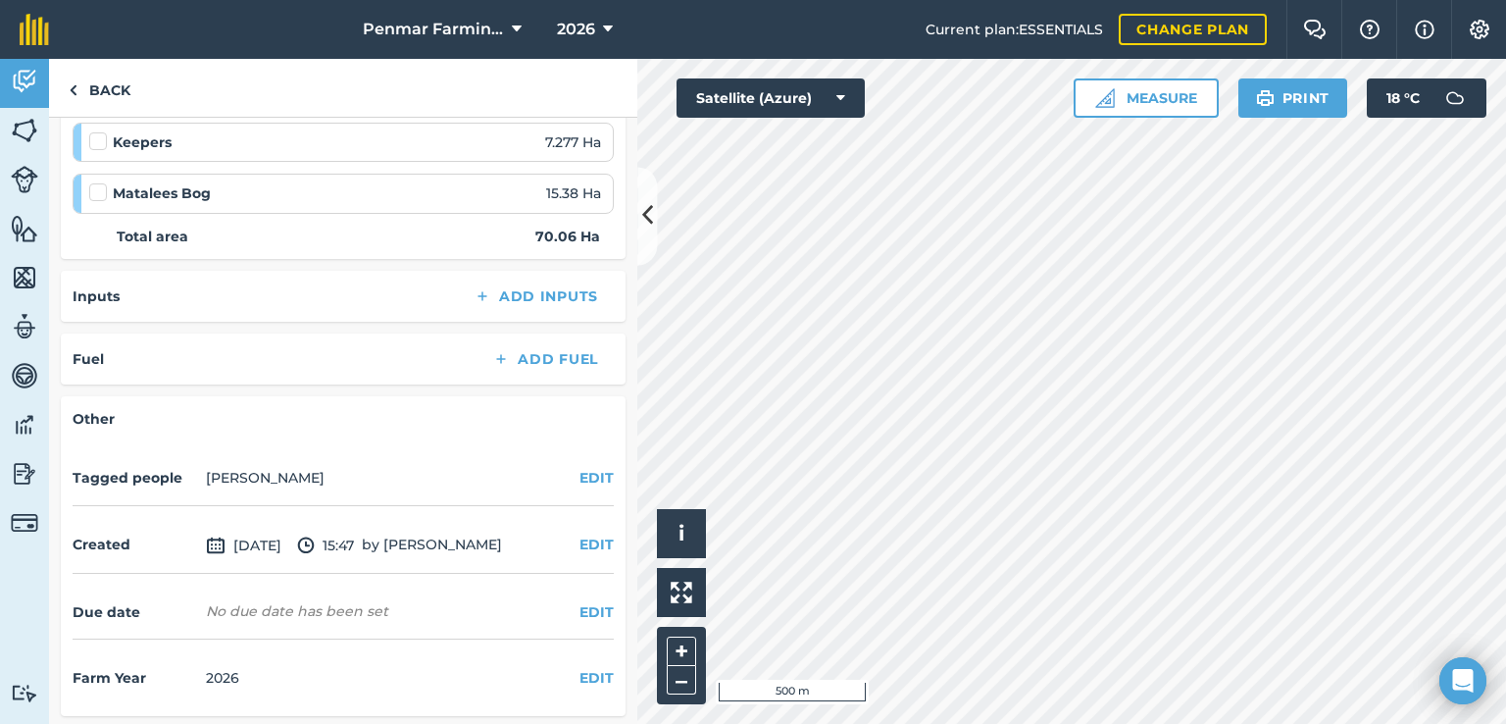
scroll to position [320, 0]
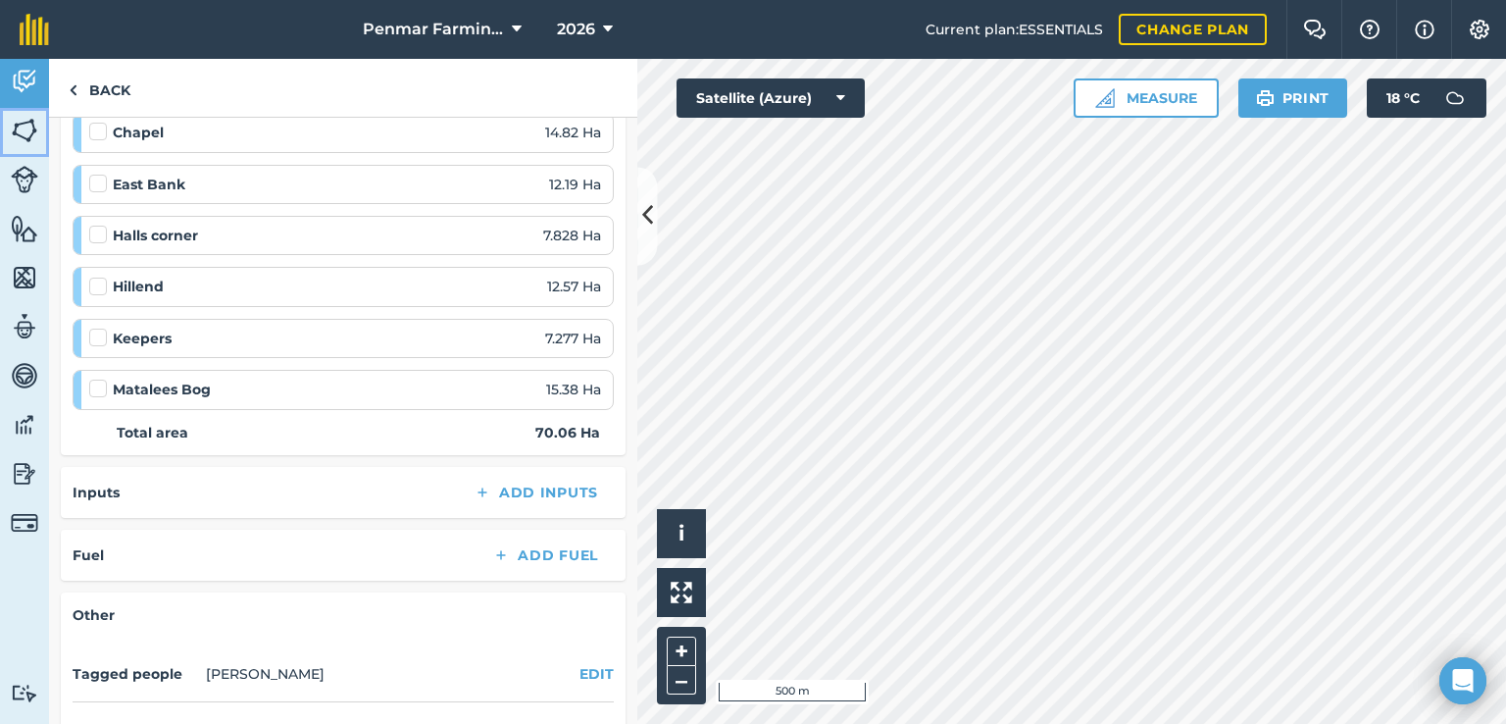
click at [19, 130] on img at bounding box center [24, 130] width 27 height 29
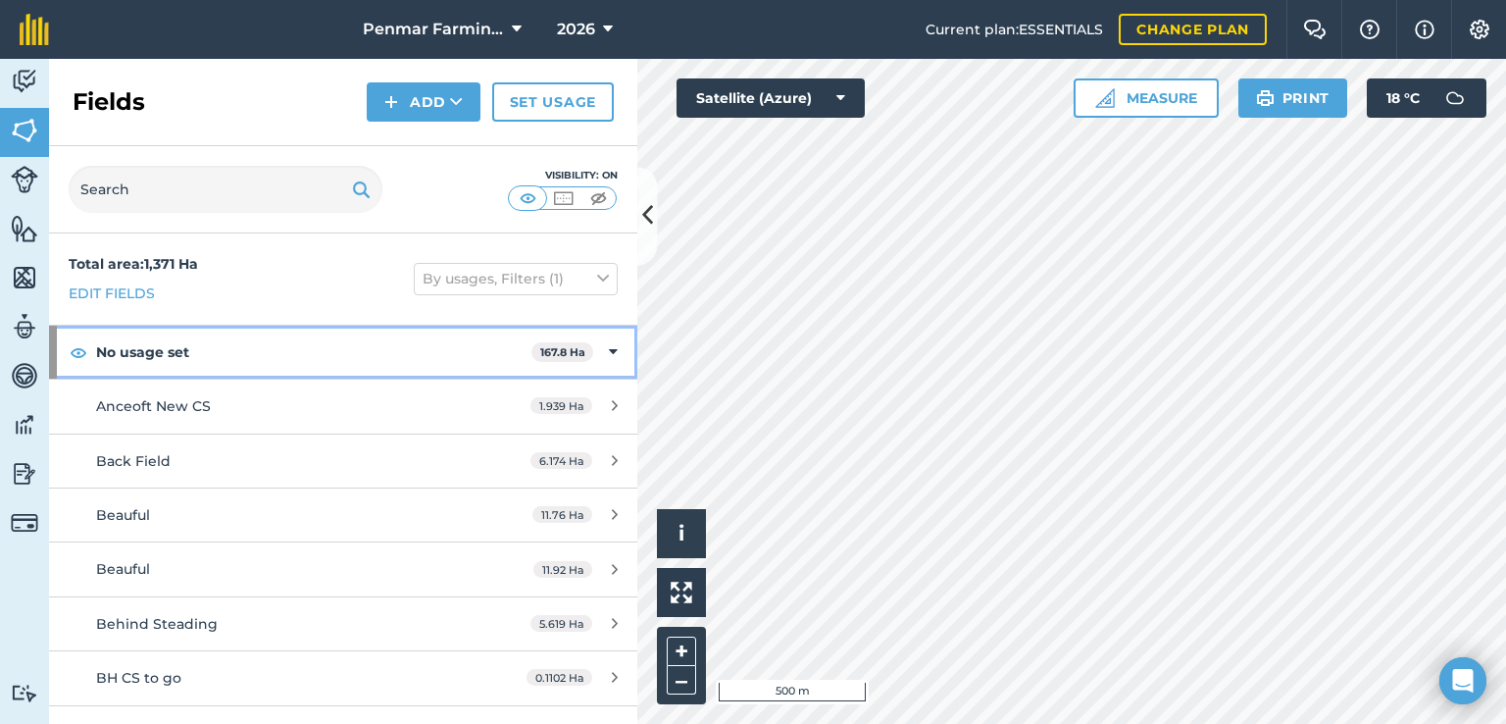
click at [585, 348] on div "No usage set 167.8 Ha" at bounding box center [343, 352] width 588 height 53
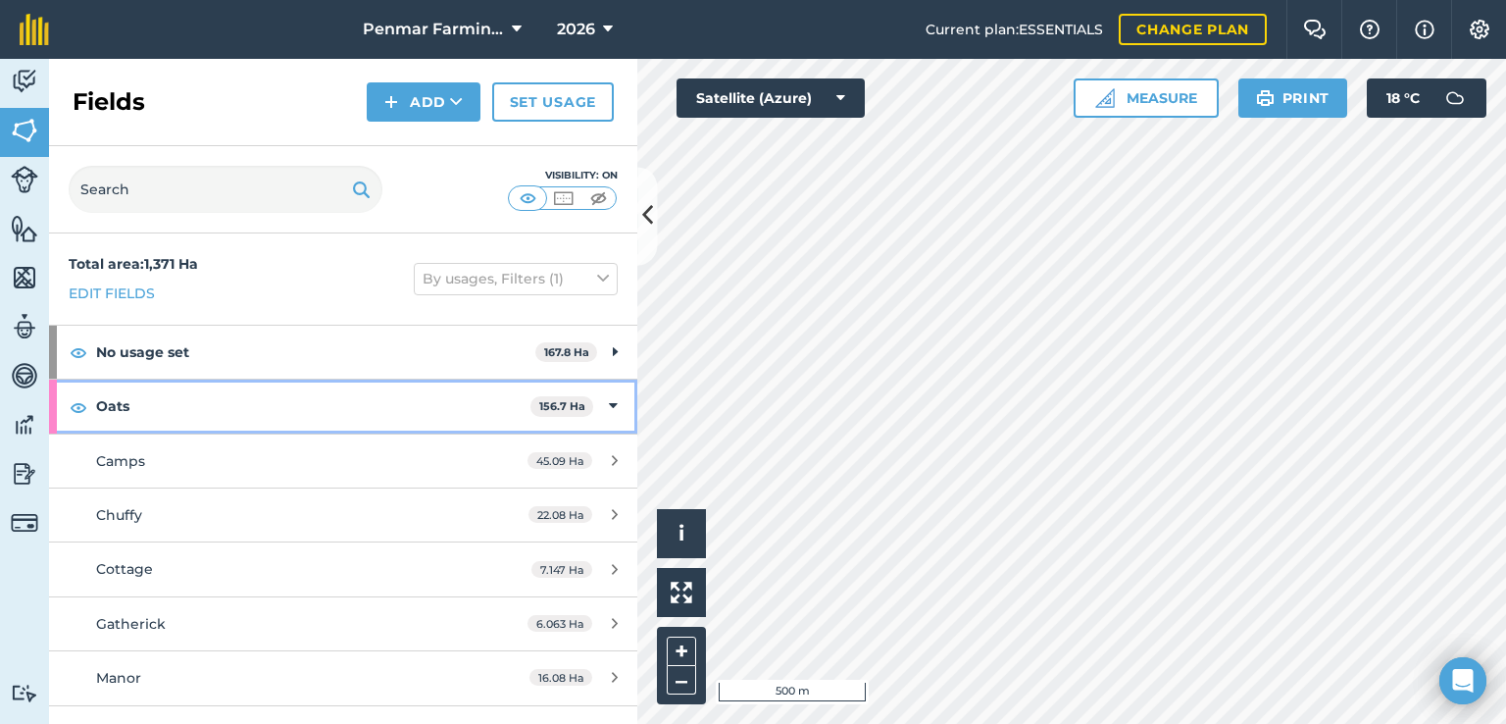
click at [603, 405] on div "Oats 156.7 Ha" at bounding box center [343, 405] width 588 height 53
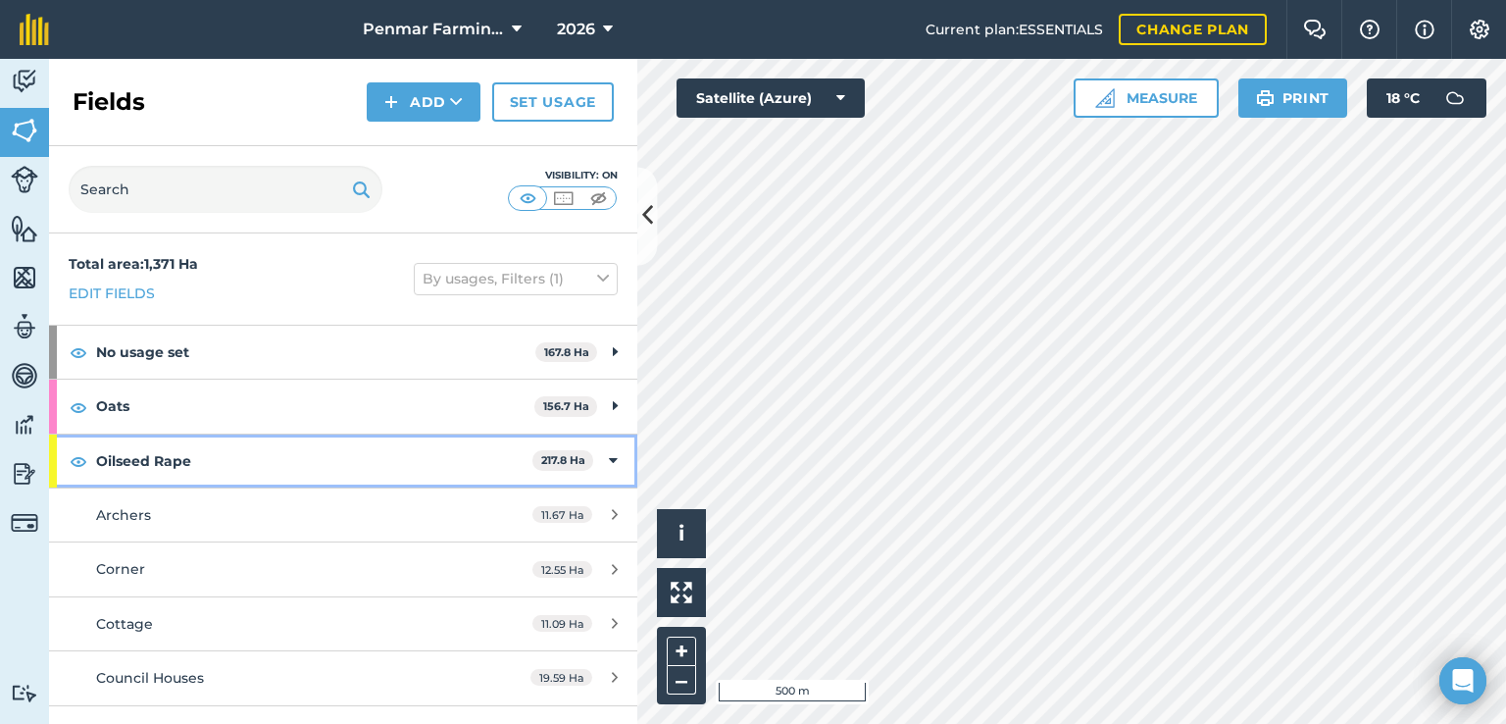
click at [609, 468] on icon at bounding box center [613, 461] width 9 height 22
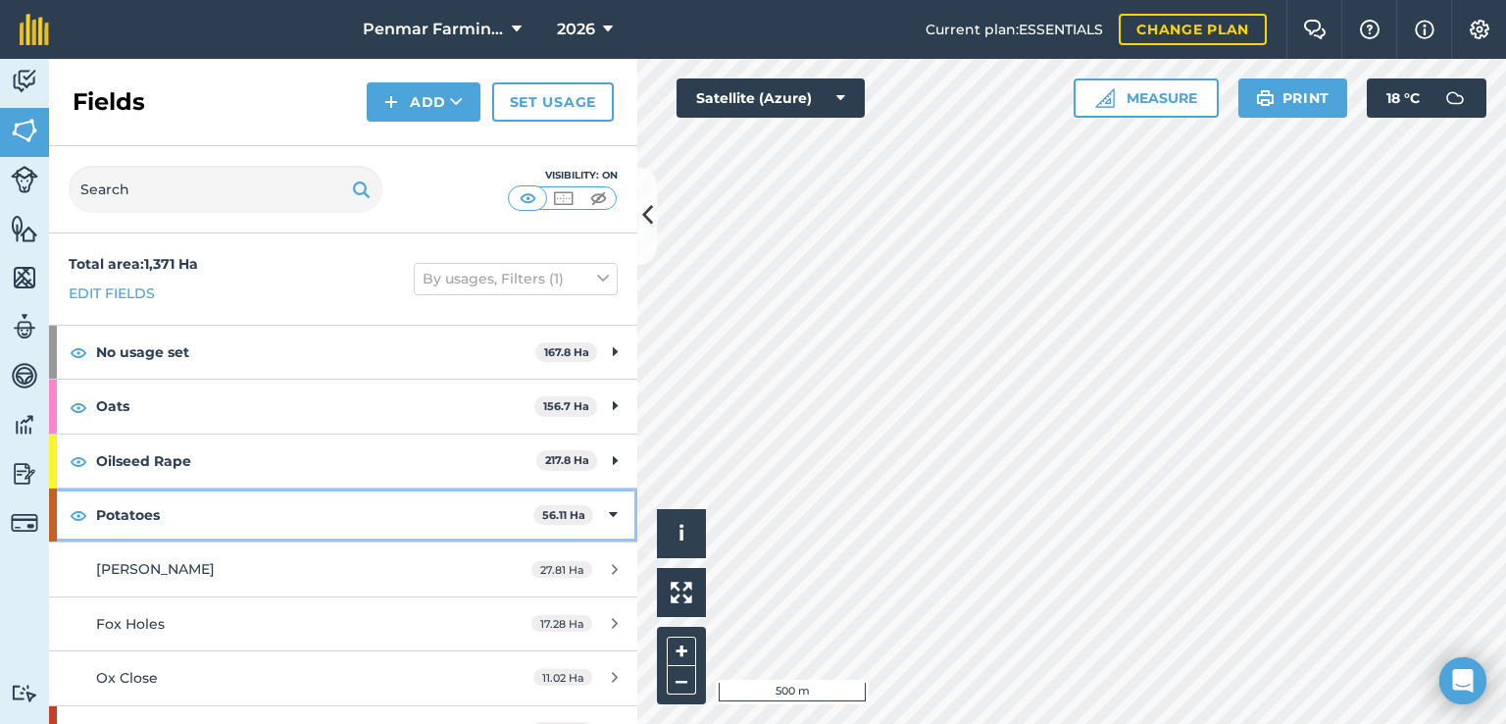
click at [609, 511] on icon at bounding box center [613, 515] width 9 height 22
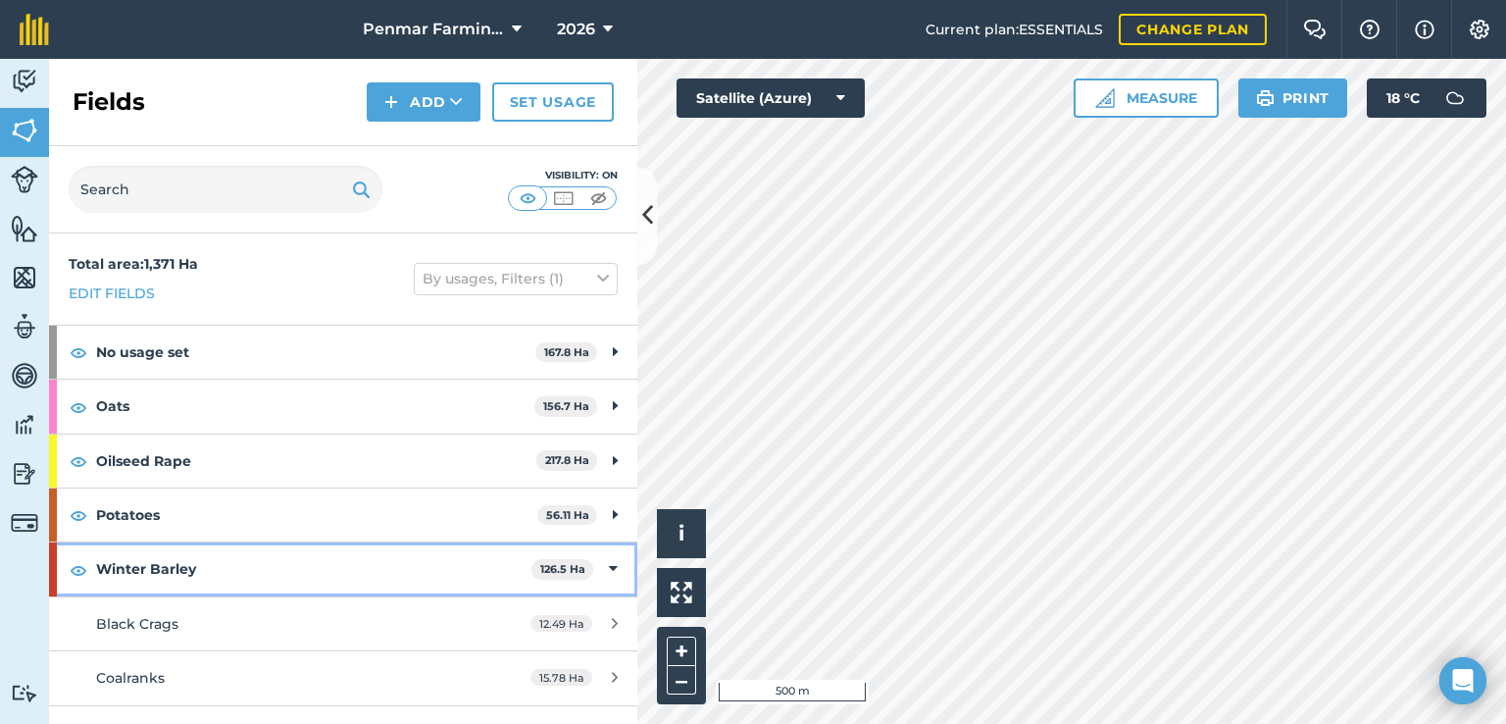
click at [609, 563] on div "Winter Barley 126.5 Ha" at bounding box center [343, 568] width 588 height 53
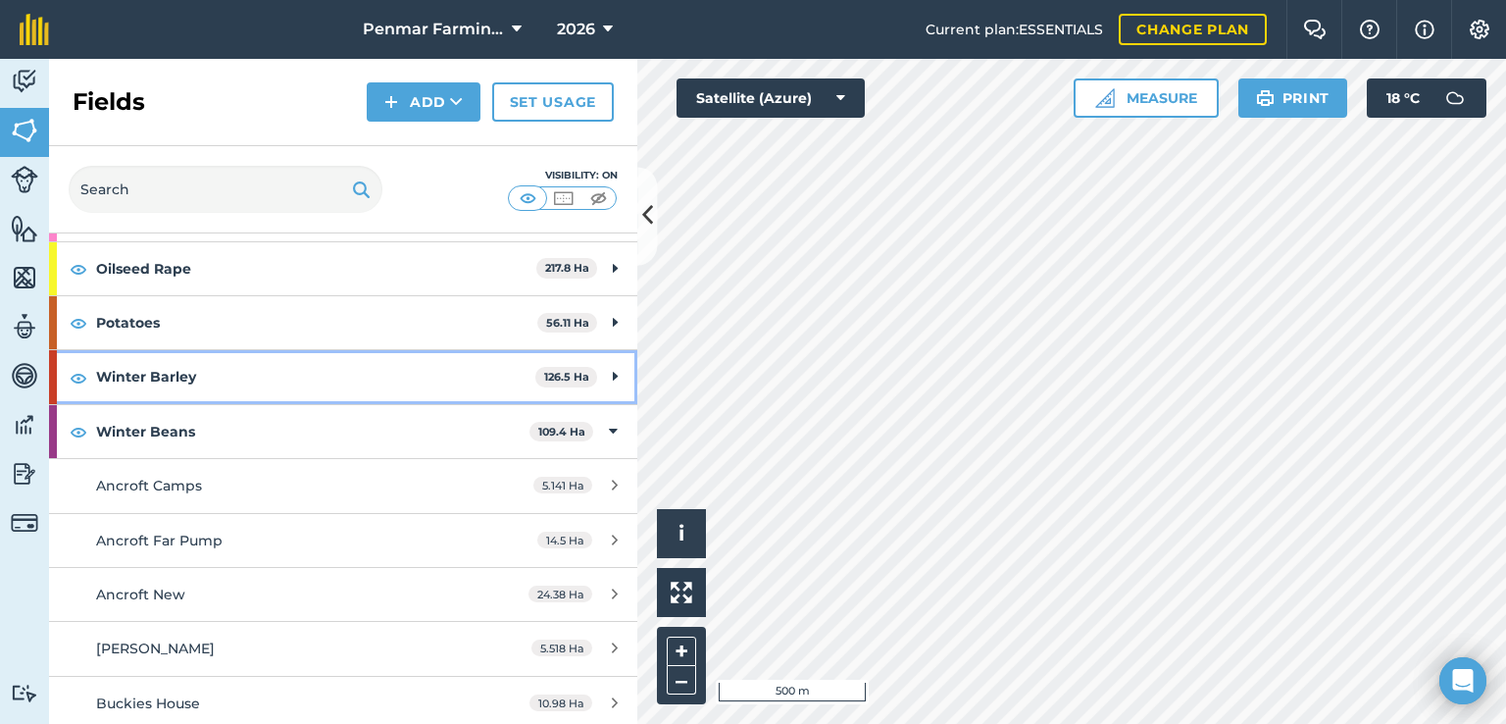
scroll to position [196, 0]
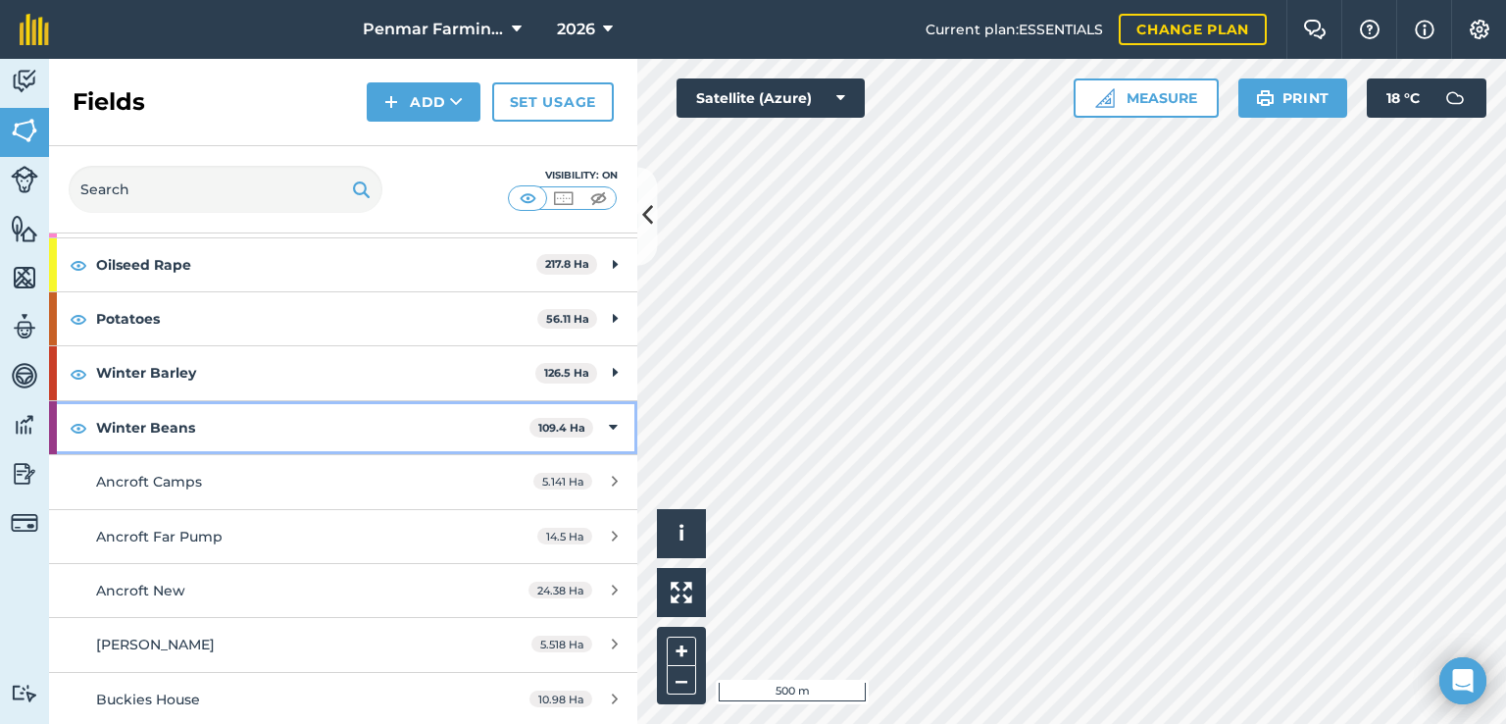
click at [608, 427] on div "Winter Beans 109.4 Ha" at bounding box center [343, 427] width 588 height 53
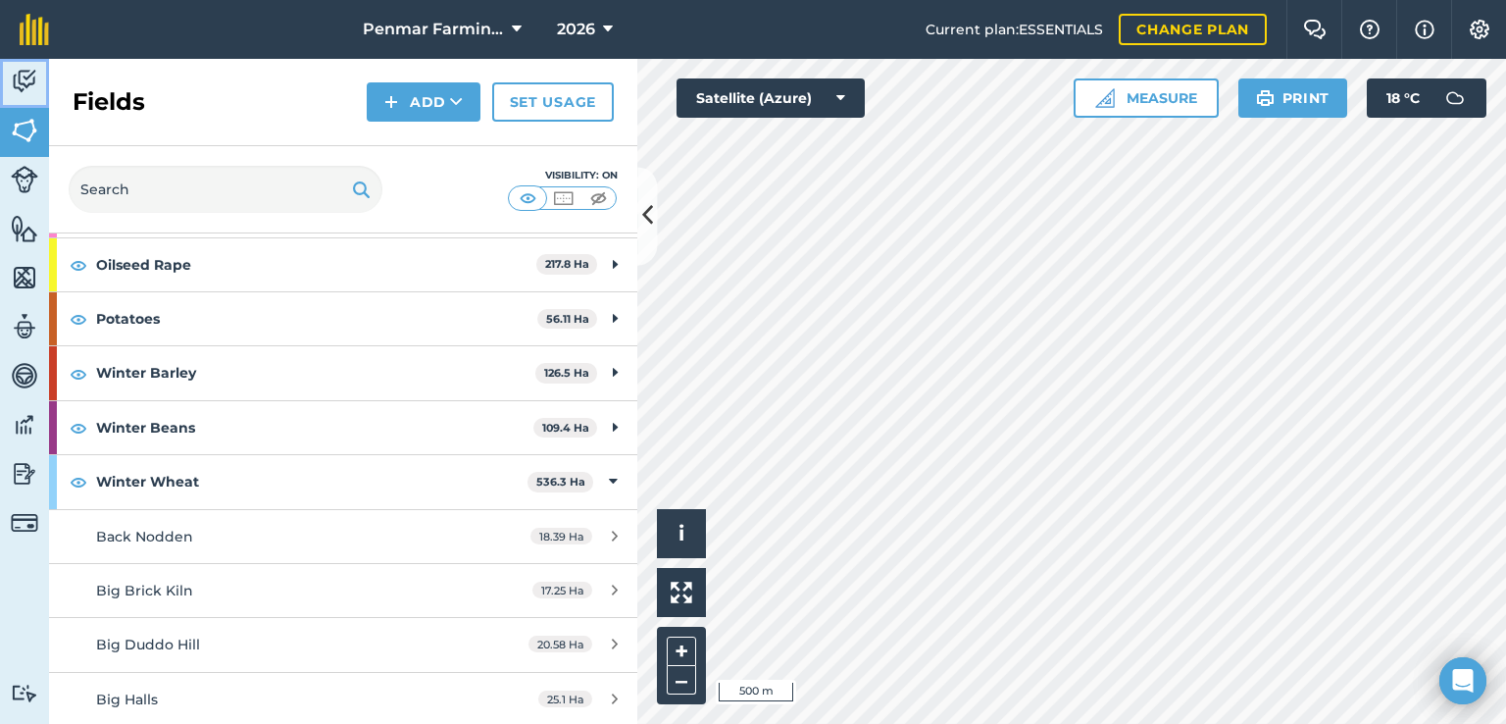
click at [13, 93] on img at bounding box center [24, 81] width 27 height 29
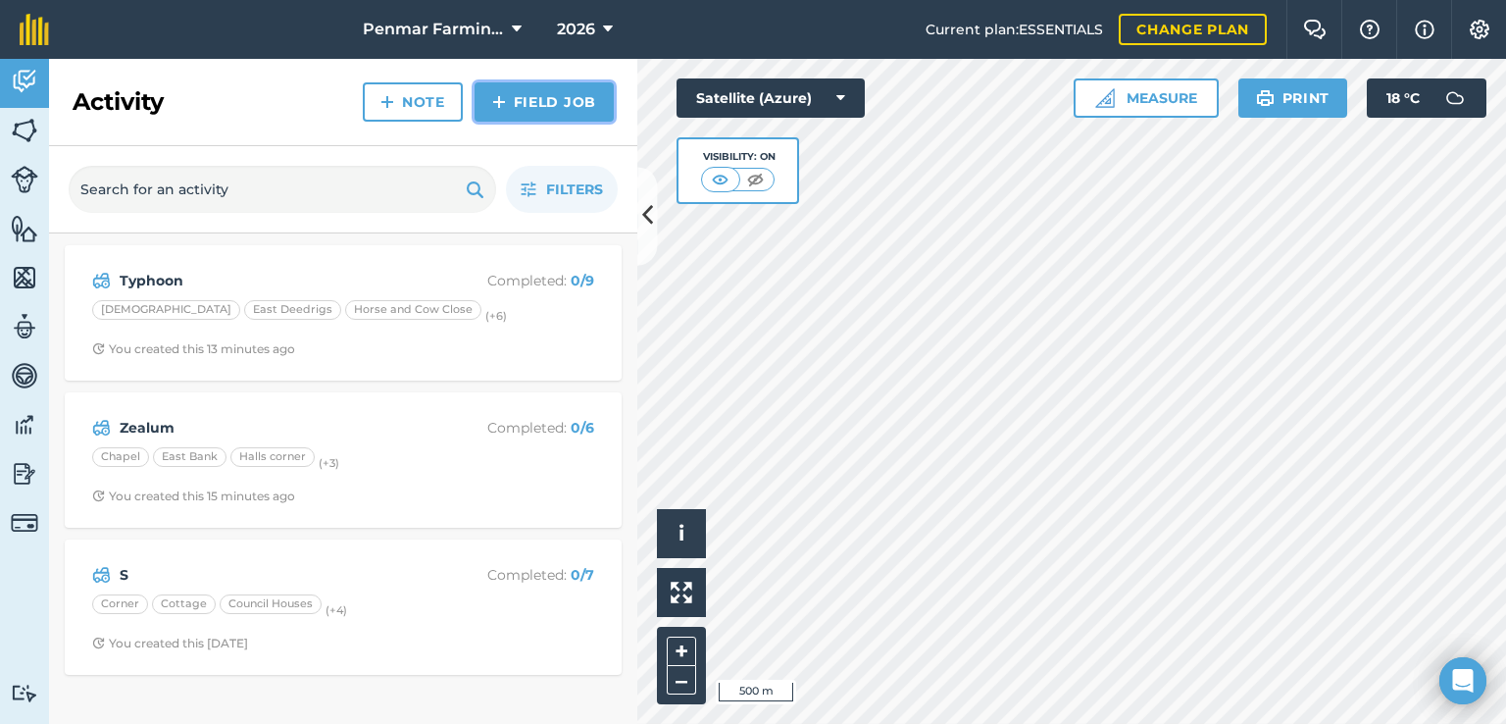
click at [527, 102] on link "Field Job" at bounding box center [544, 101] width 139 height 39
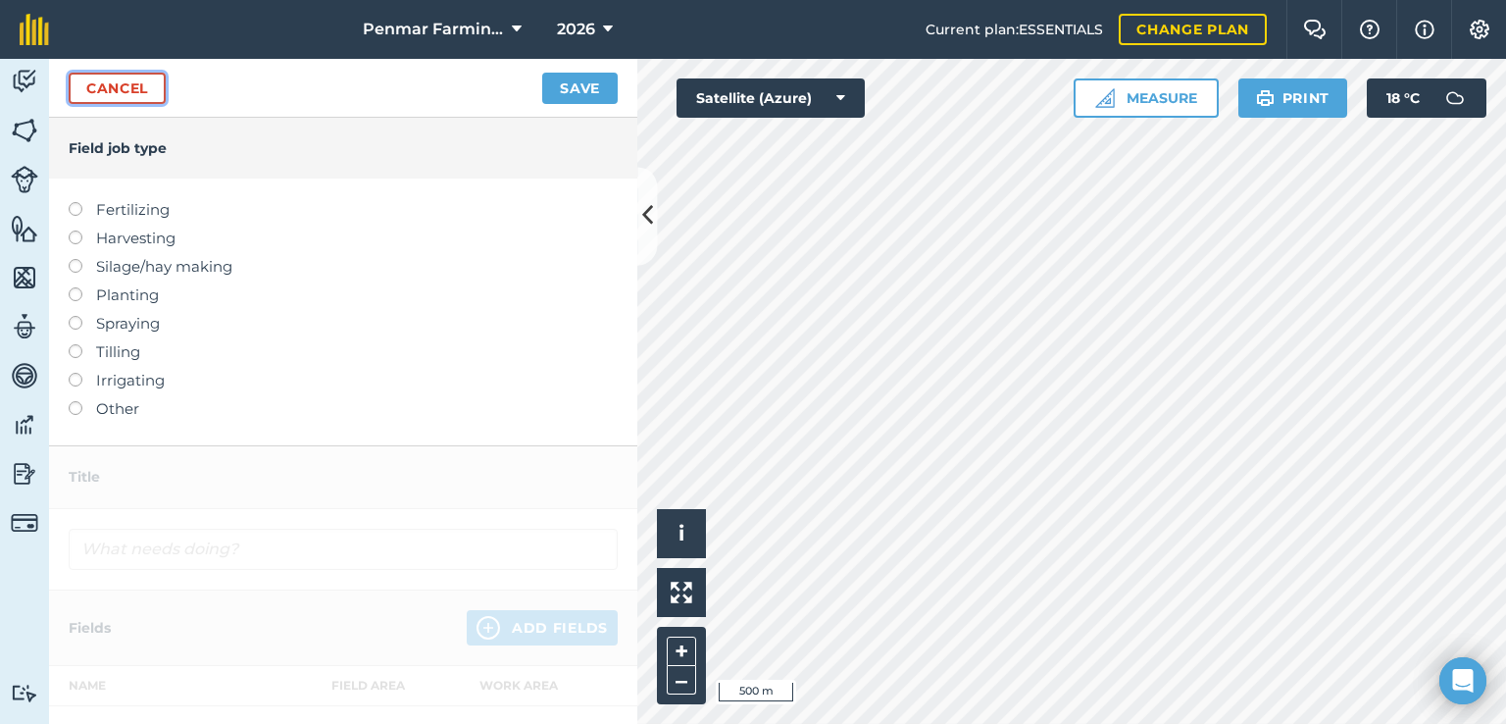
click at [120, 76] on link "Cancel" at bounding box center [117, 88] width 97 height 31
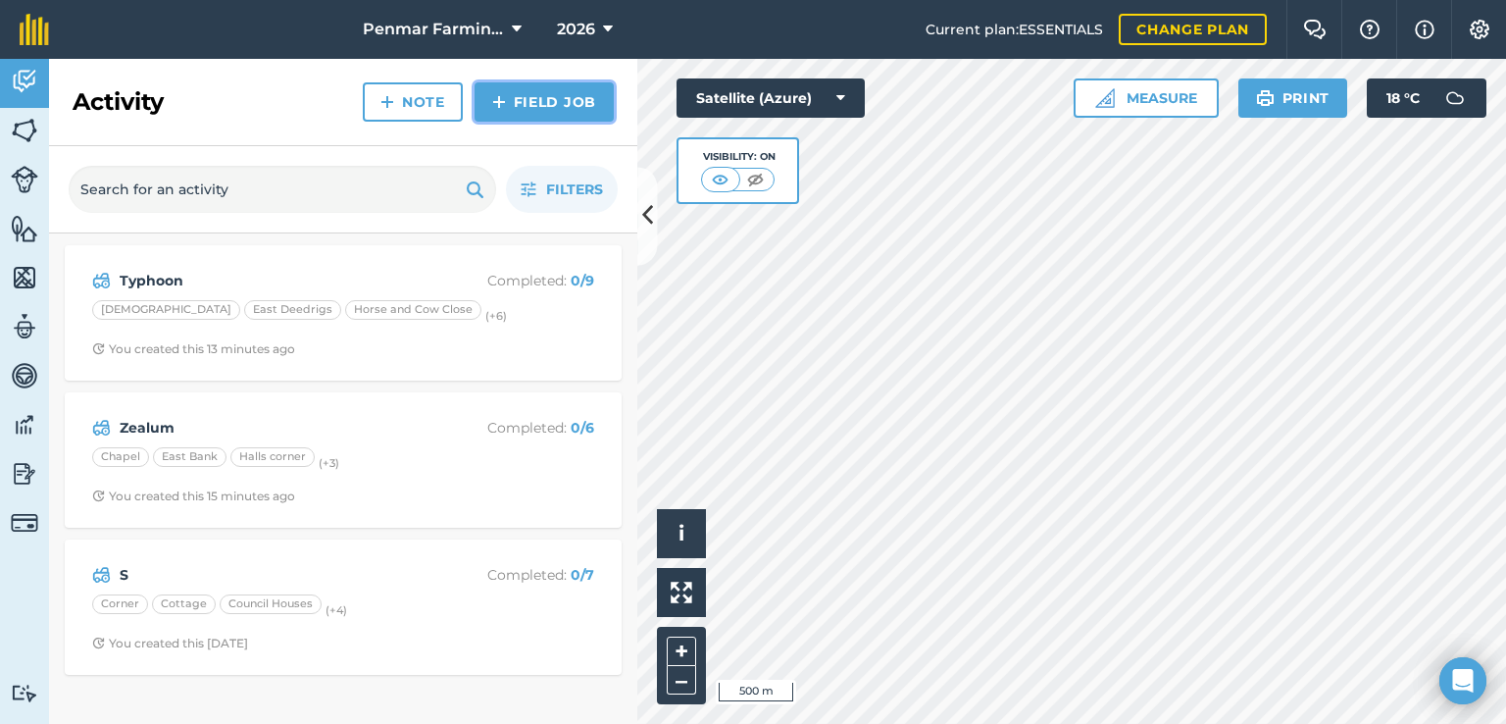
click at [501, 105] on img at bounding box center [499, 102] width 14 height 24
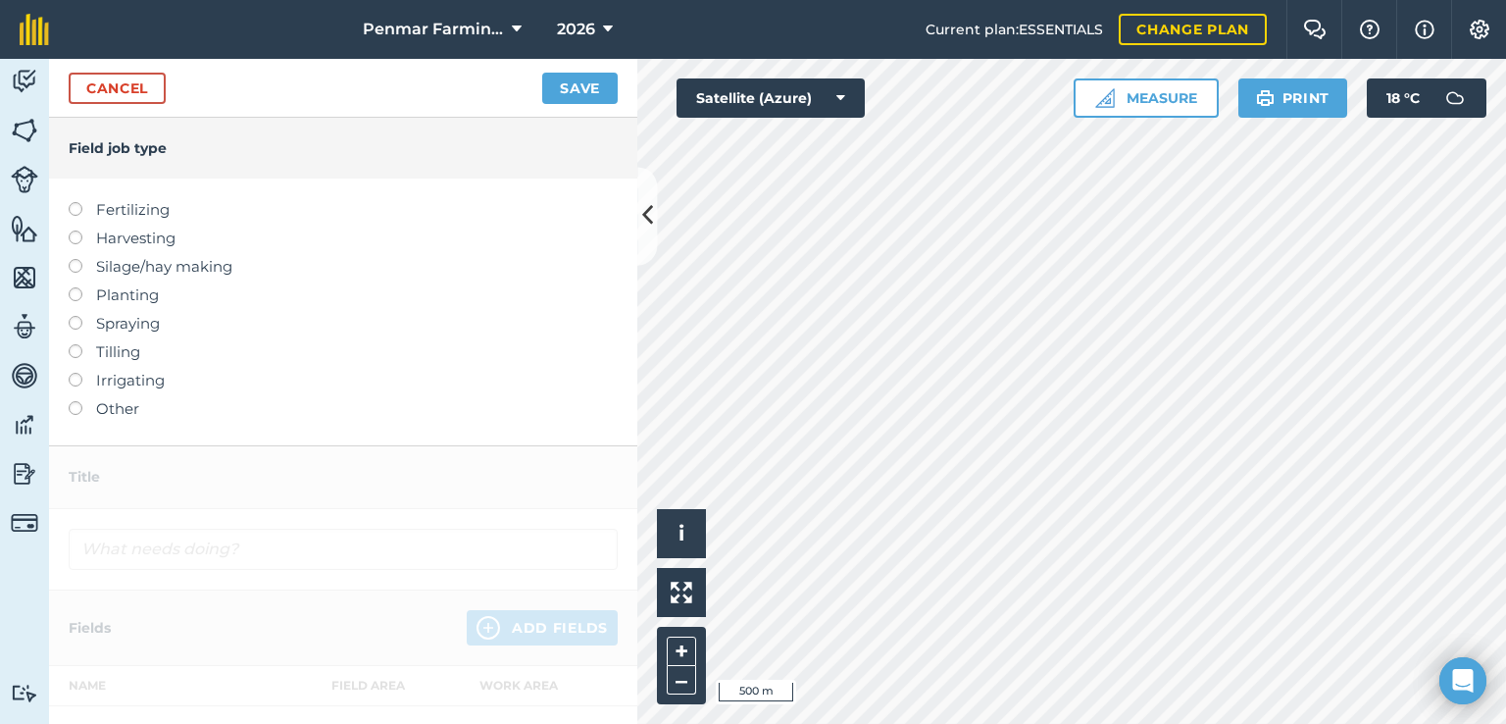
click at [75, 287] on label at bounding box center [82, 287] width 27 height 0
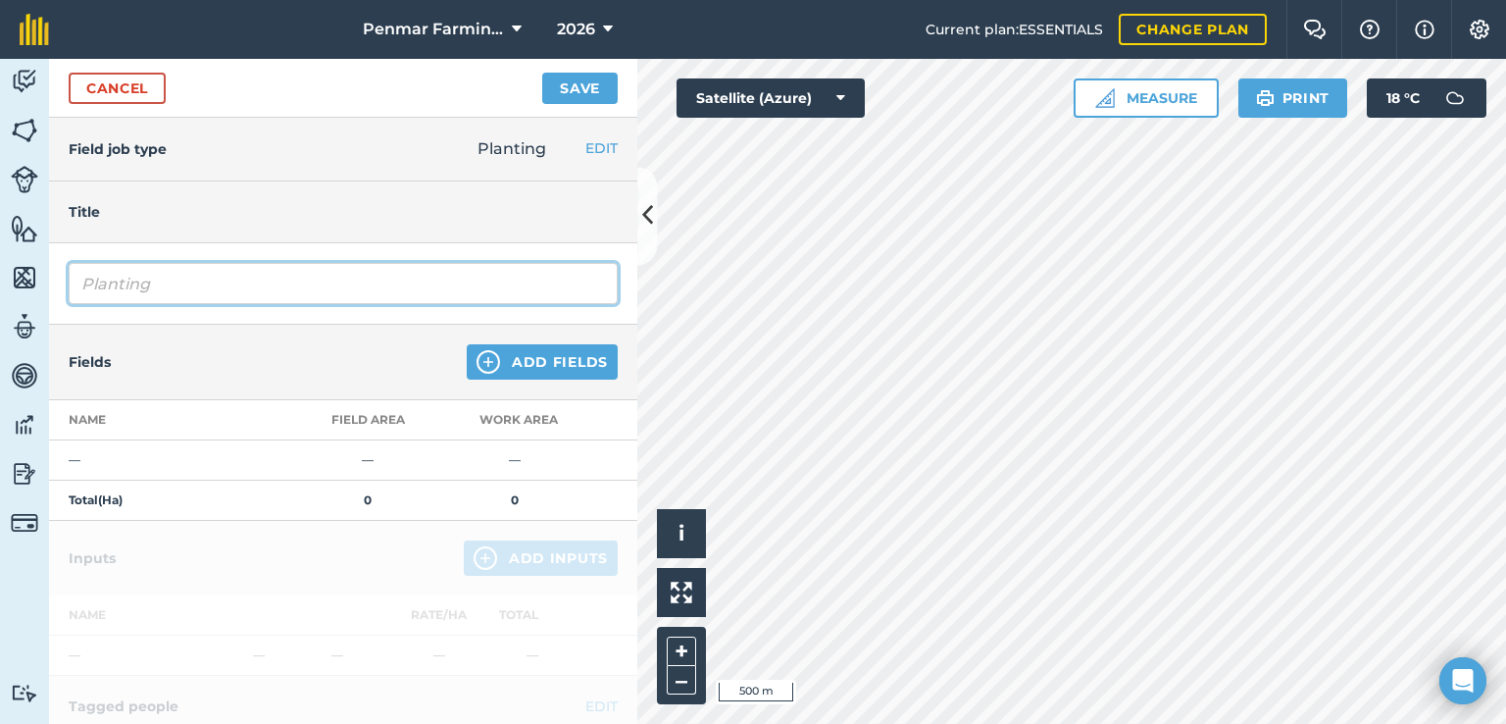
click at [179, 287] on input "Planting" at bounding box center [343, 283] width 549 height 41
type input "P"
type input "Palladium"
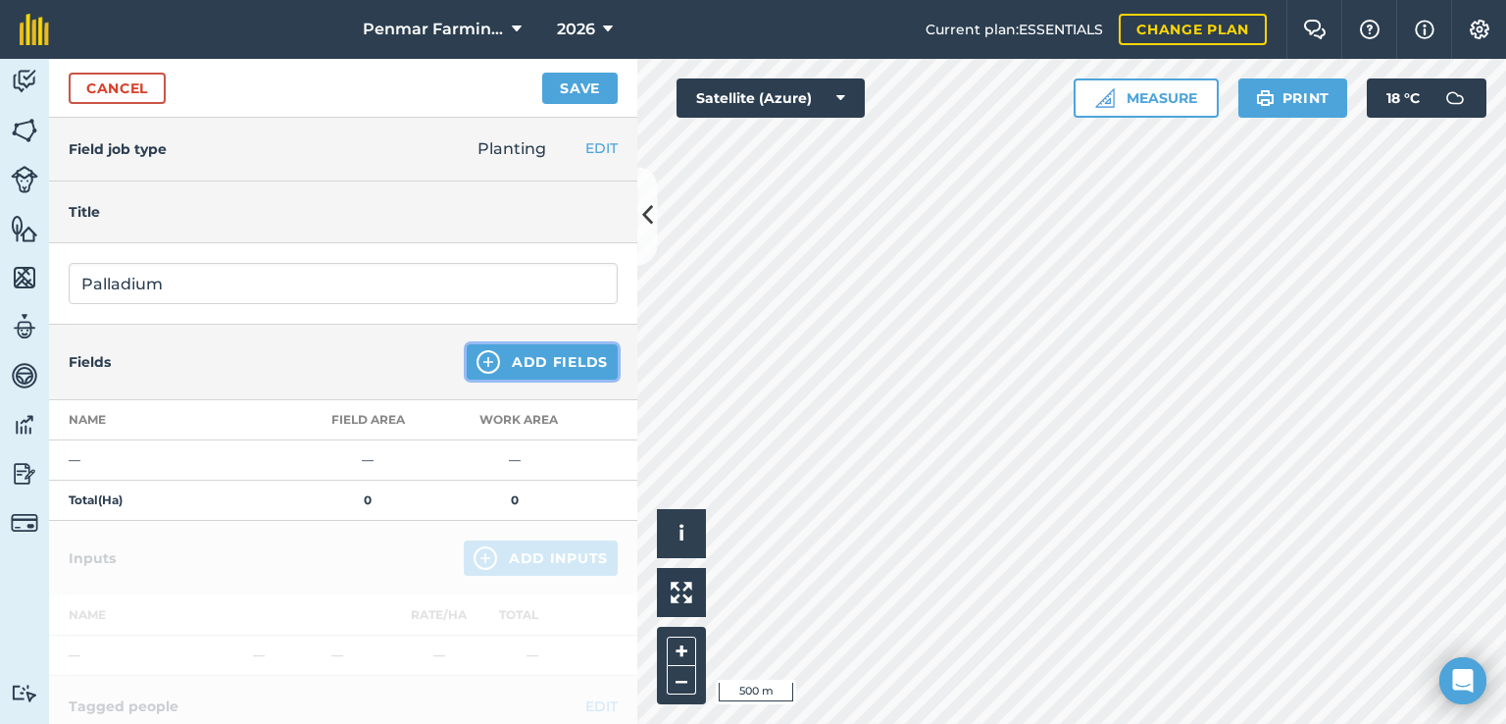
click at [481, 357] on img at bounding box center [489, 362] width 24 height 24
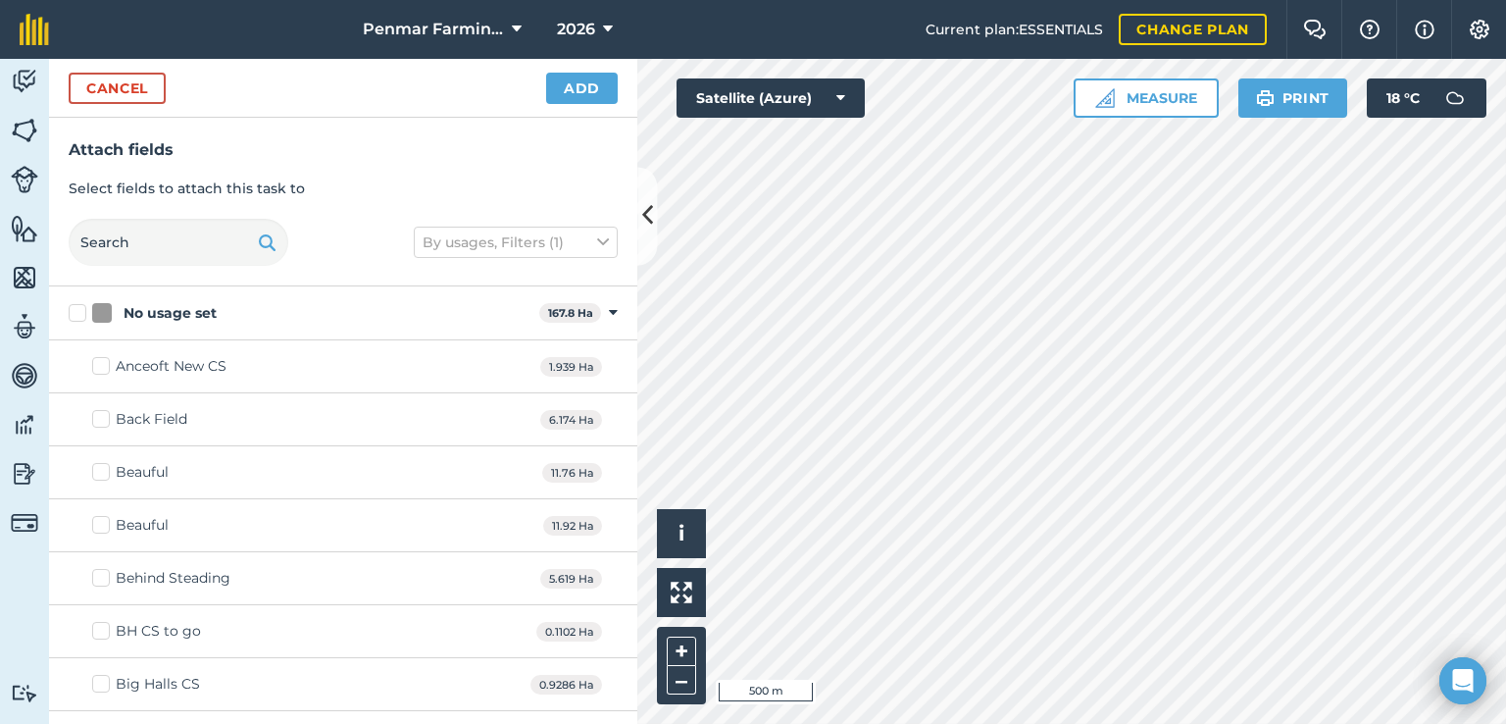
checkbox input "true"
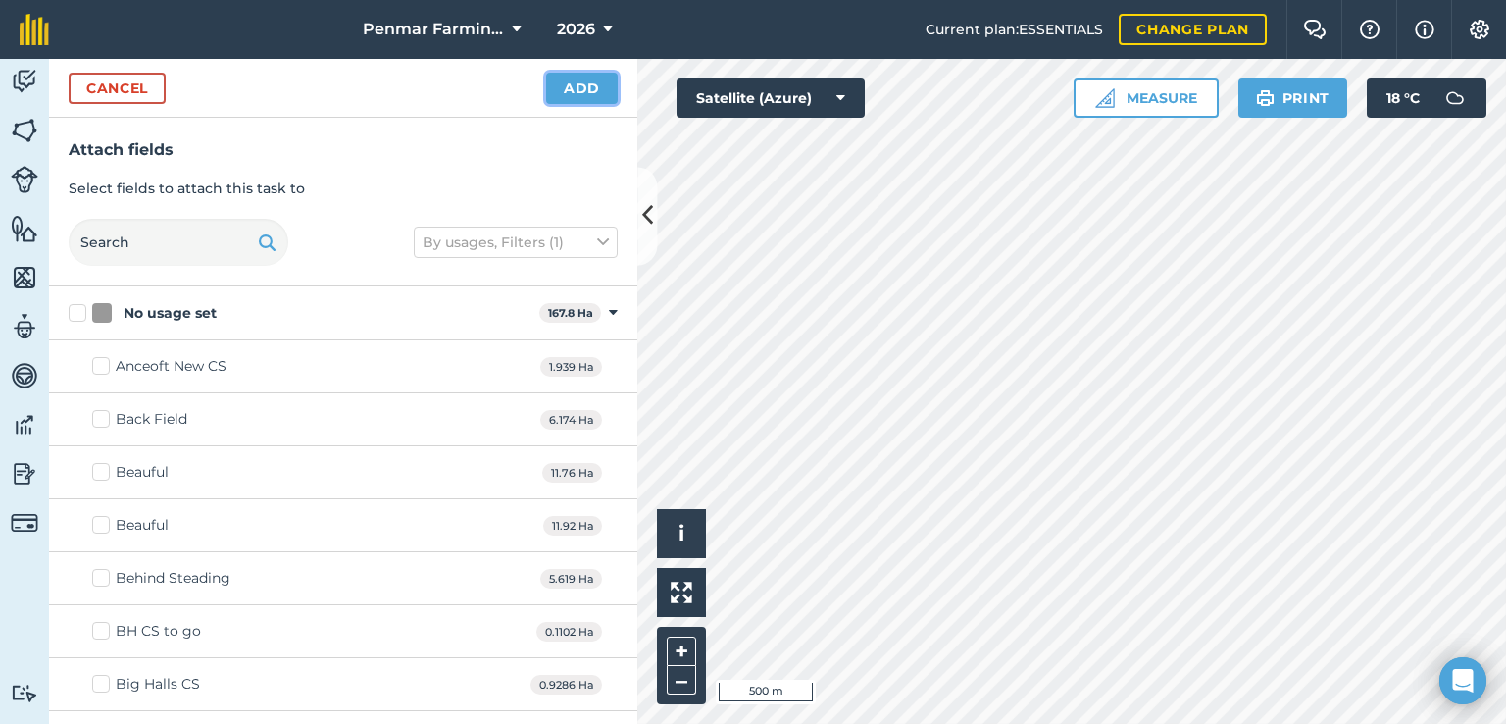
click at [563, 87] on button "Add" at bounding box center [582, 88] width 72 height 31
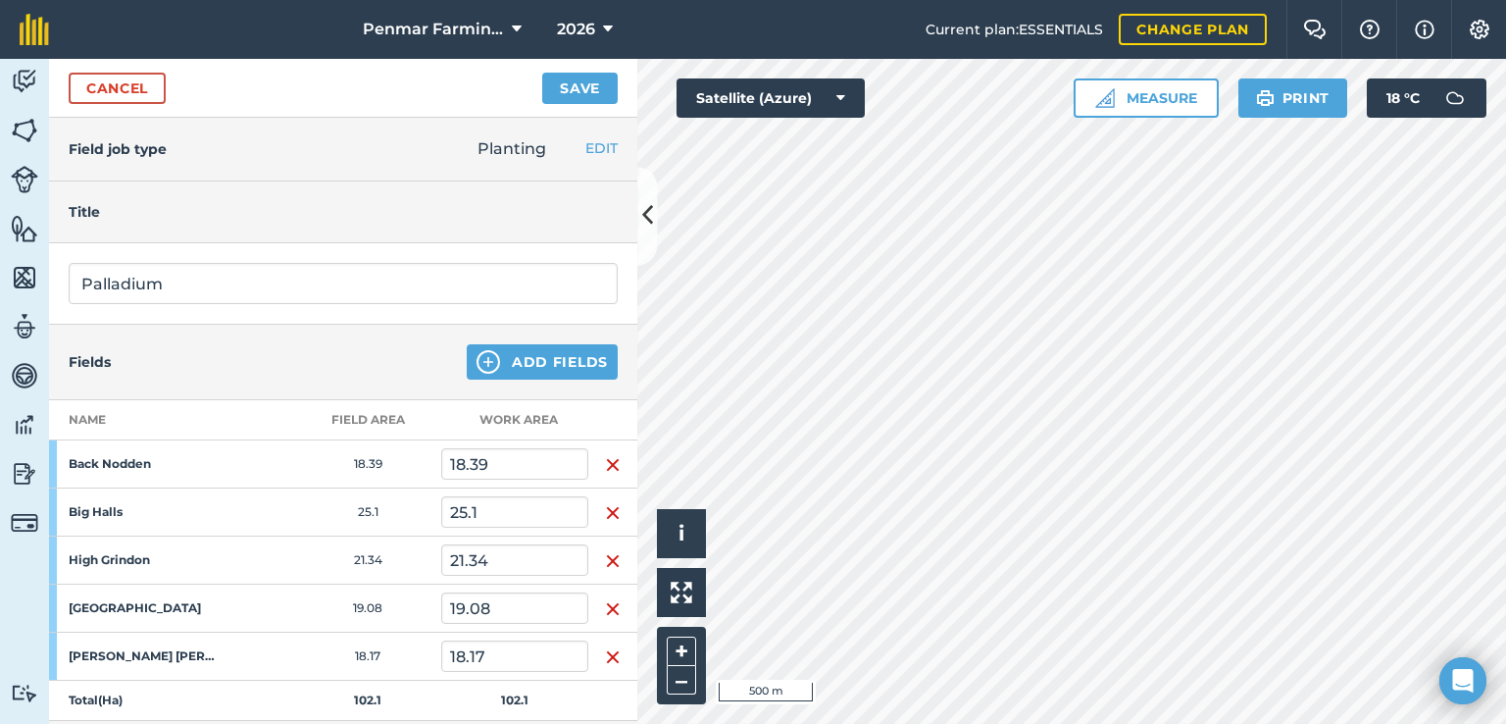
scroll to position [98, 0]
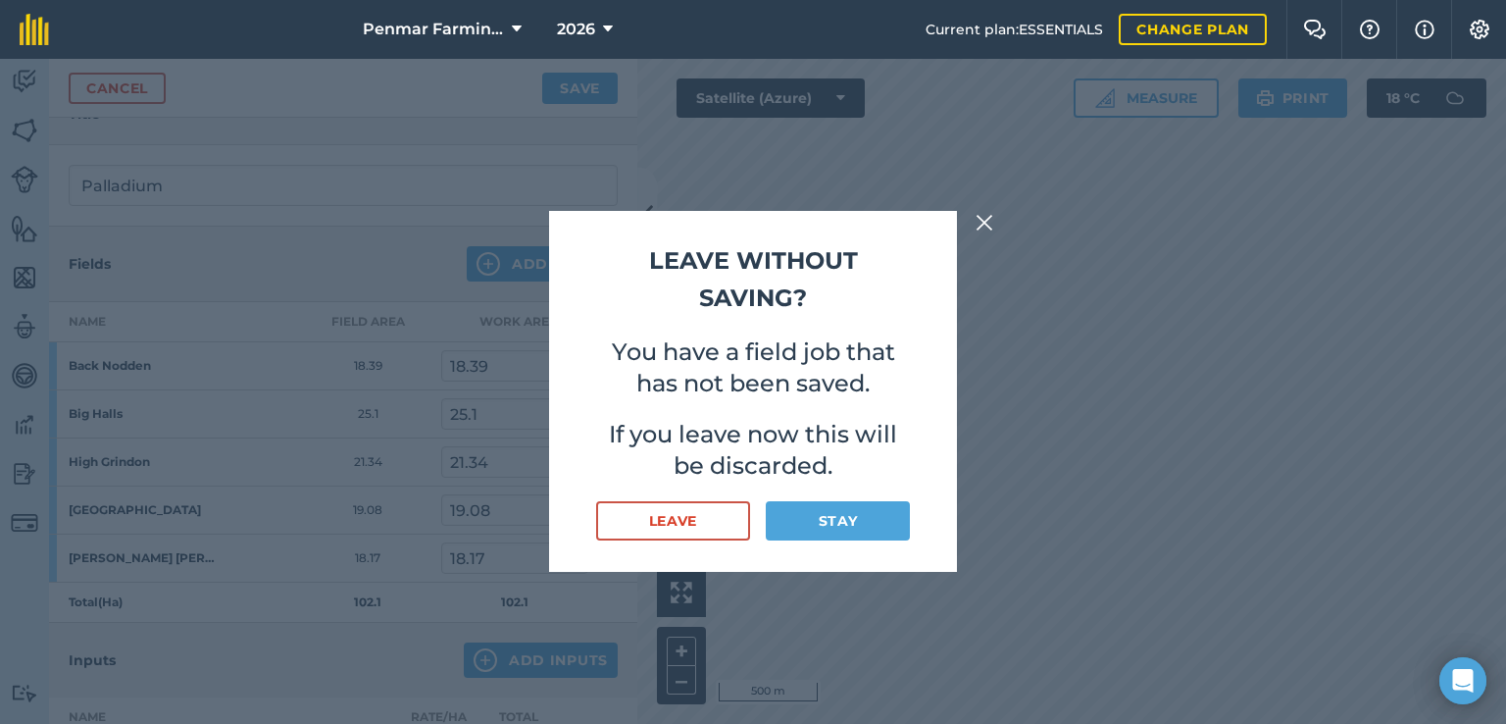
click at [990, 226] on img at bounding box center [985, 223] width 18 height 24
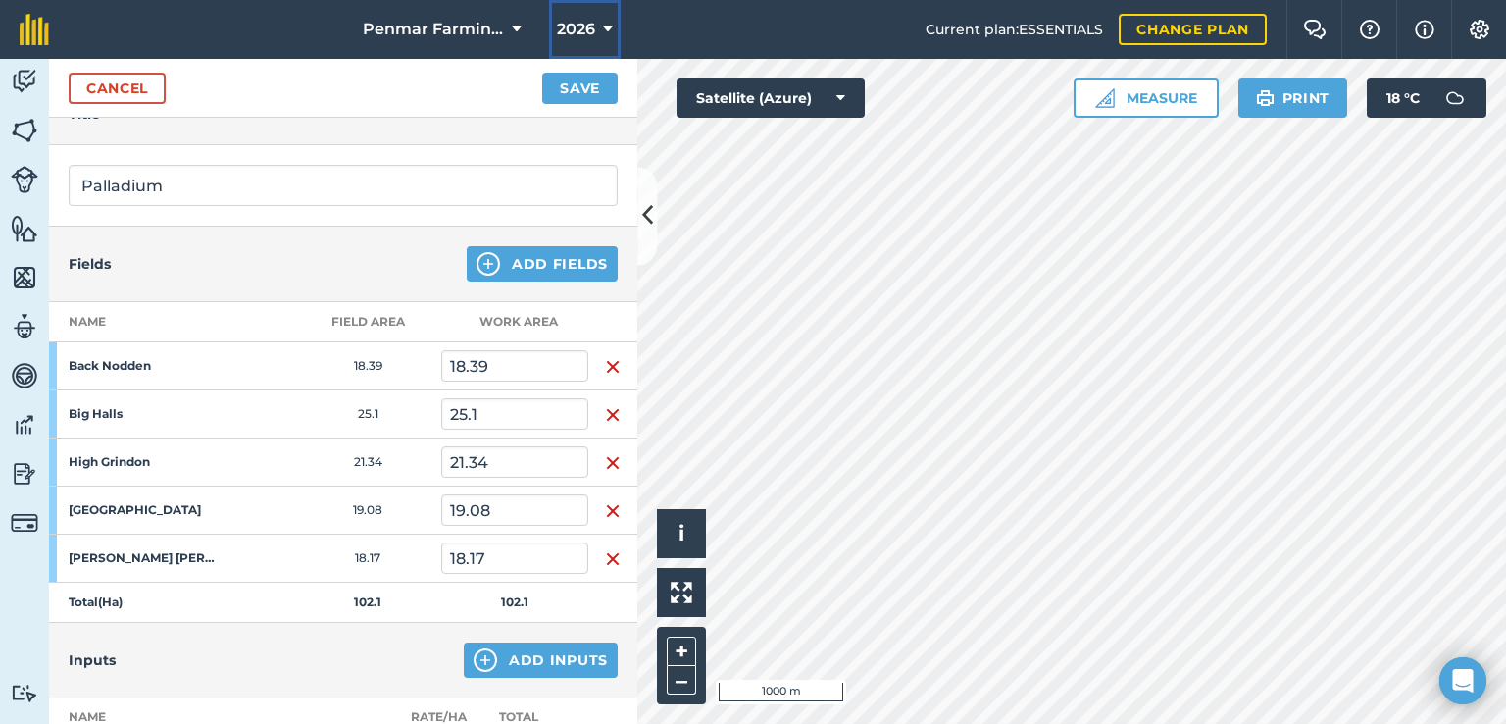
click at [575, 34] on span "2026" at bounding box center [576, 30] width 38 height 24
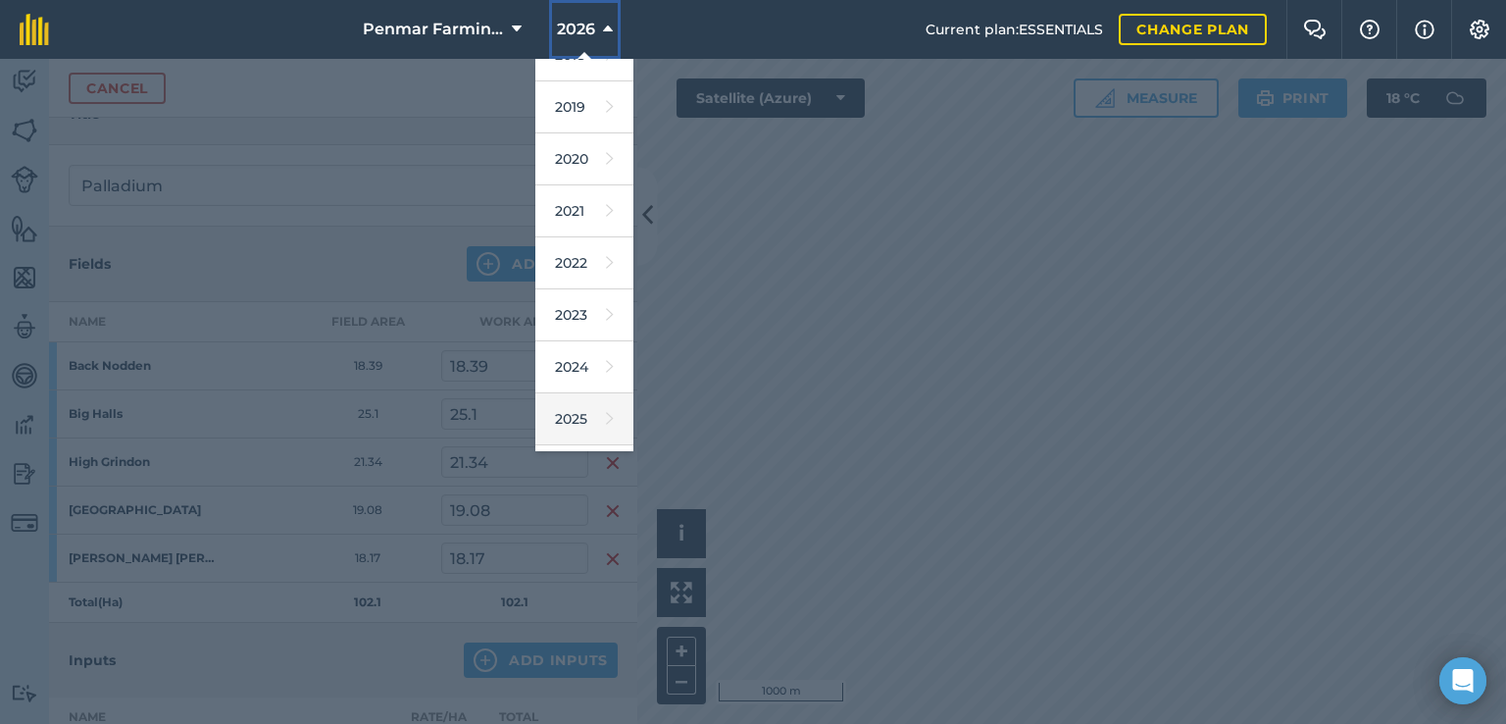
scroll to position [177, 0]
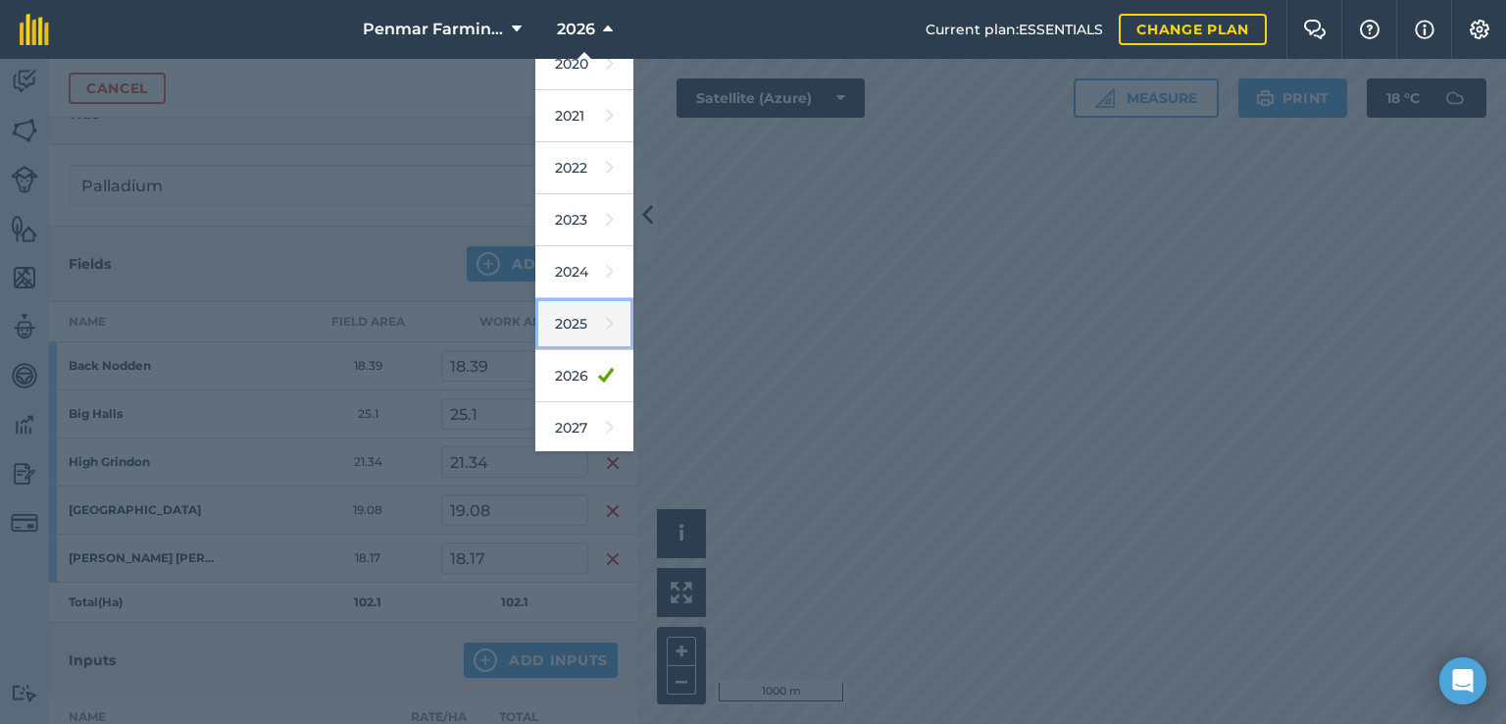
click at [570, 317] on link "2025" at bounding box center [584, 324] width 98 height 52
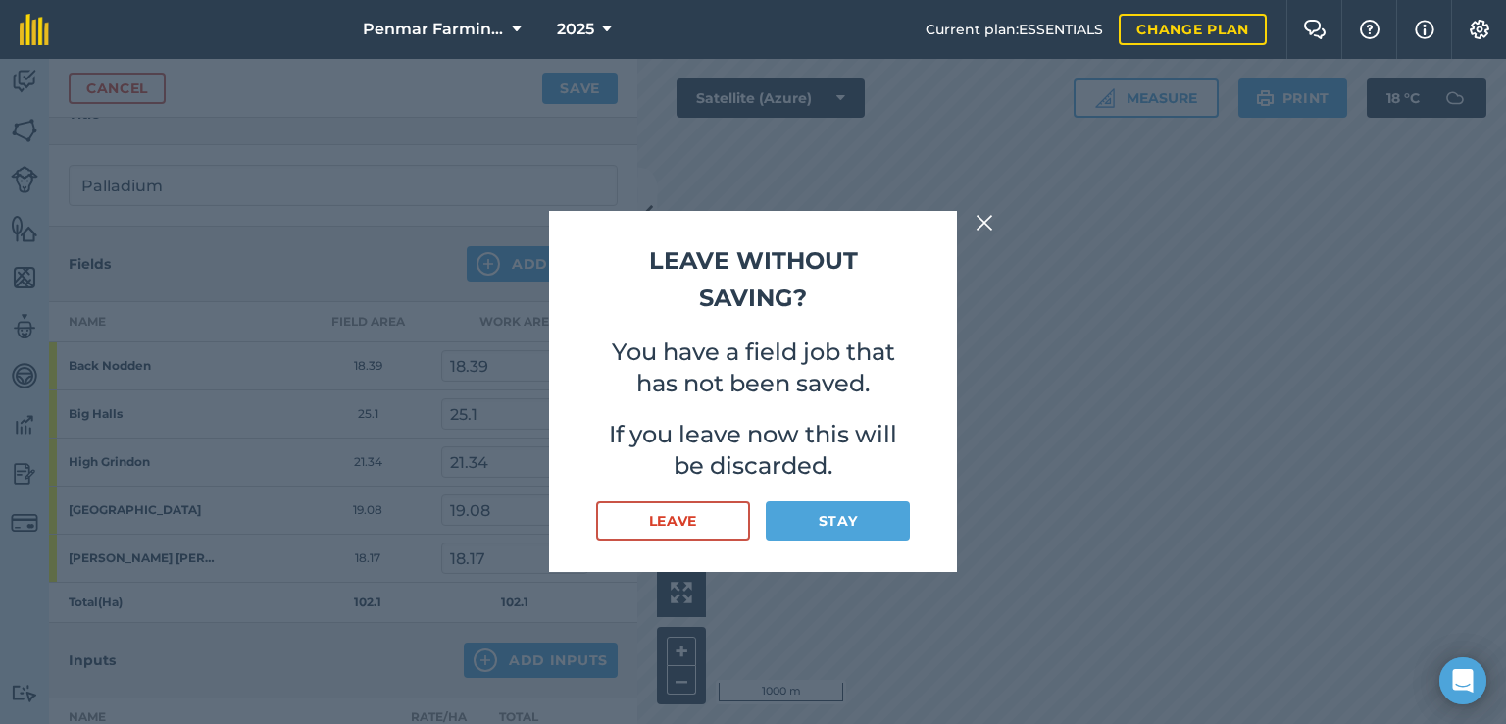
click at [981, 221] on img at bounding box center [985, 223] width 18 height 24
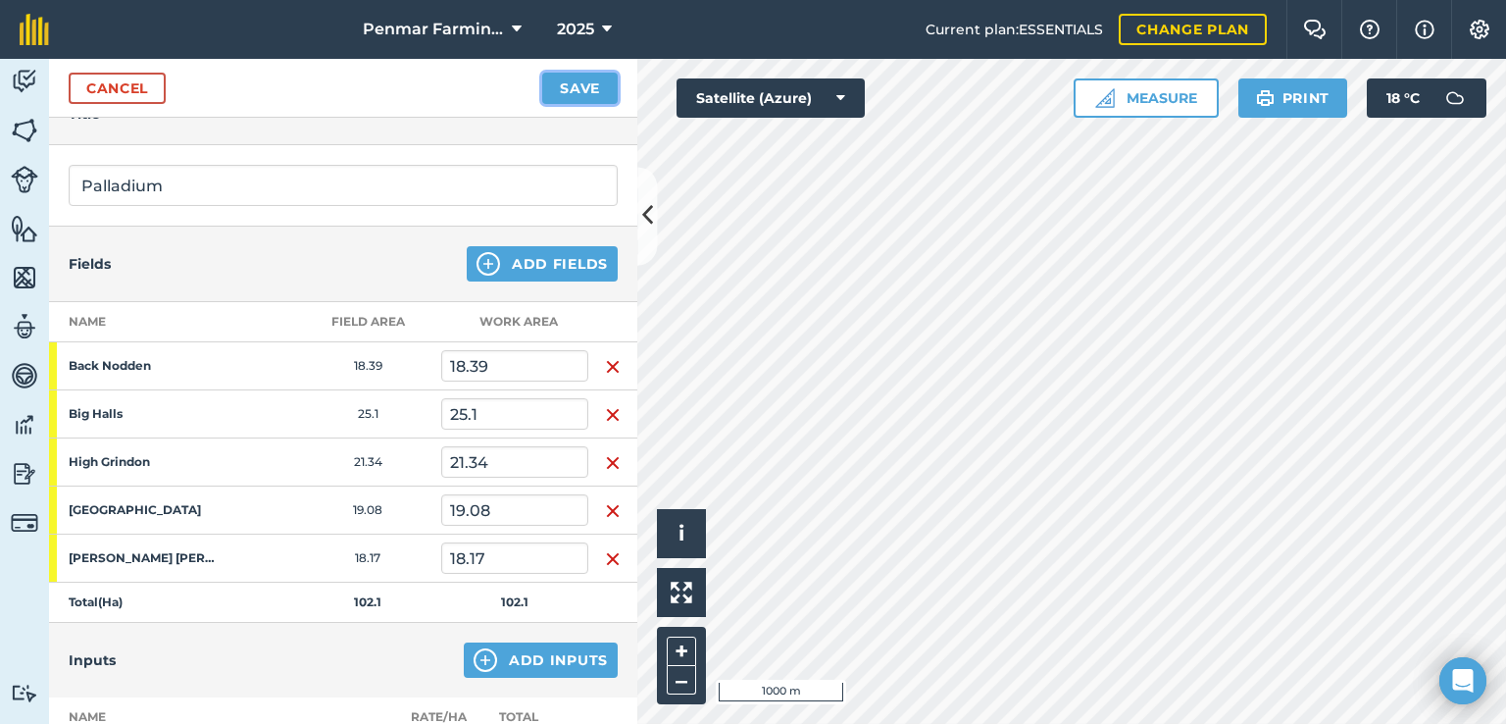
click at [584, 80] on button "Save" at bounding box center [580, 88] width 76 height 31
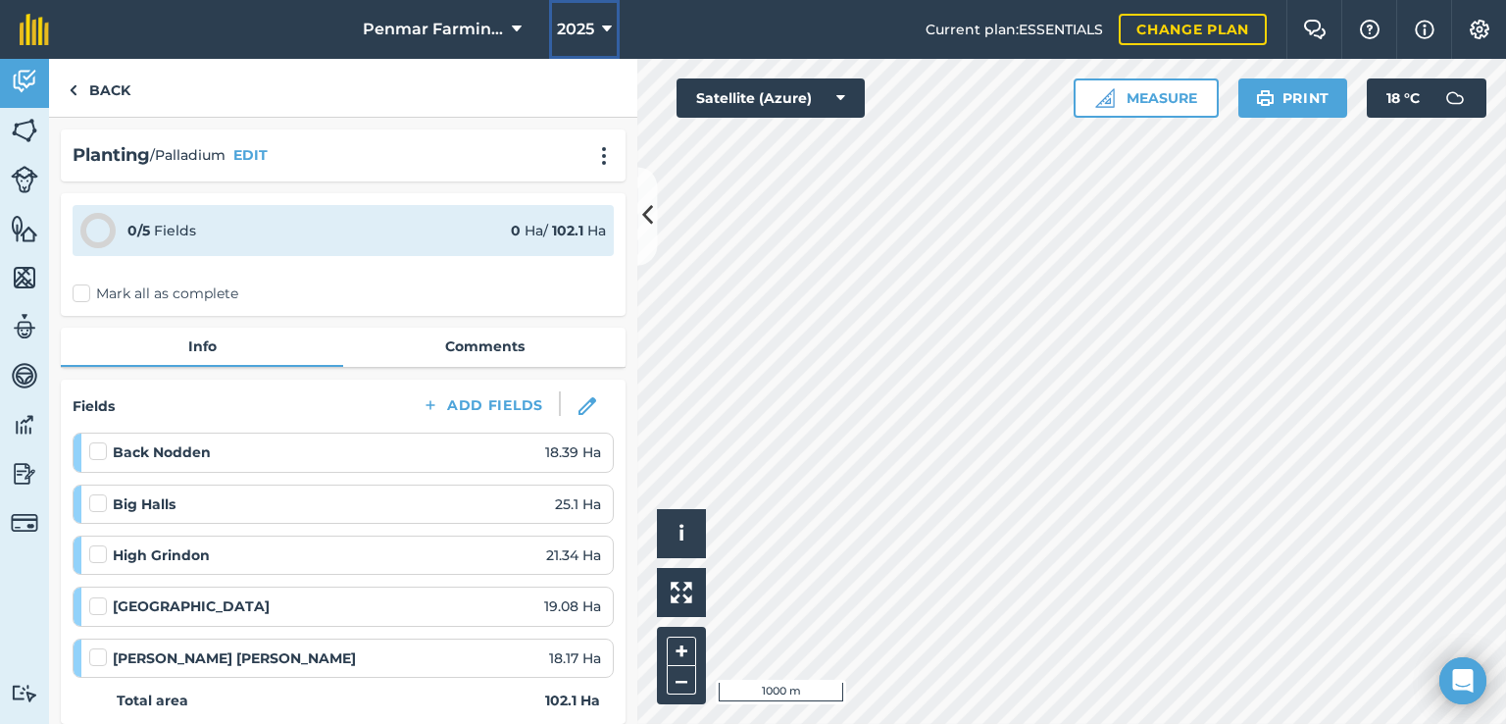
click at [575, 26] on span "2025" at bounding box center [575, 30] width 37 height 24
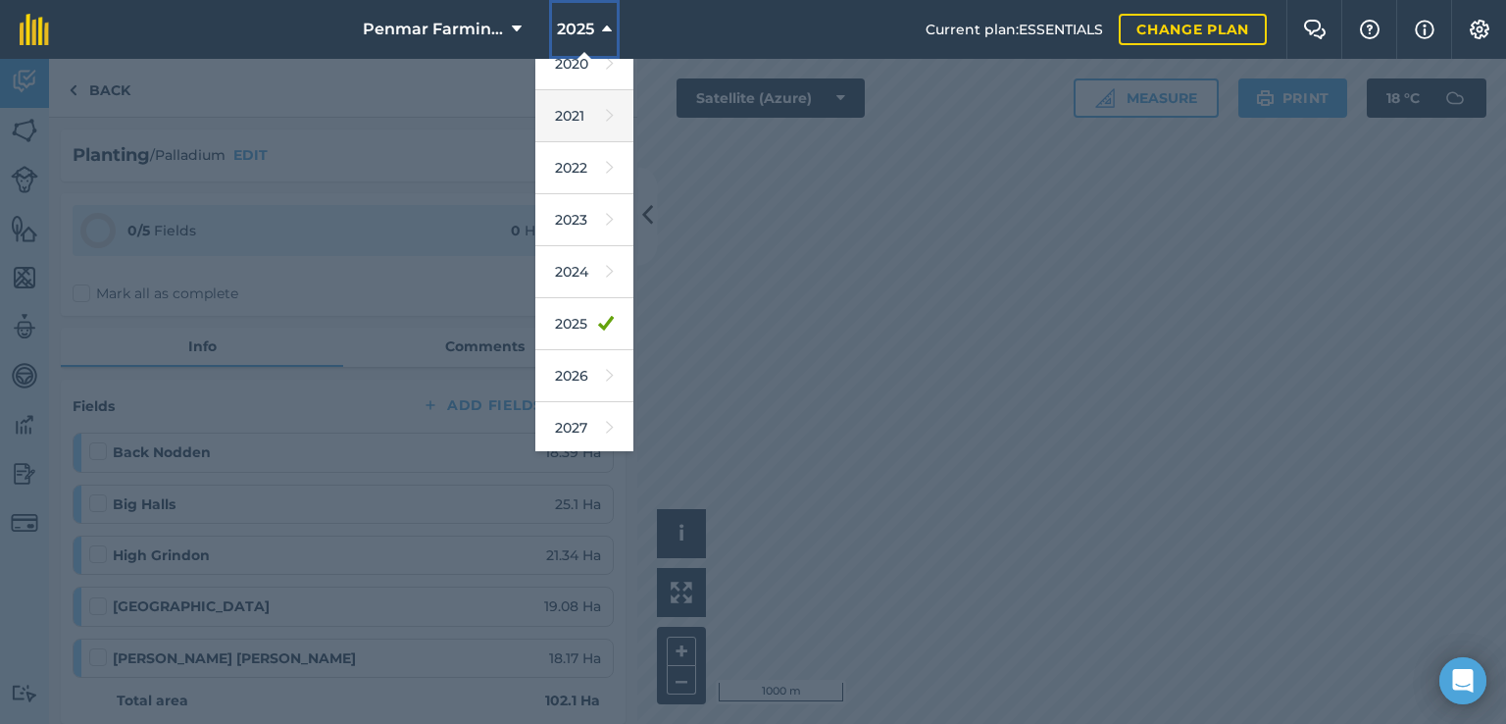
scroll to position [177, 0]
click at [581, 264] on link "2024" at bounding box center [584, 272] width 98 height 52
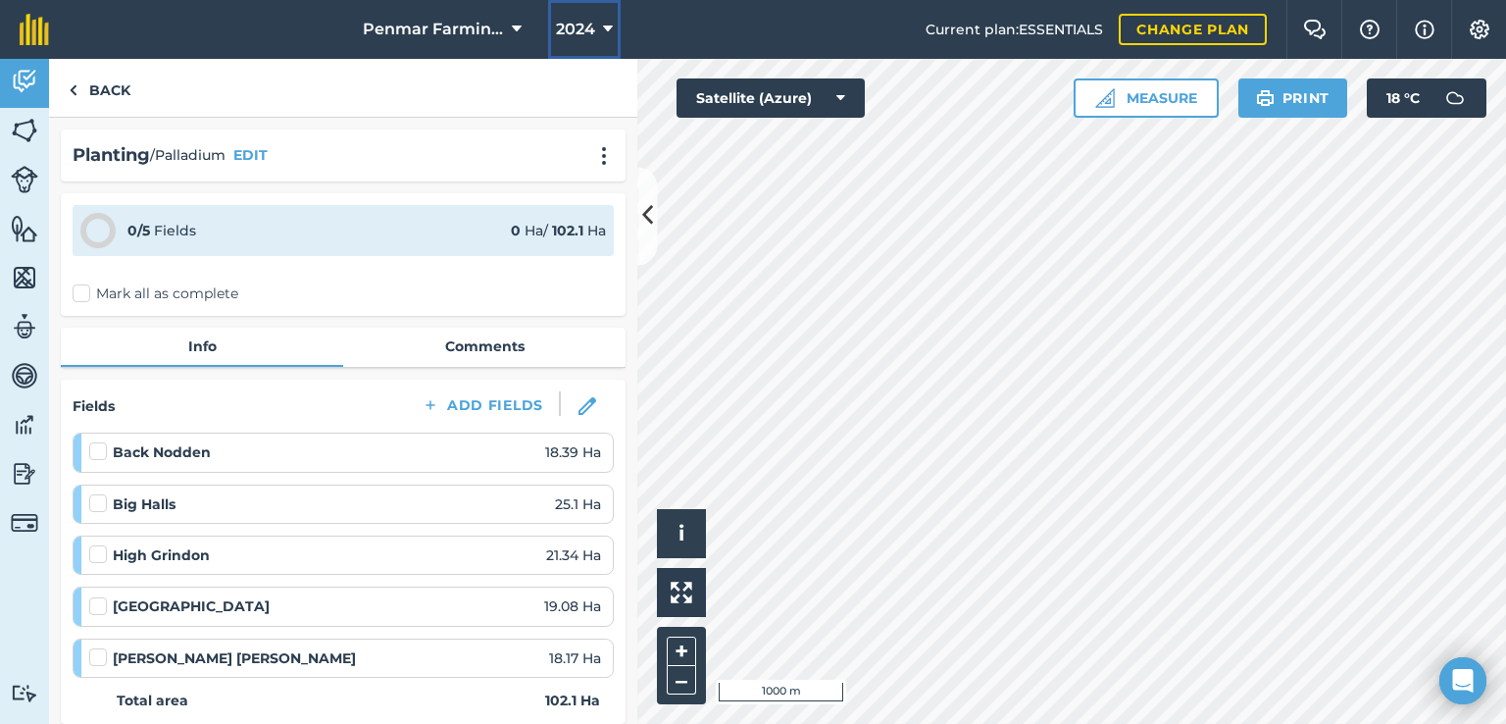
click at [576, 20] on span "2024" at bounding box center [575, 30] width 39 height 24
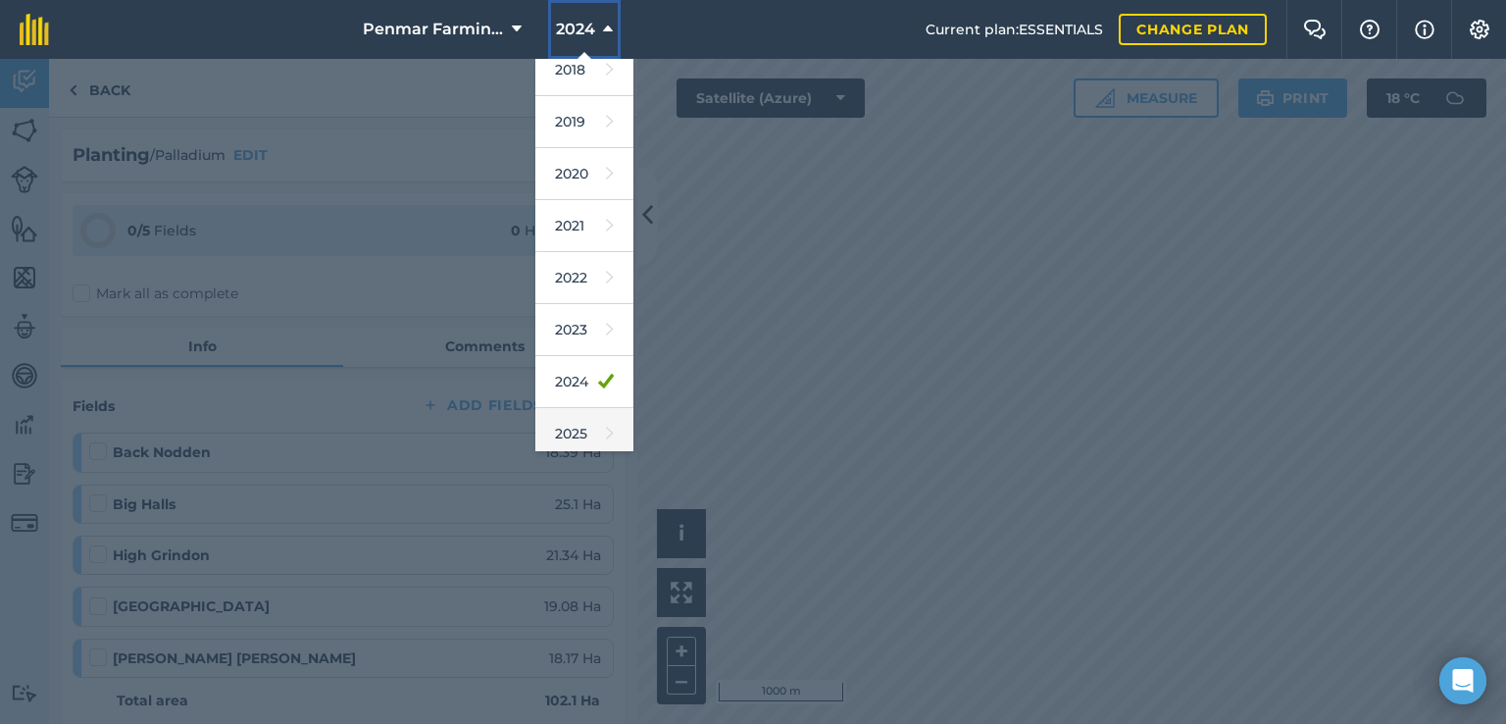
scroll to position [98, 0]
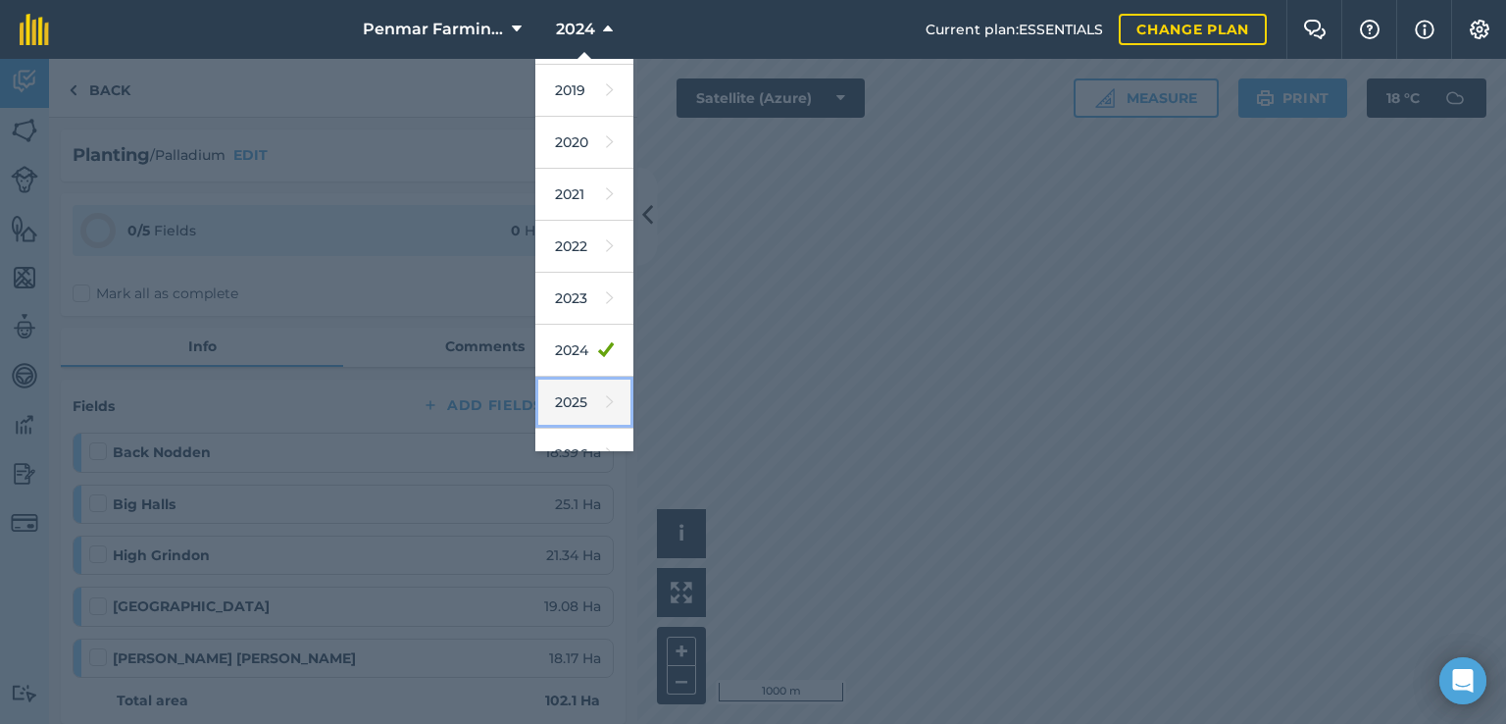
click at [577, 399] on link "2025" at bounding box center [584, 403] width 98 height 52
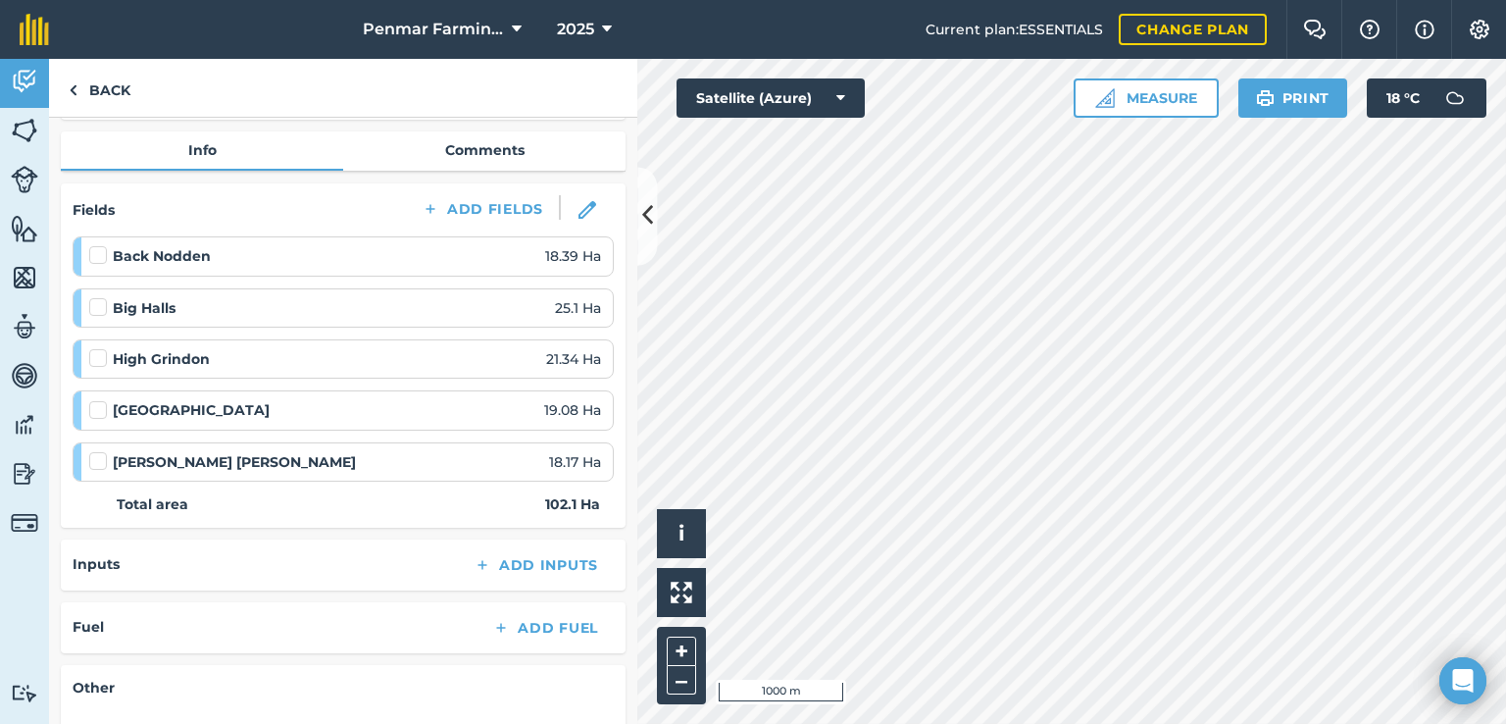
scroll to position [0, 0]
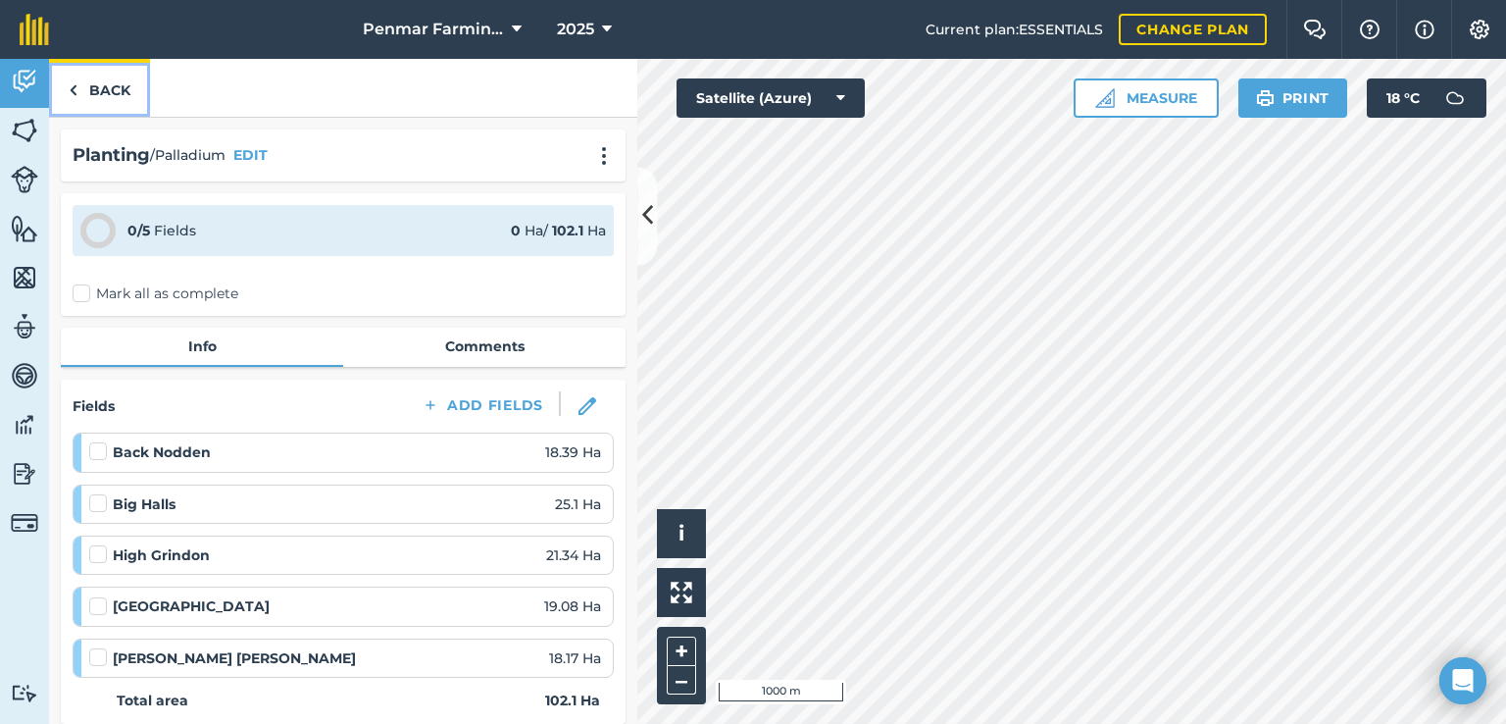
click at [91, 74] on link "Back" at bounding box center [99, 88] width 101 height 58
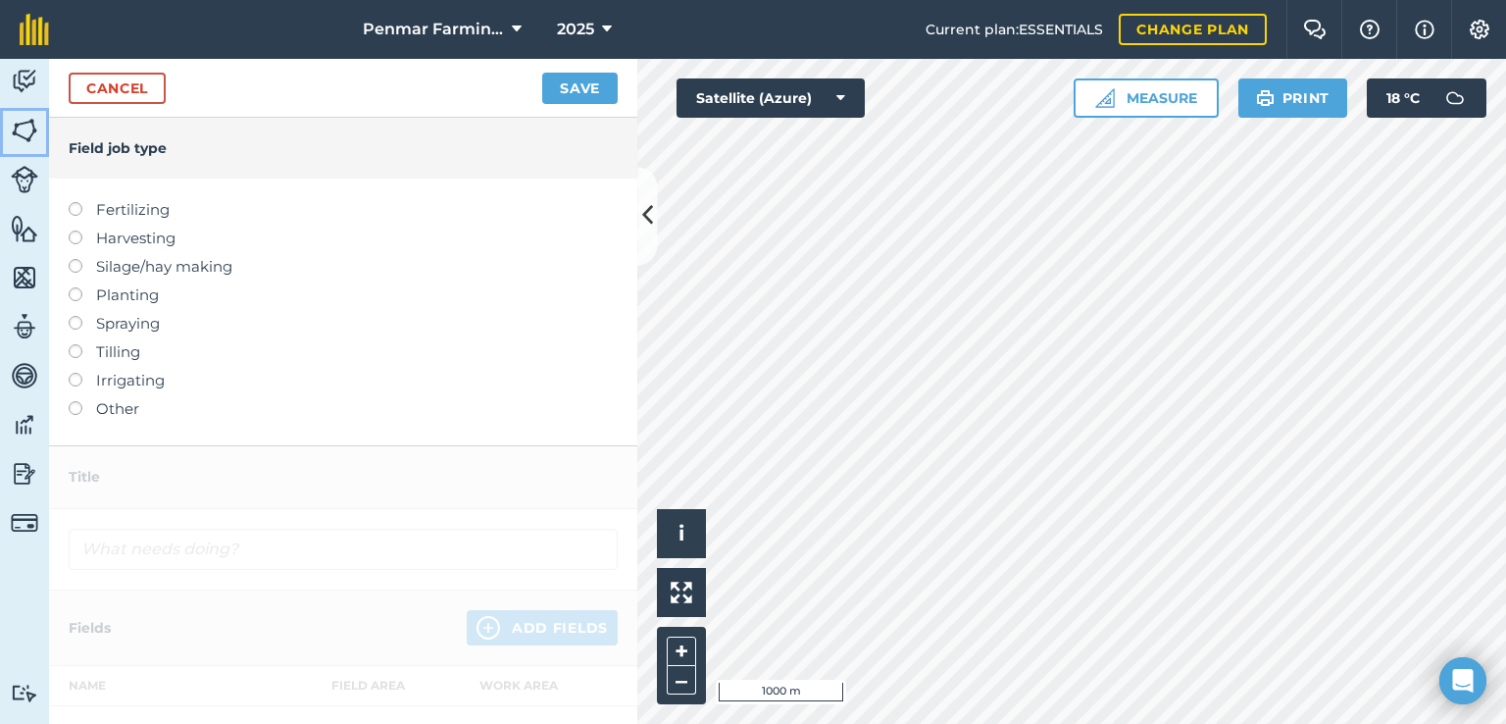
click at [21, 120] on img at bounding box center [24, 130] width 27 height 29
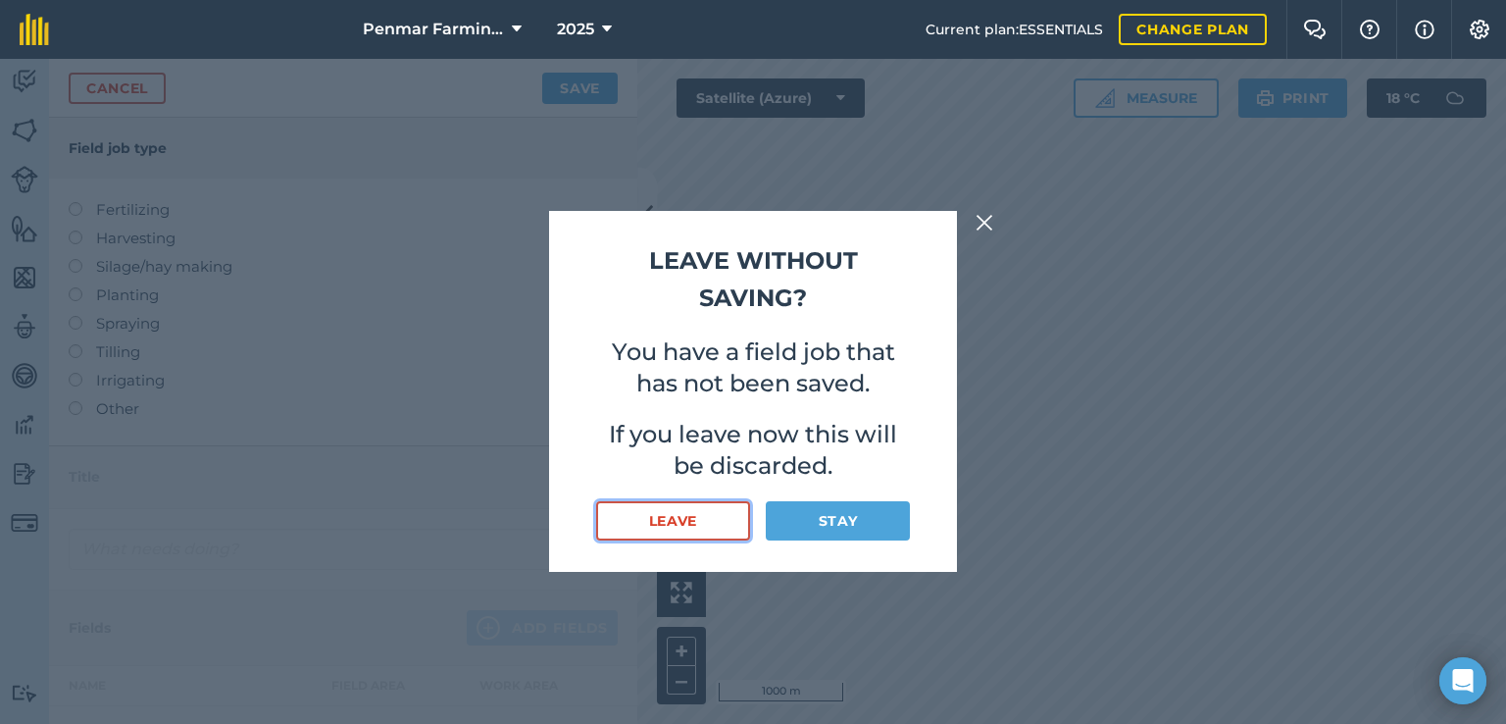
click at [706, 511] on button "Leave" at bounding box center [673, 520] width 154 height 39
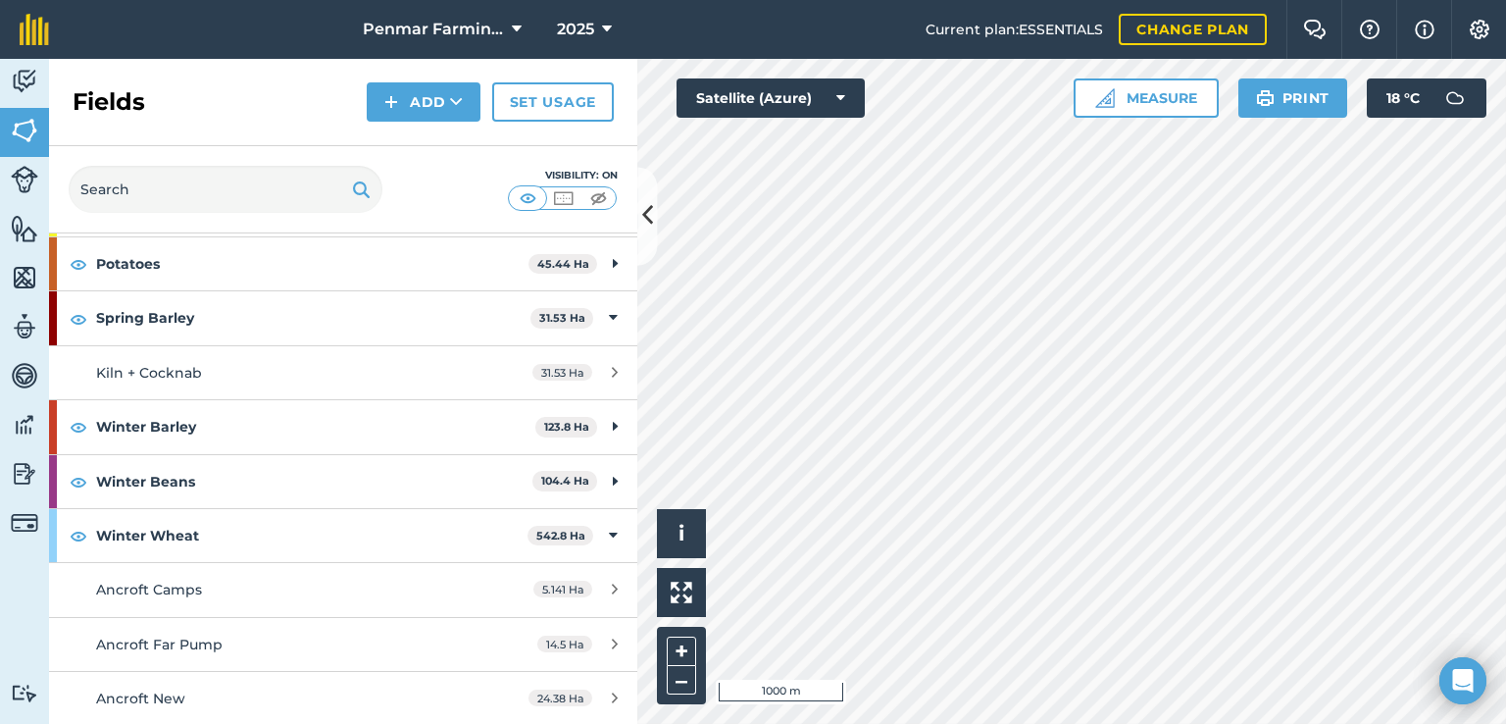
scroll to position [294, 0]
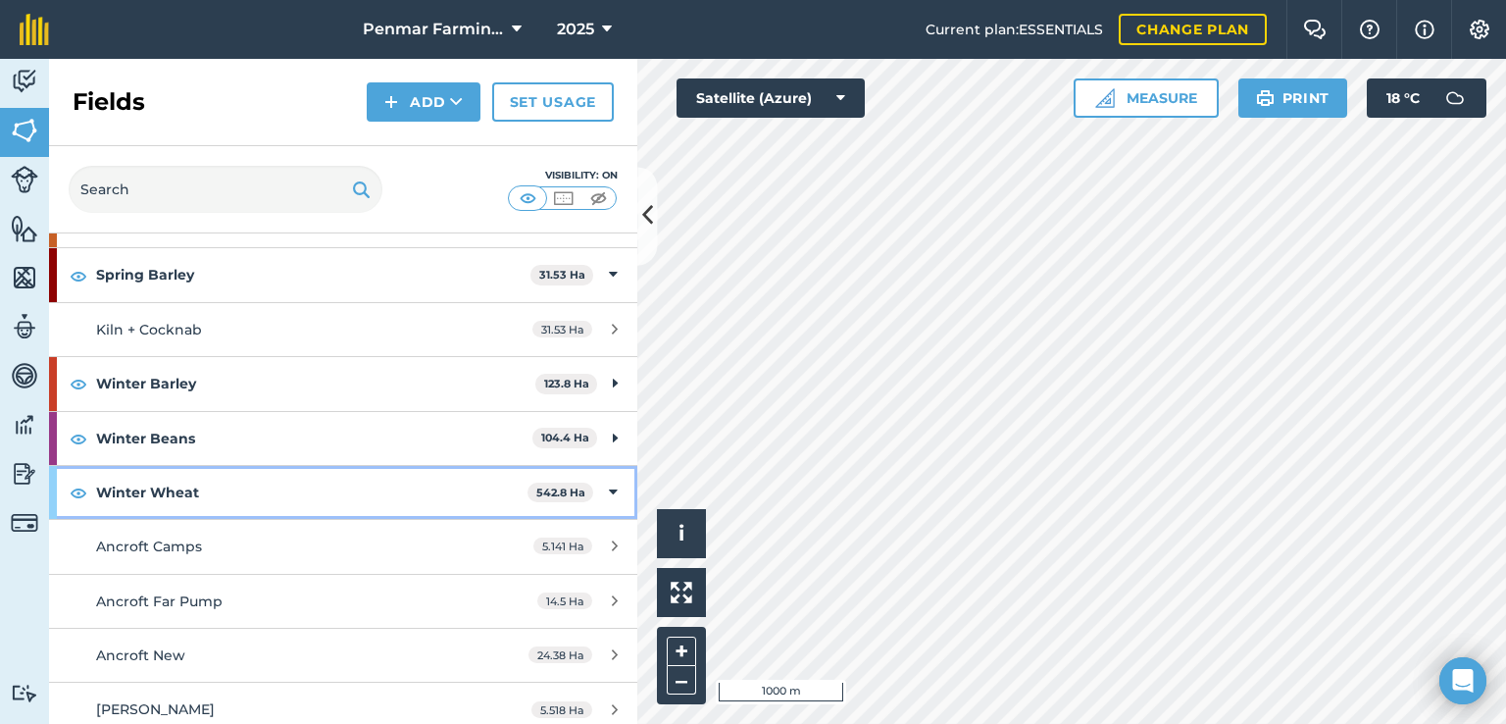
click at [487, 493] on strong "Winter Wheat" at bounding box center [311, 492] width 431 height 53
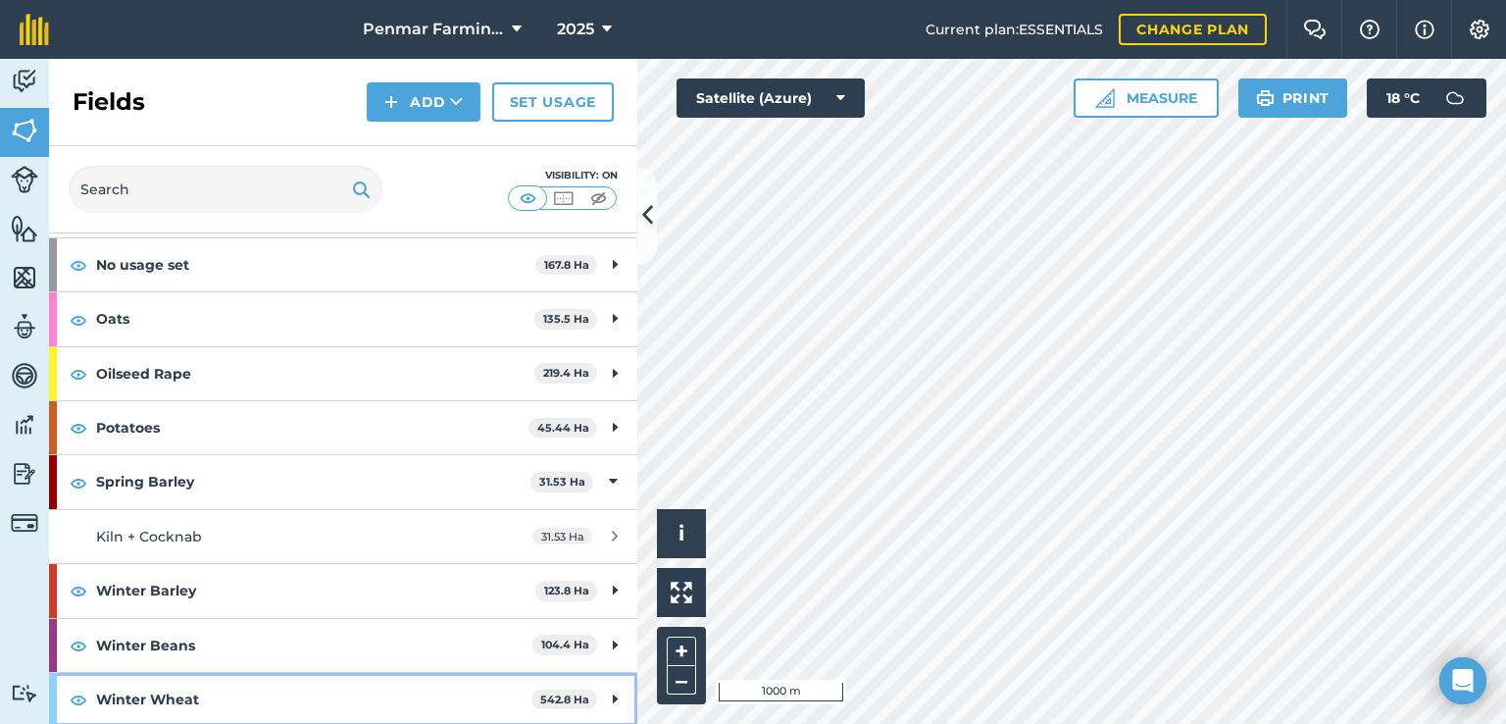
scroll to position [0, 0]
